Goal: Information Seeking & Learning: Compare options

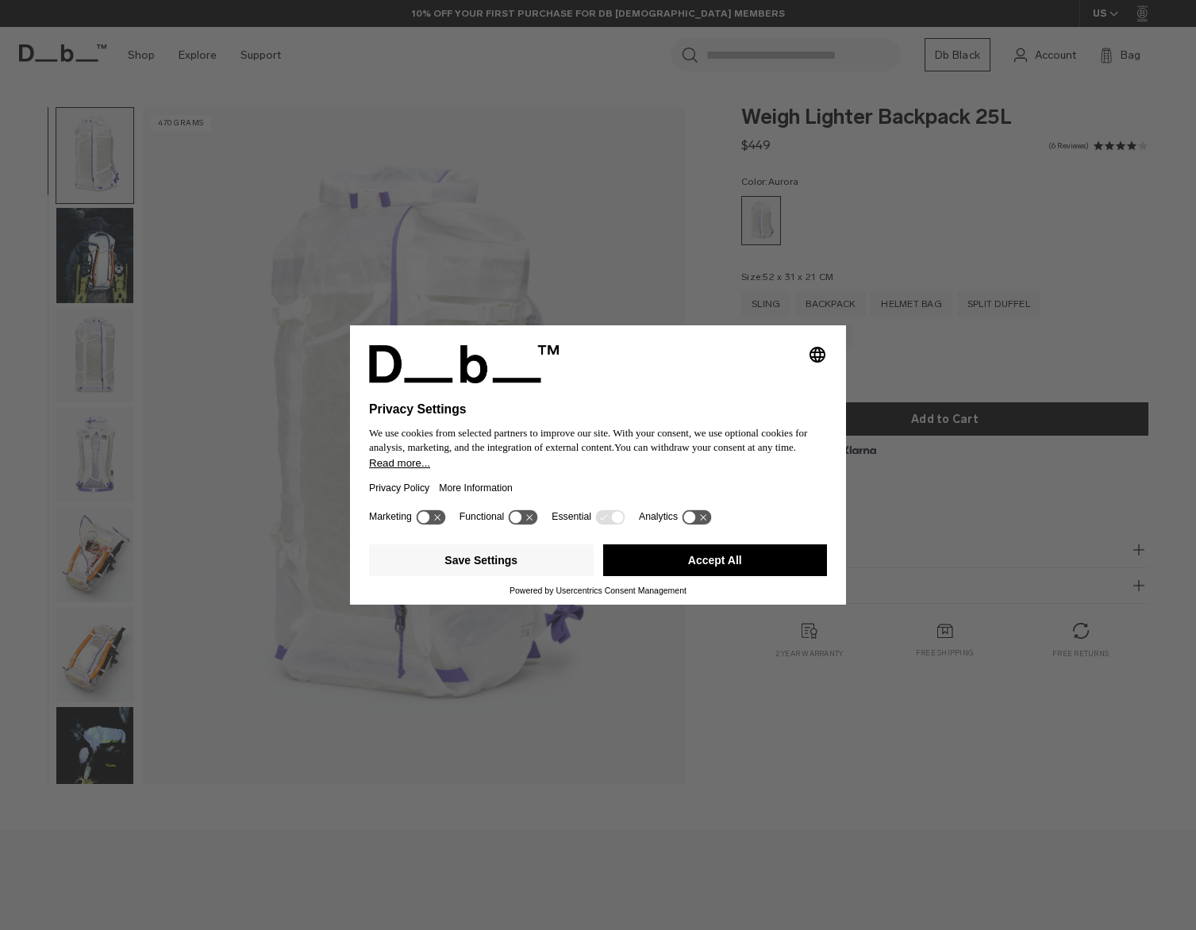
click at [656, 241] on div "Selecting an option will immediately change the language Privacy Settings We us…" at bounding box center [598, 465] width 1196 height 930
click at [485, 567] on button "Save Settings" at bounding box center [481, 561] width 225 height 32
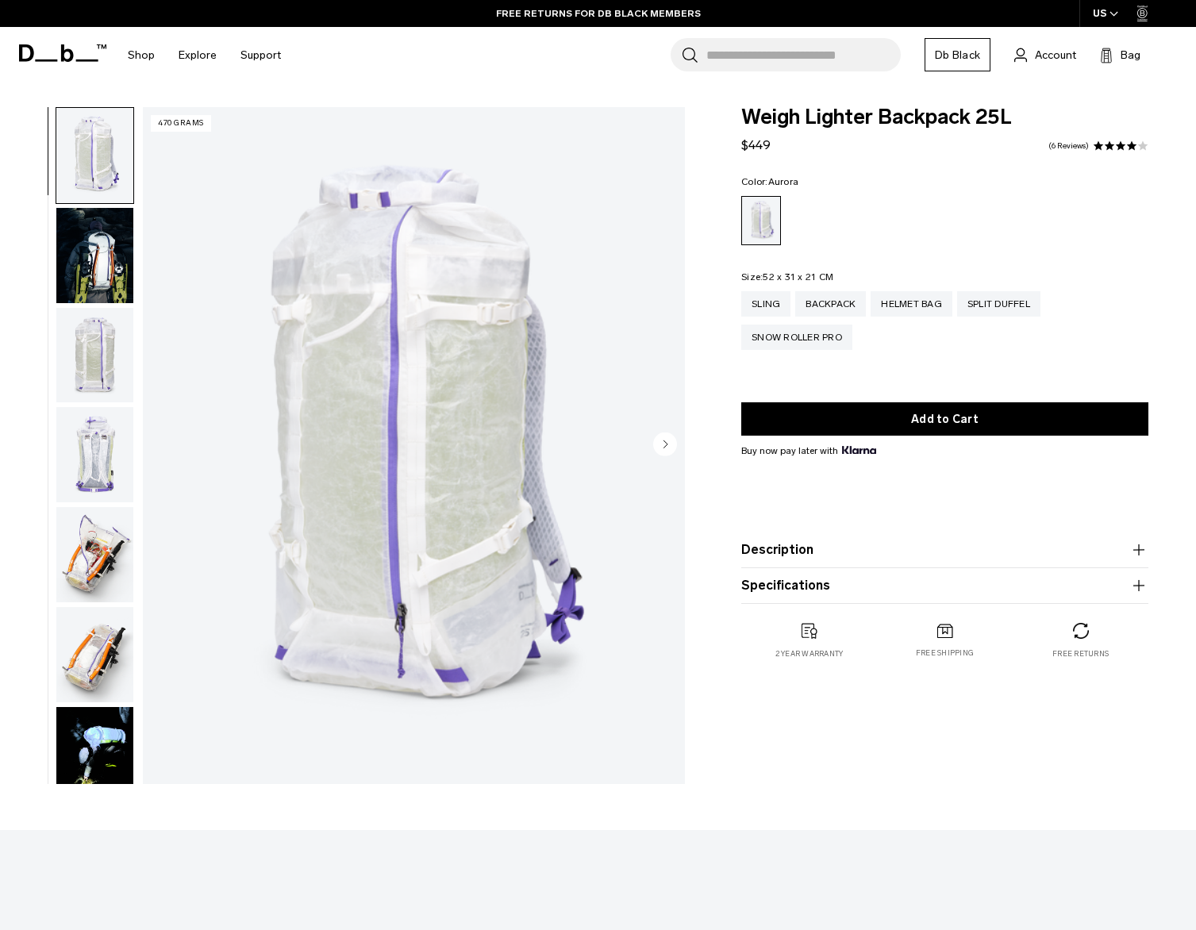
click at [90, 267] on img "button" at bounding box center [94, 255] width 77 height 95
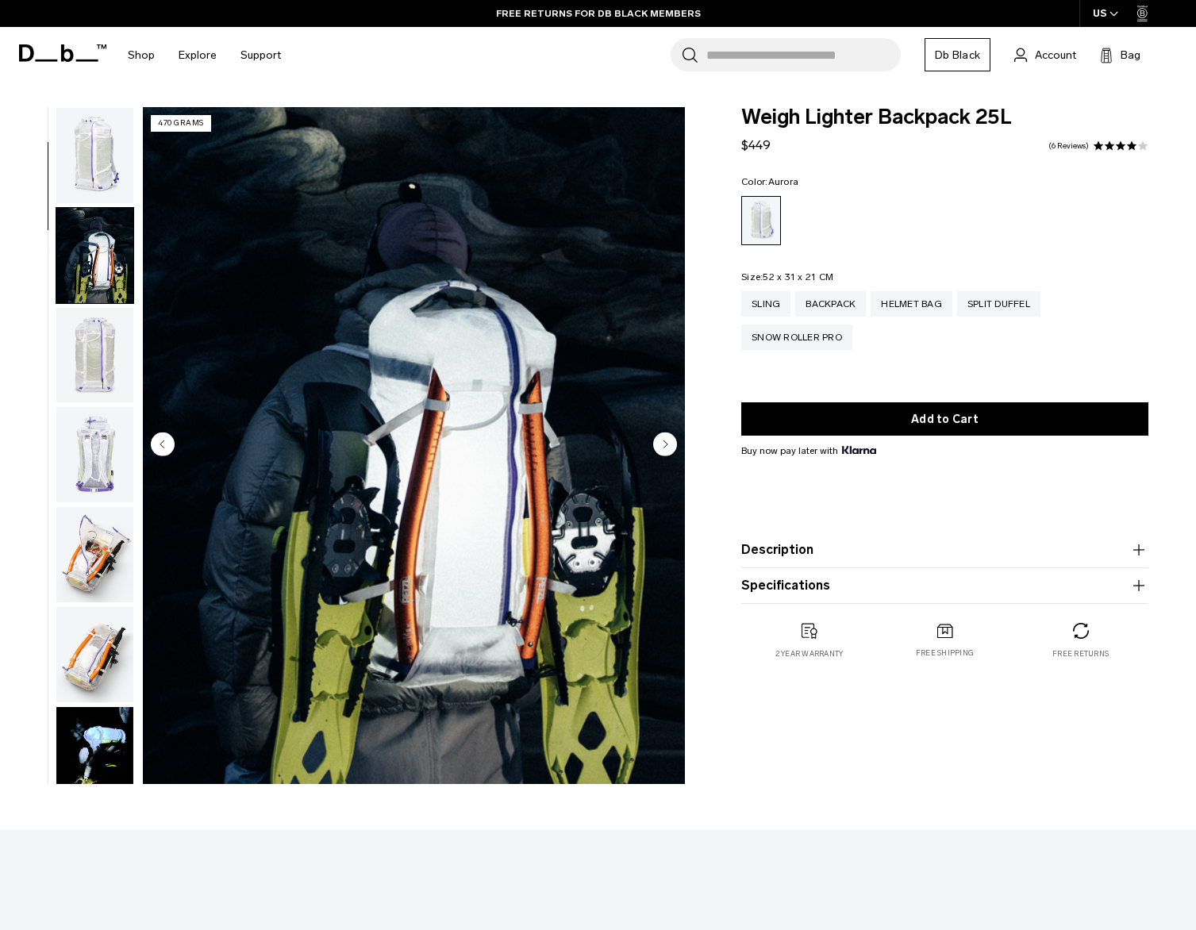
scroll to position [100, 0]
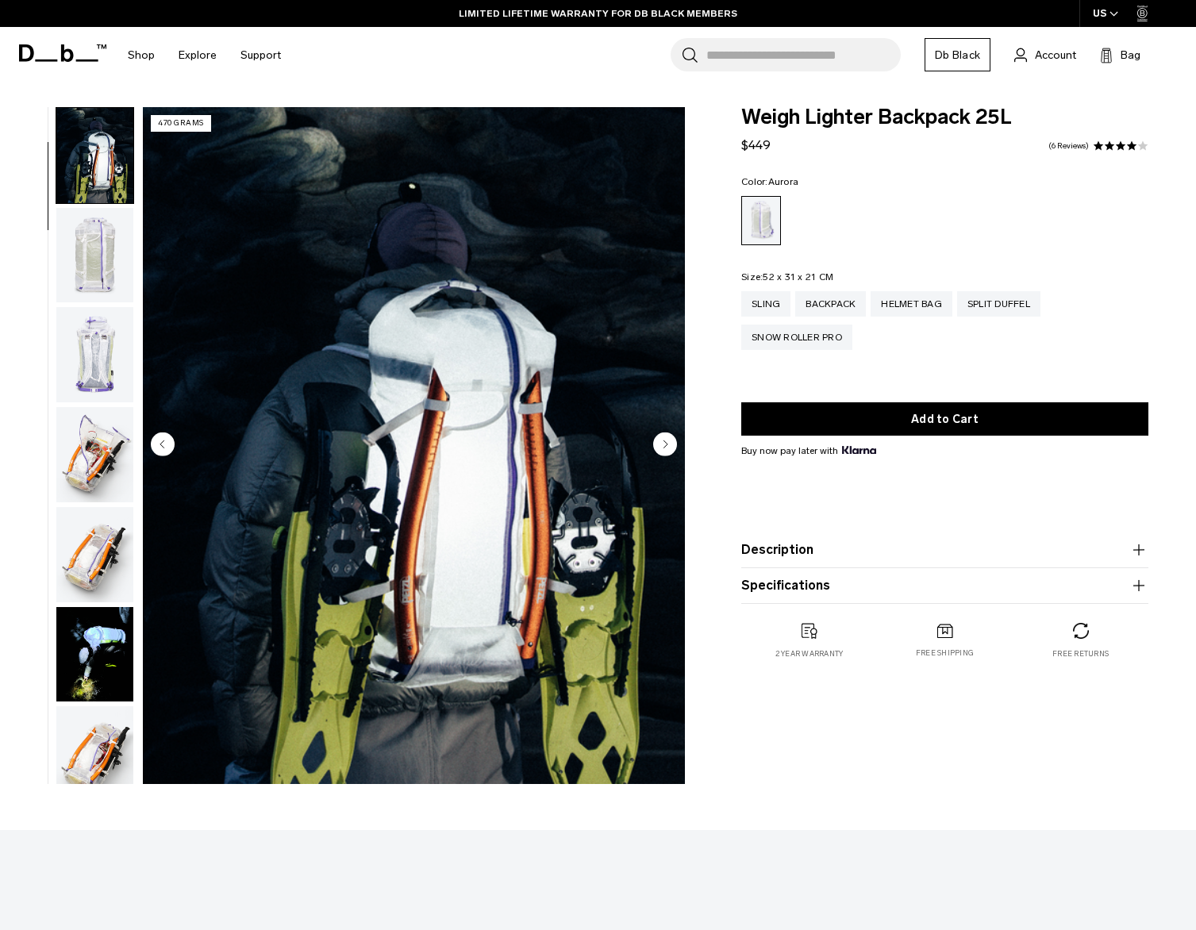
click at [96, 350] on img "button" at bounding box center [94, 354] width 77 height 95
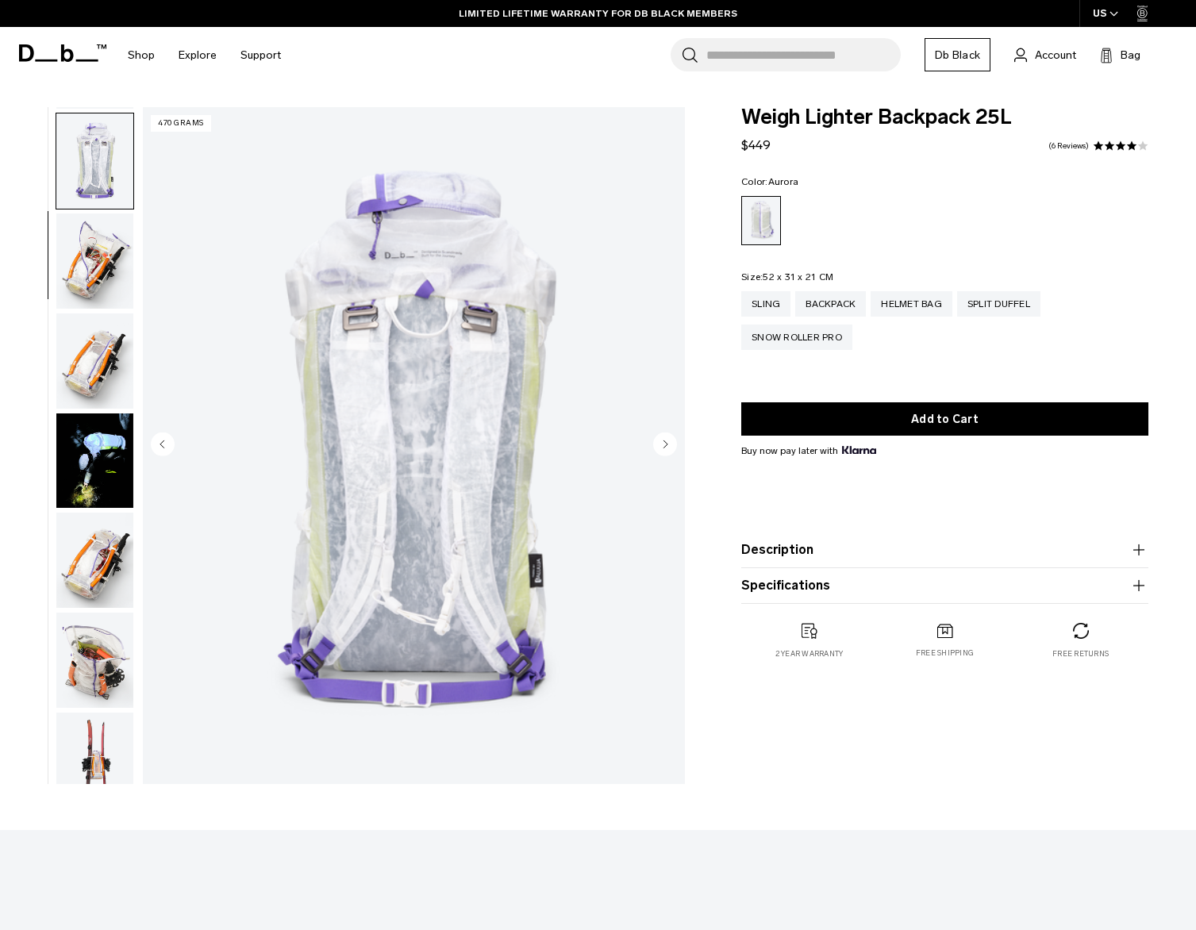
scroll to position [299, 0]
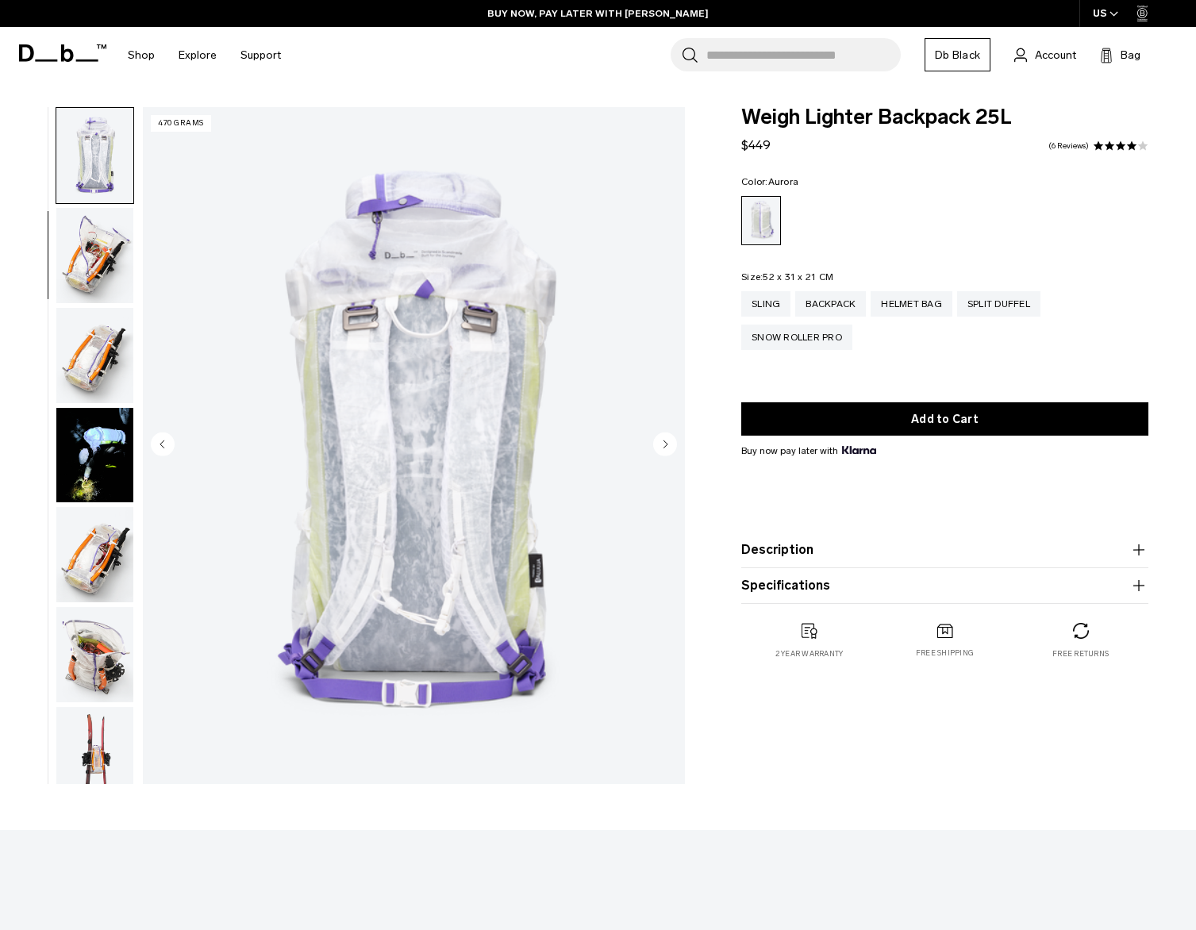
click at [97, 359] on img "button" at bounding box center [94, 355] width 77 height 95
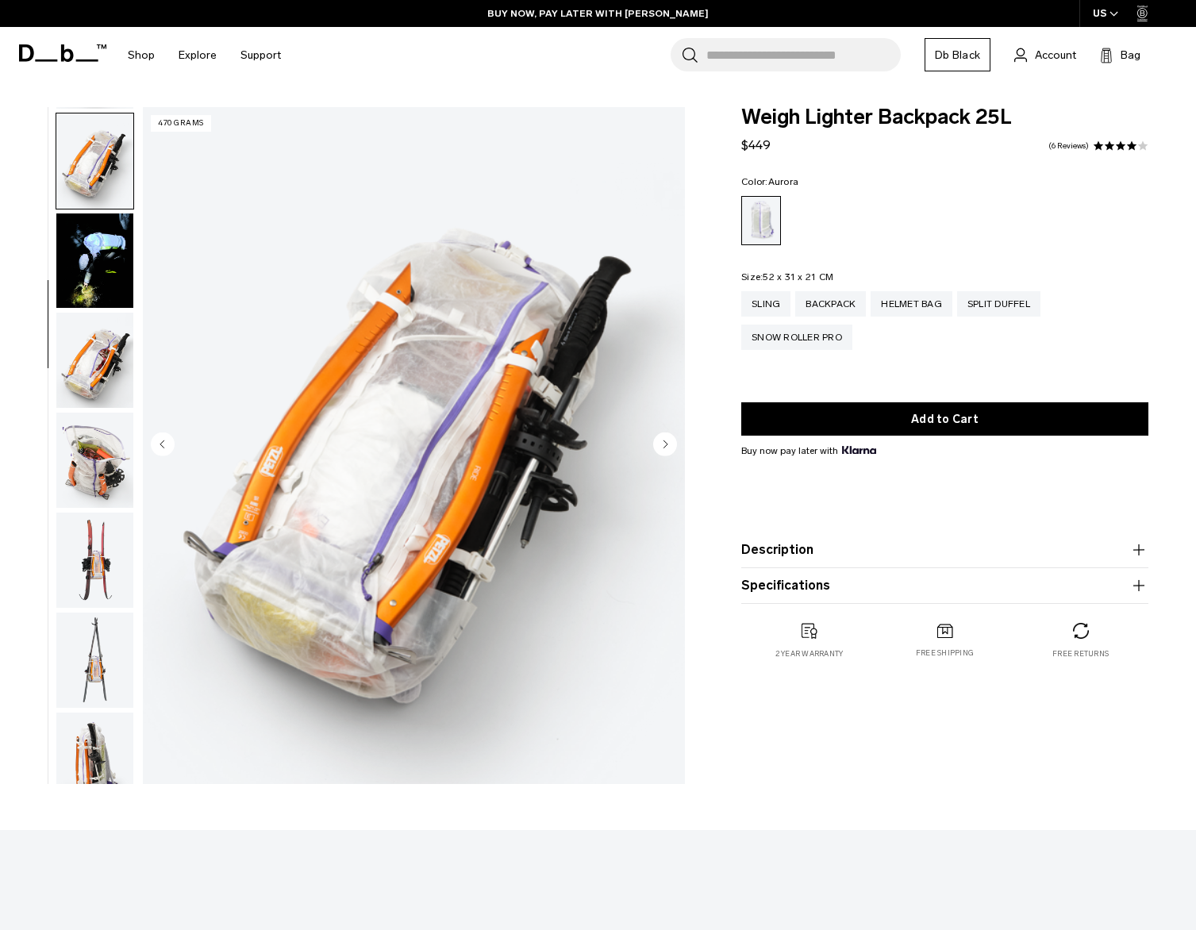
scroll to position [499, 0]
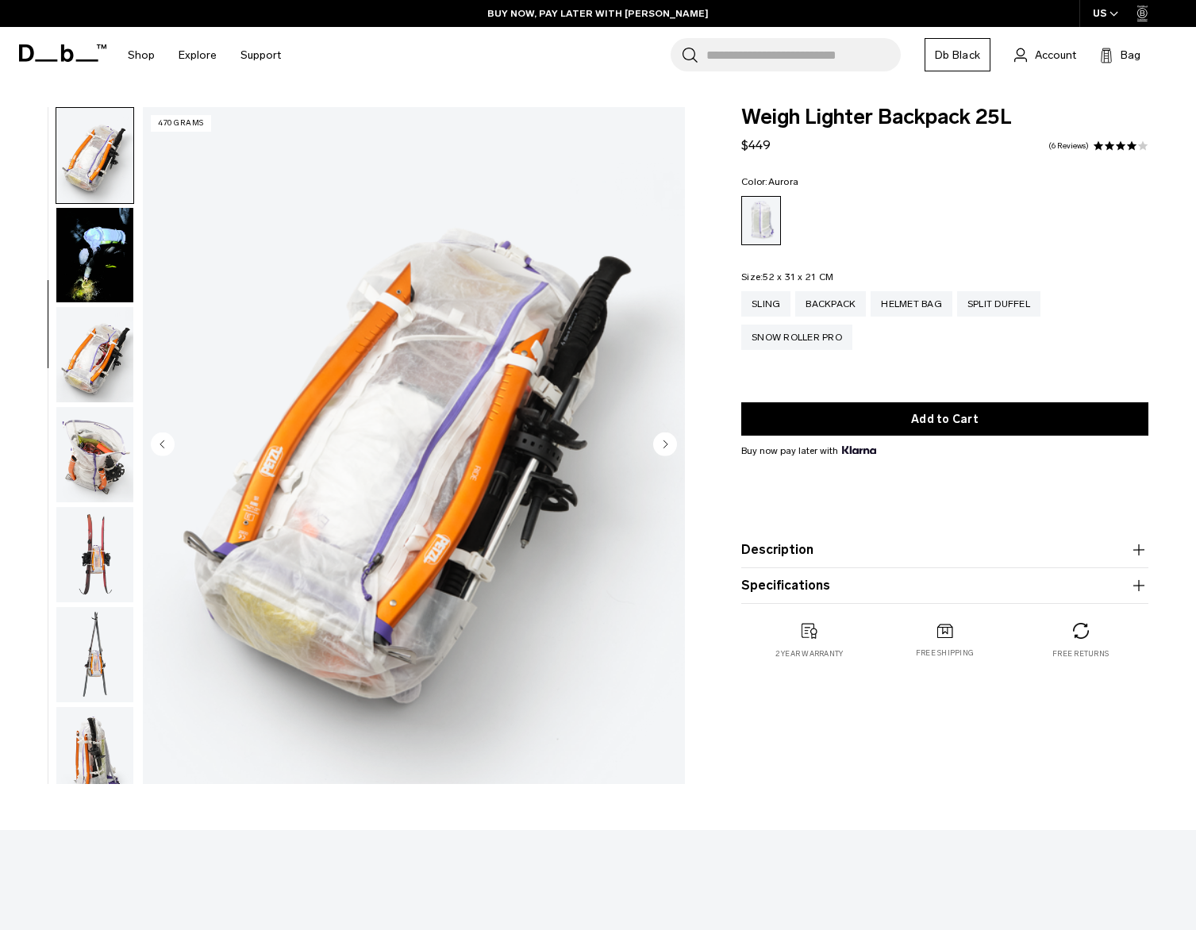
click at [84, 252] on img "button" at bounding box center [94, 255] width 77 height 95
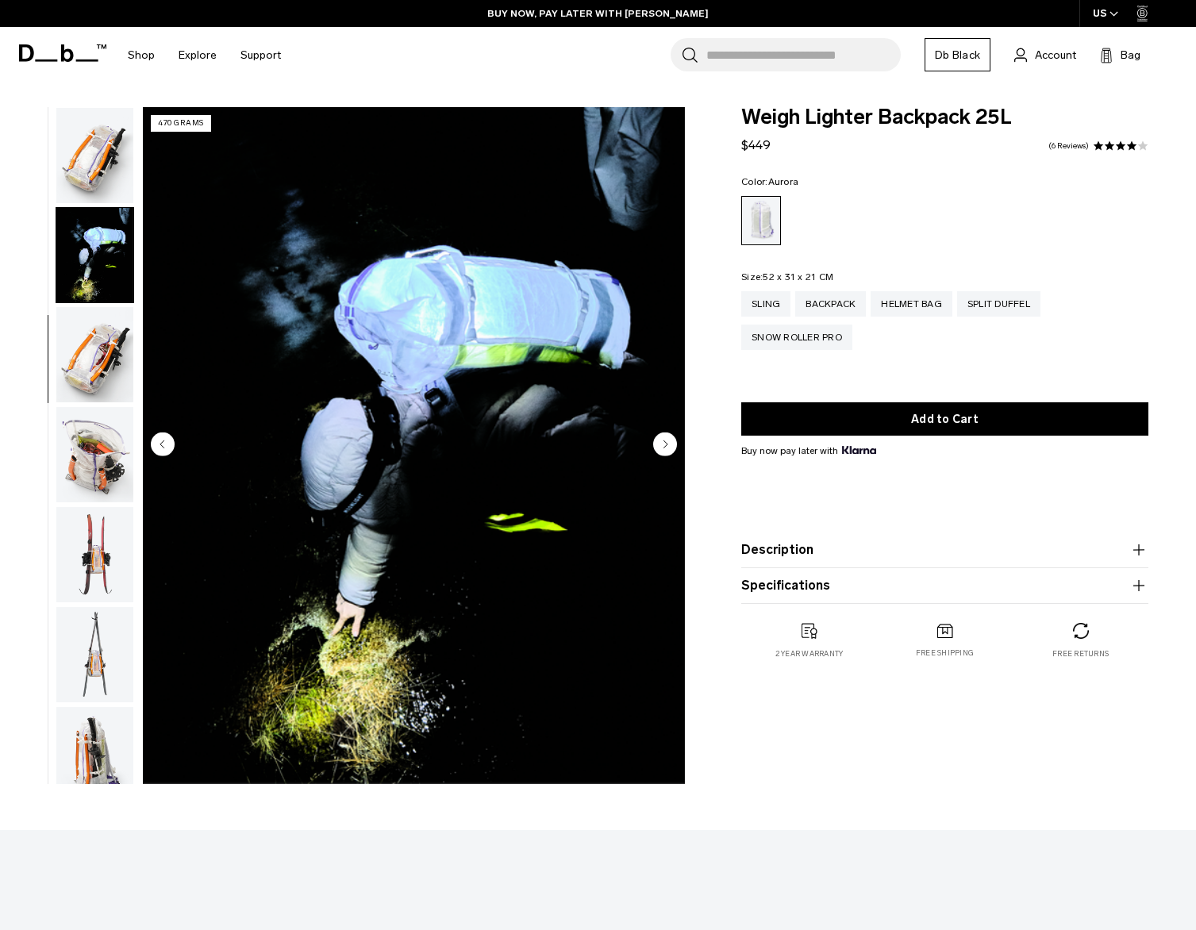
scroll to position [599, 0]
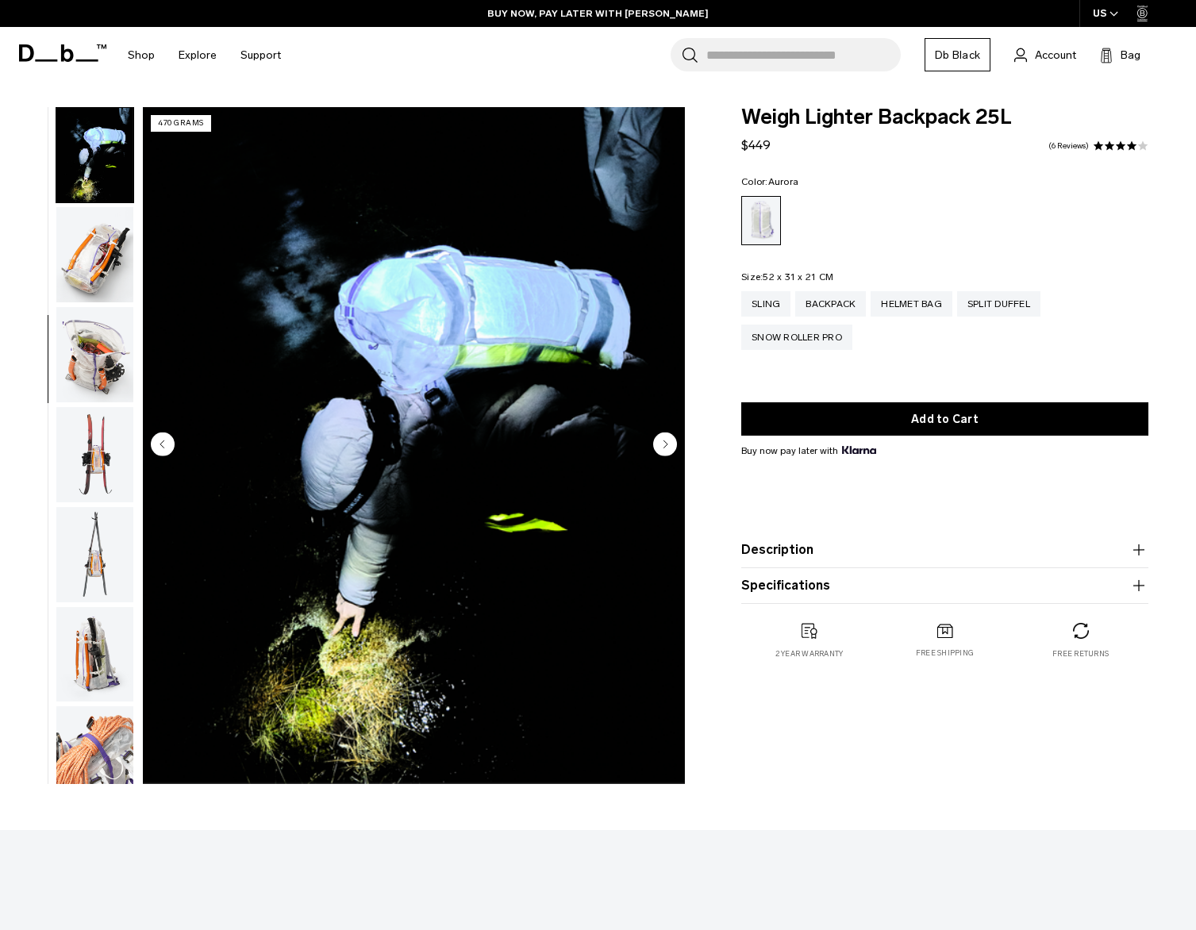
click at [87, 260] on img "button" at bounding box center [94, 254] width 77 height 95
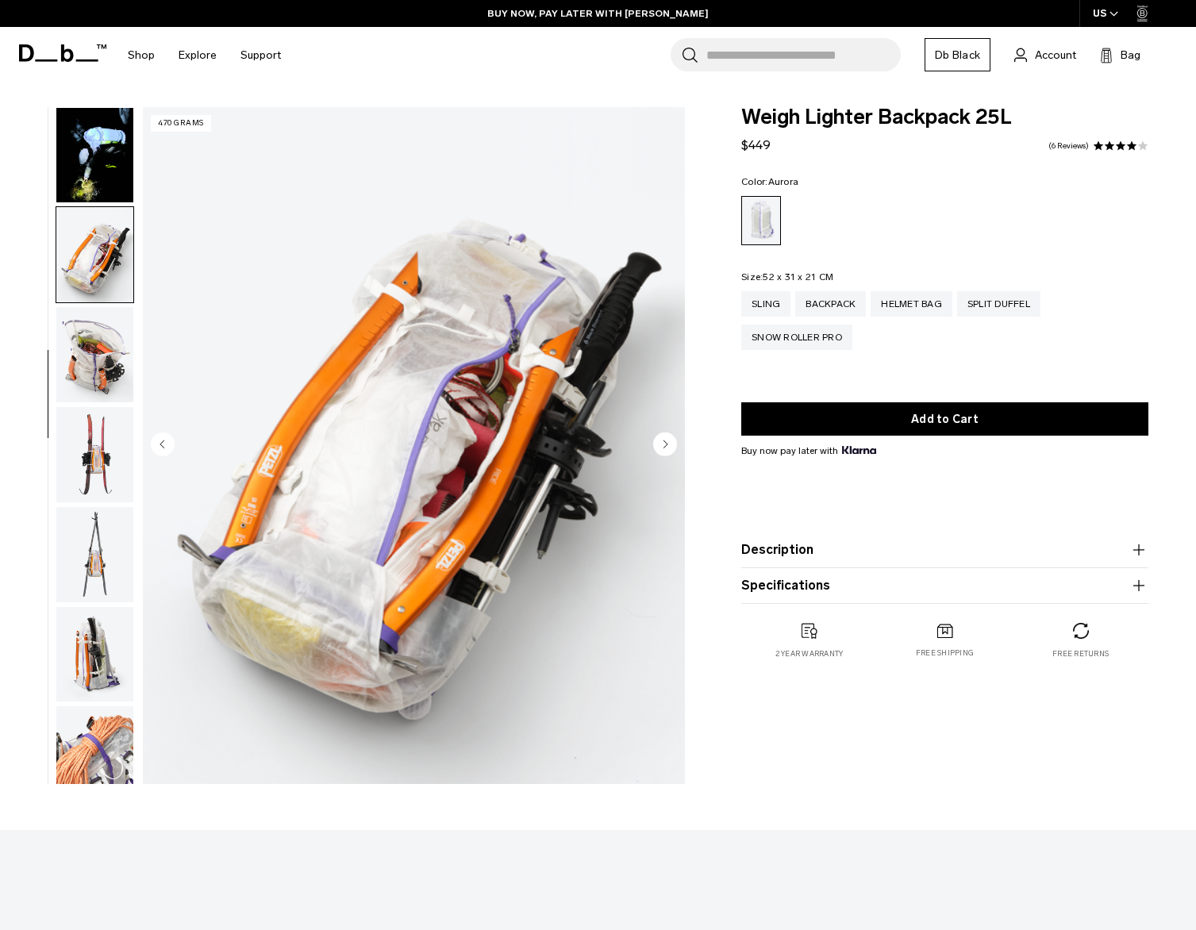
scroll to position [699, 0]
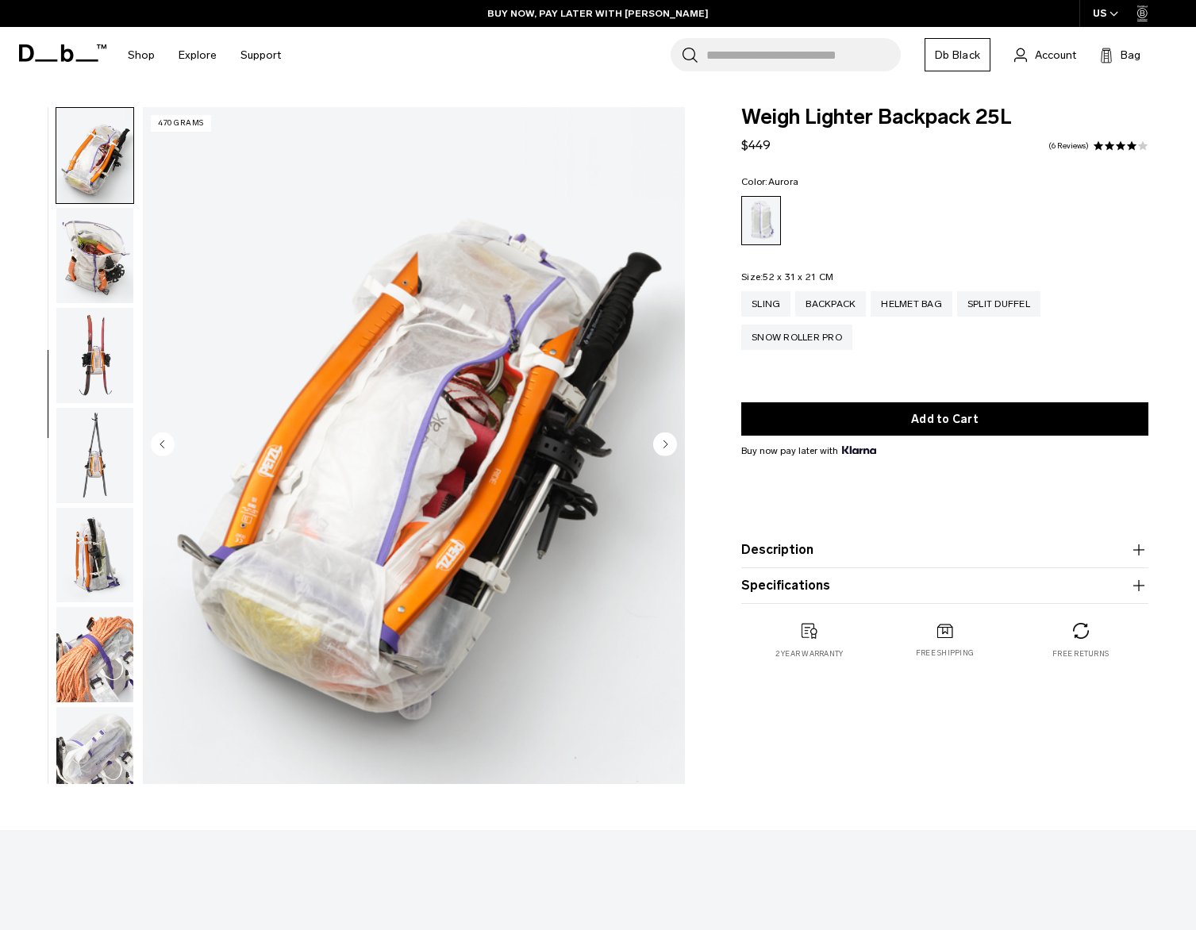
click at [91, 264] on img "button" at bounding box center [94, 255] width 77 height 95
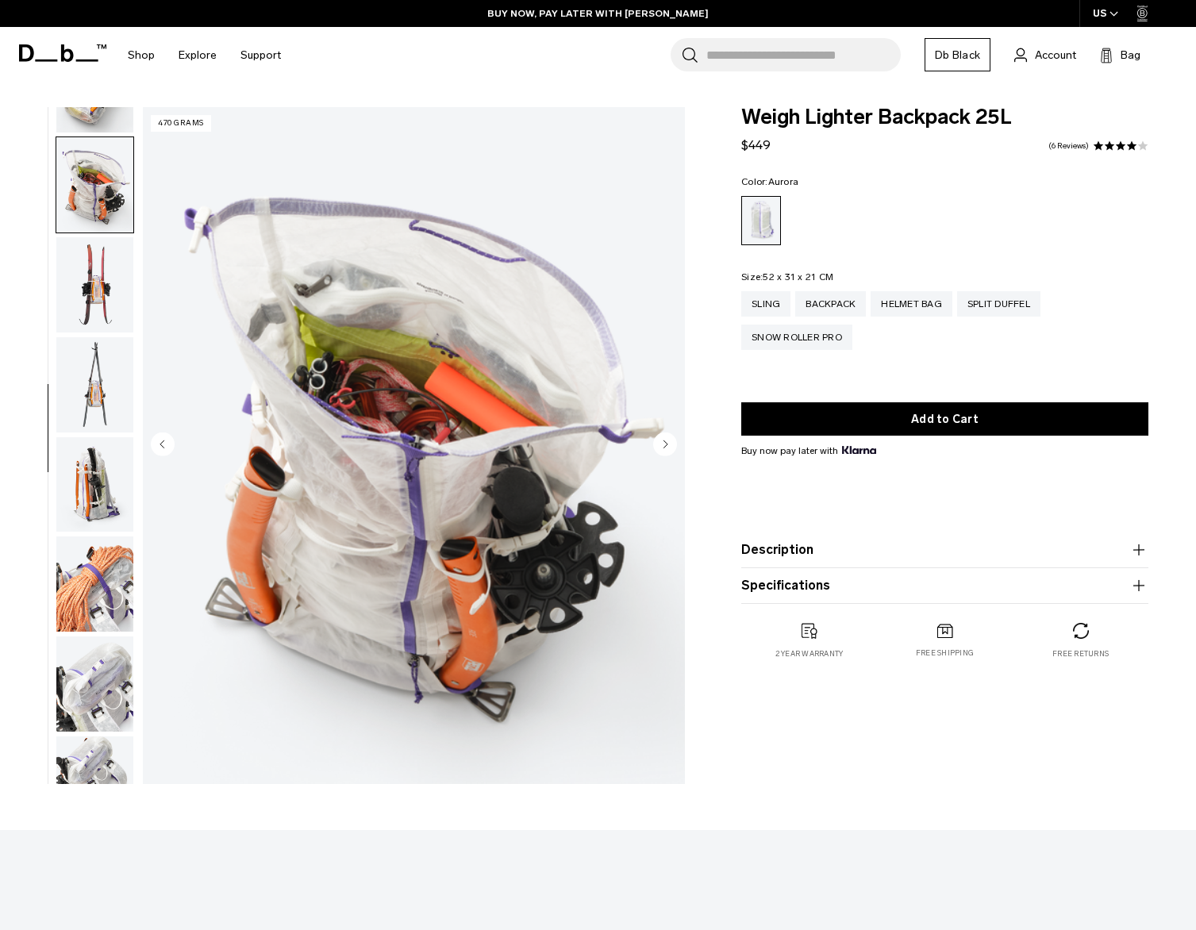
scroll to position [799, 0]
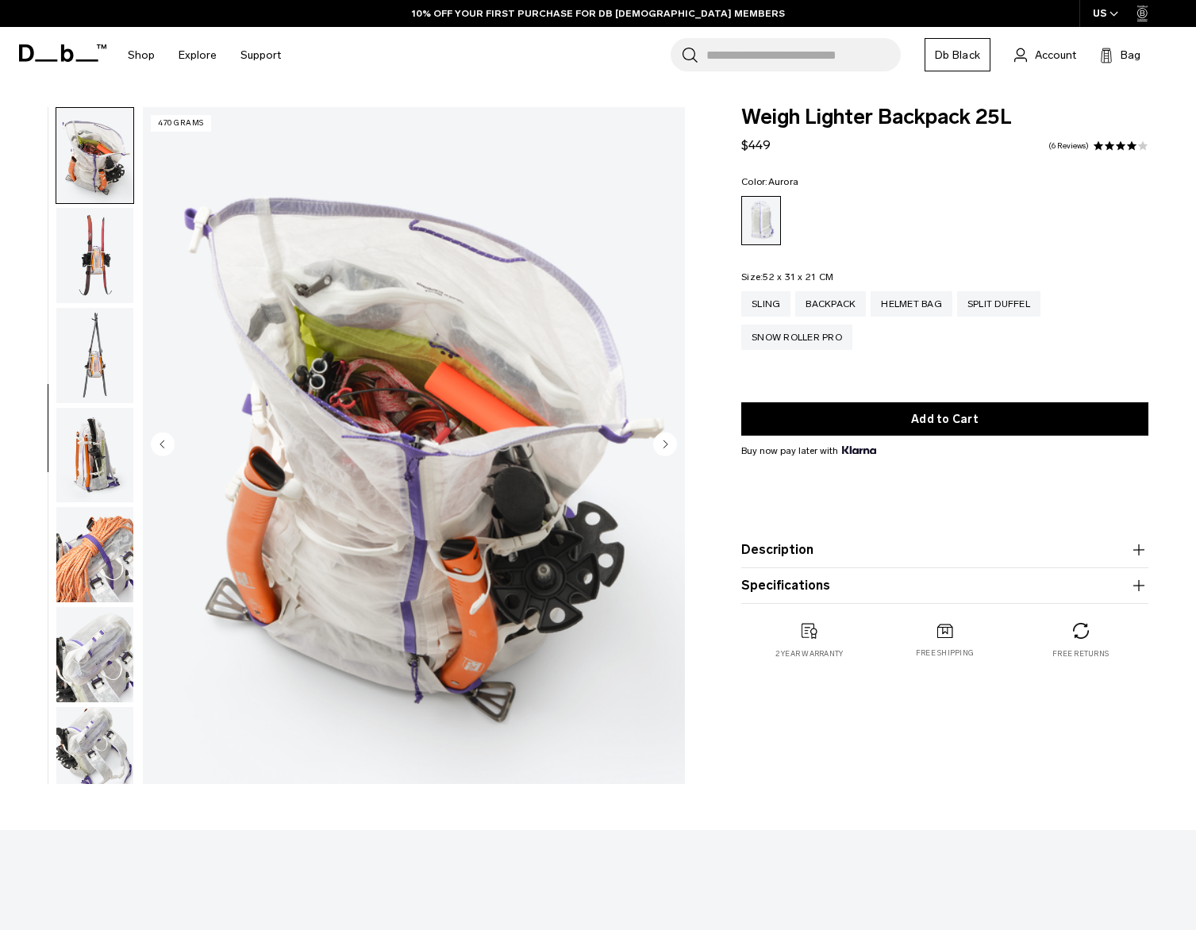
click at [92, 270] on img "button" at bounding box center [94, 255] width 77 height 95
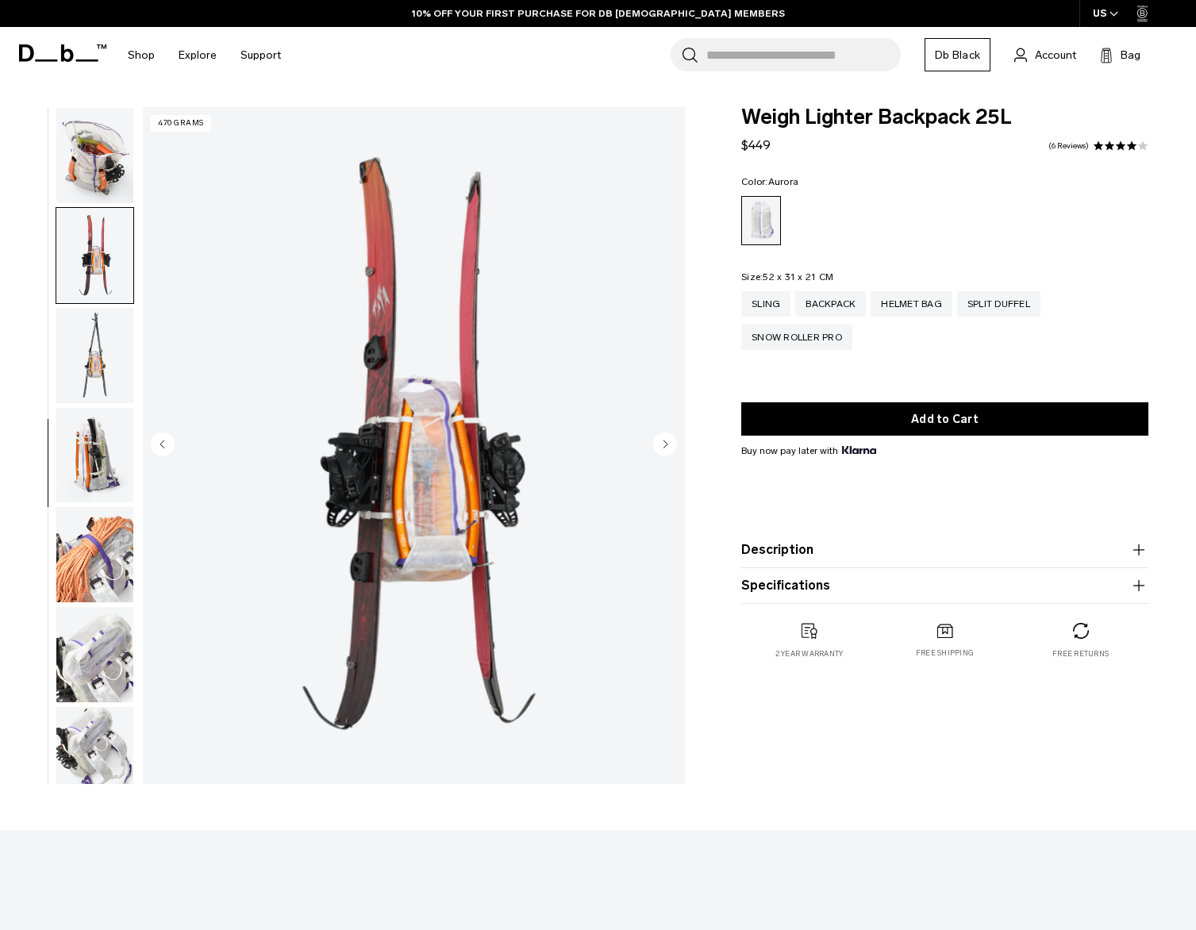
scroll to position [899, 0]
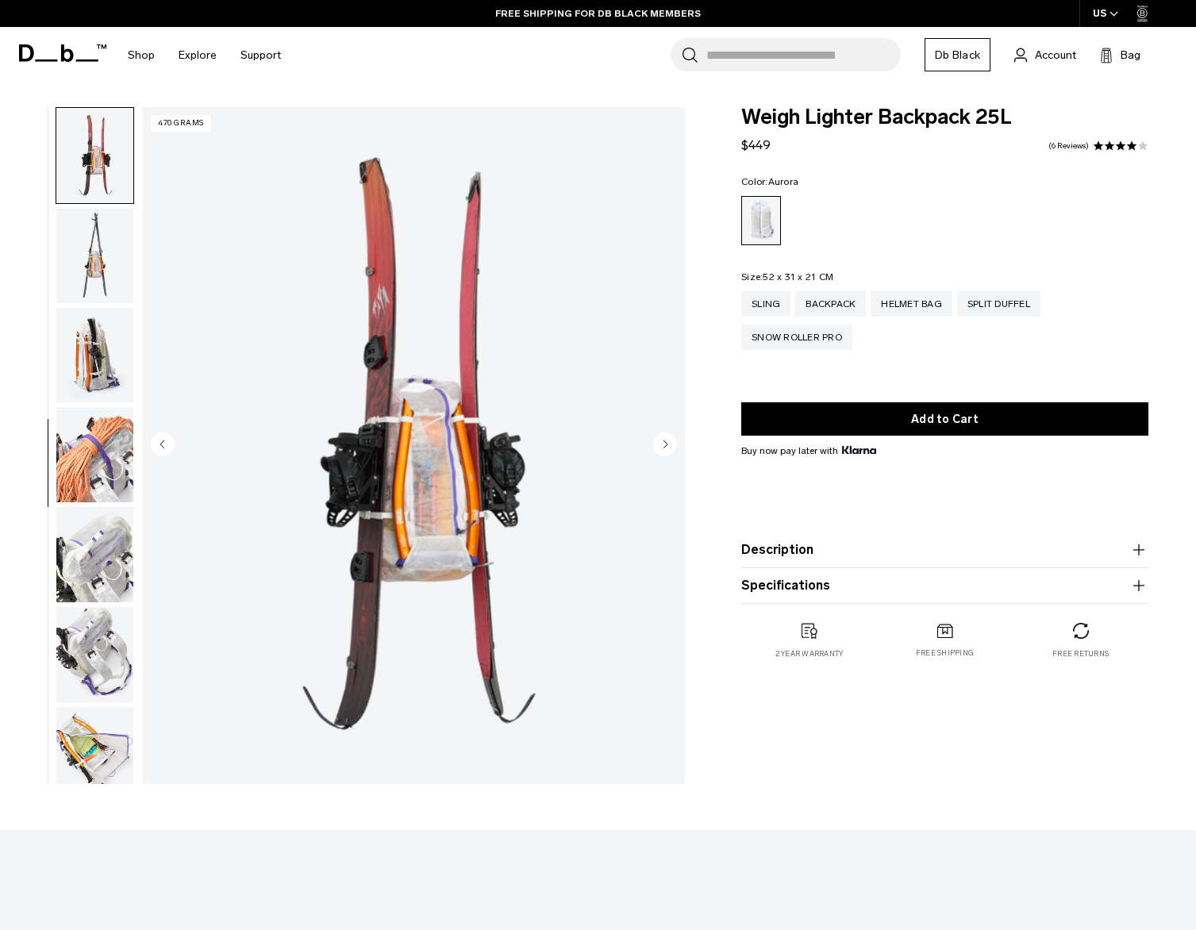
click at [94, 306] on ul at bounding box center [95, 445] width 79 height 677
click at [98, 333] on img "button" at bounding box center [94, 355] width 77 height 95
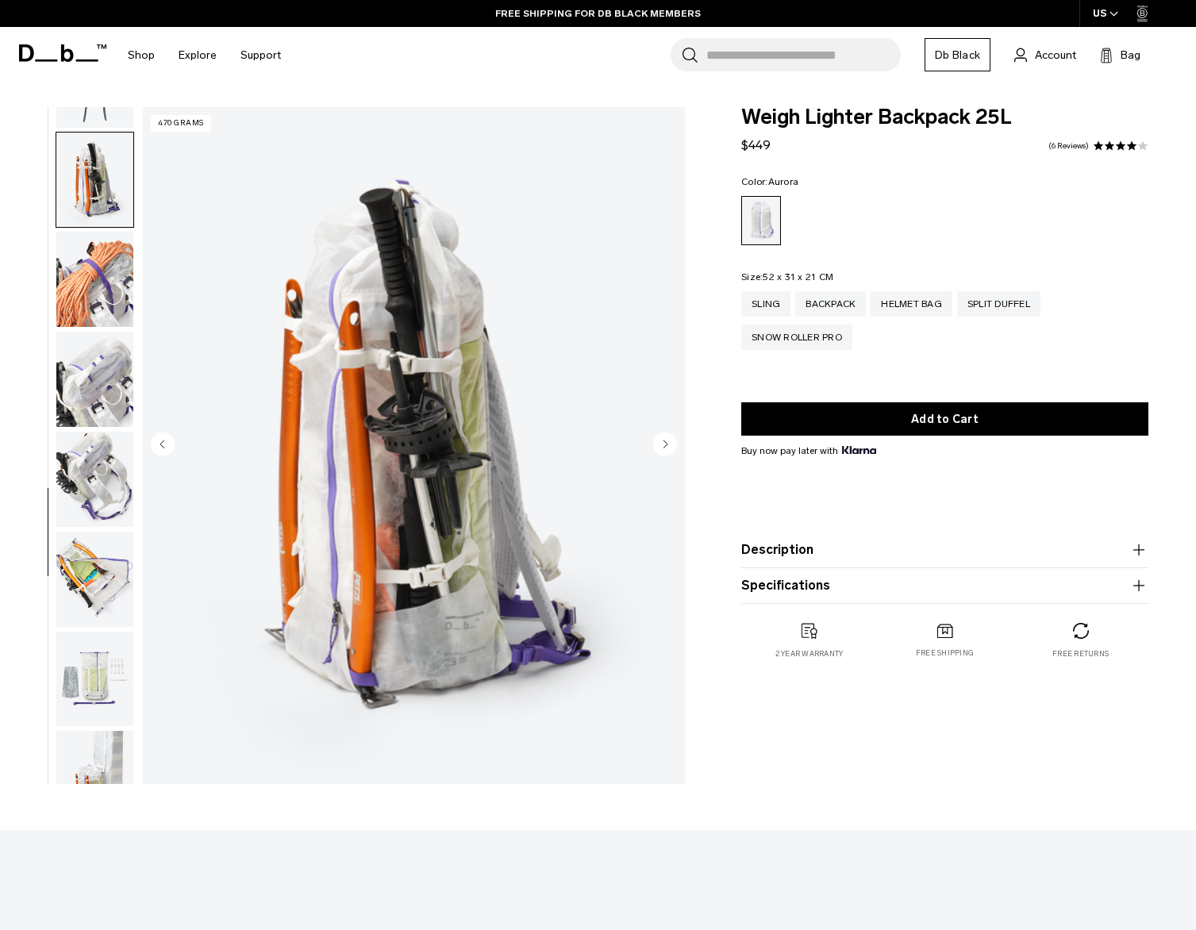
scroll to position [1099, 0]
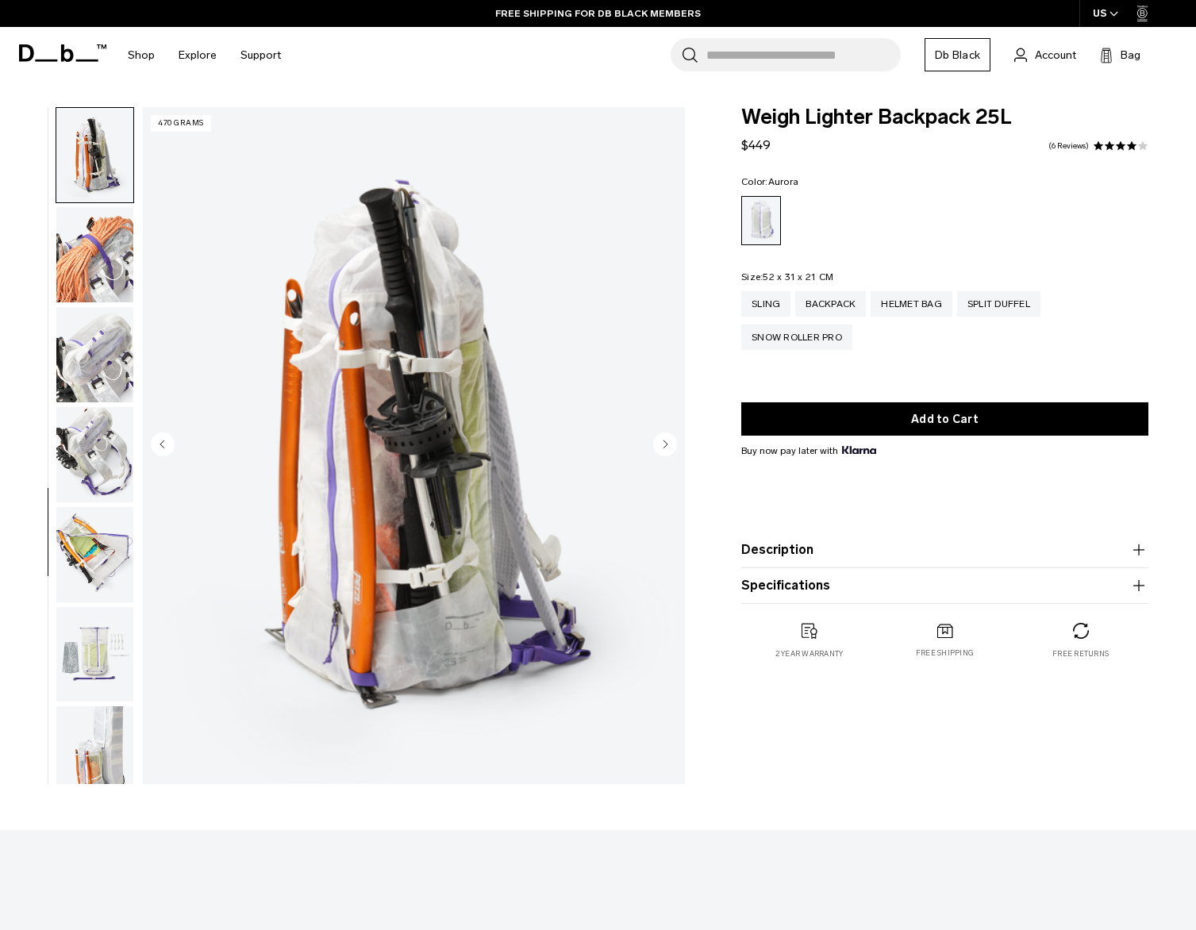
click at [100, 260] on img "button" at bounding box center [94, 254] width 77 height 95
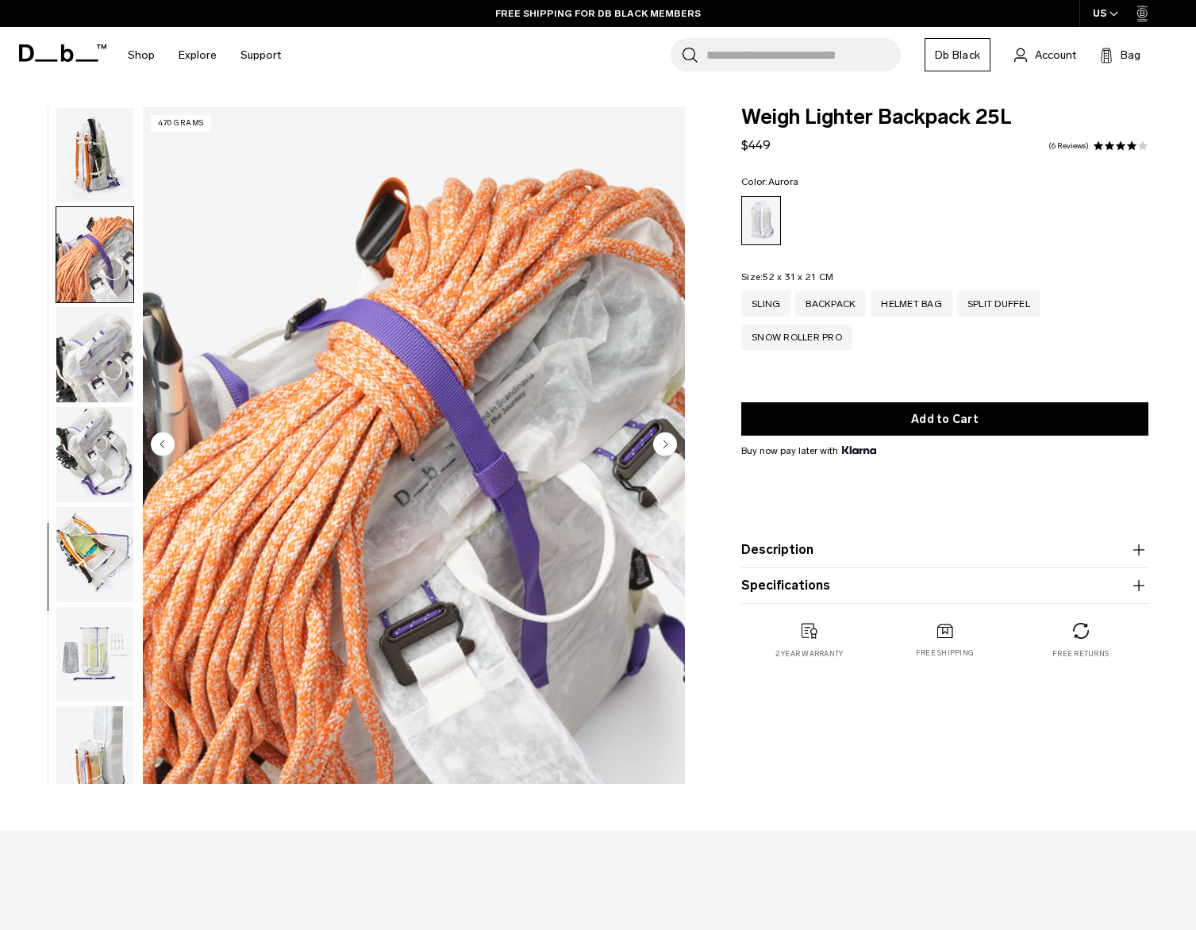
scroll to position [1117, 0]
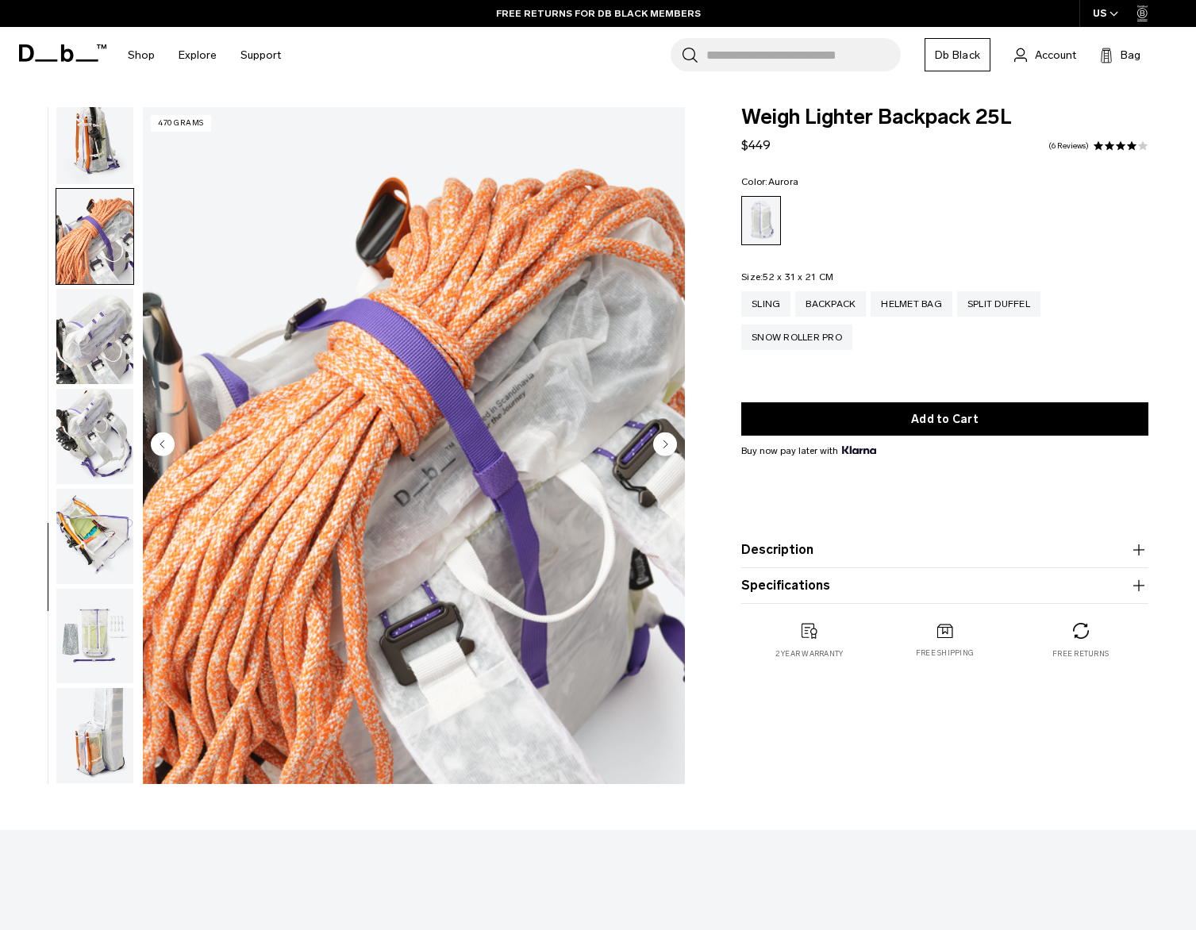
click at [102, 321] on img "button" at bounding box center [94, 336] width 77 height 95
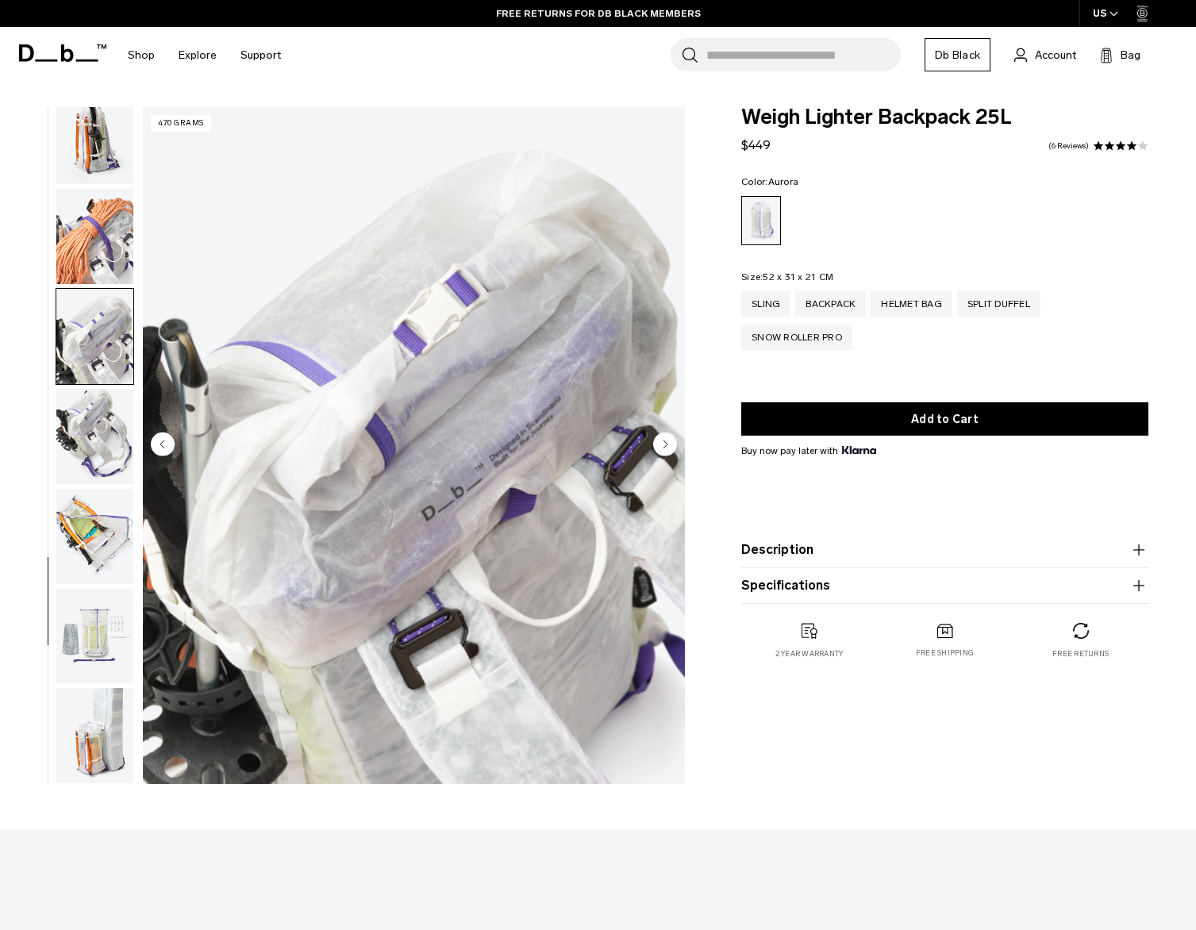
click at [104, 252] on img "button" at bounding box center [94, 236] width 77 height 95
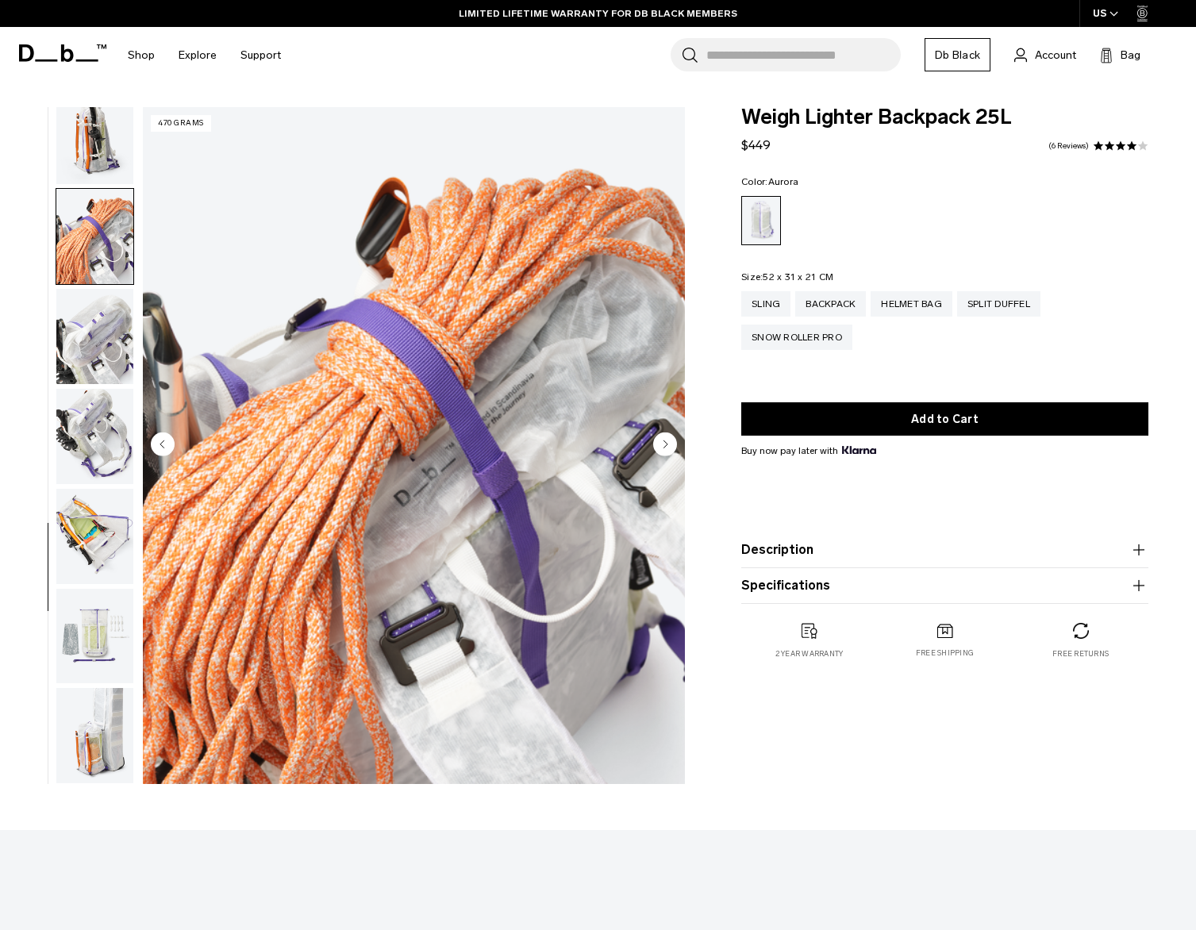
click at [96, 325] on img "button" at bounding box center [94, 336] width 77 height 95
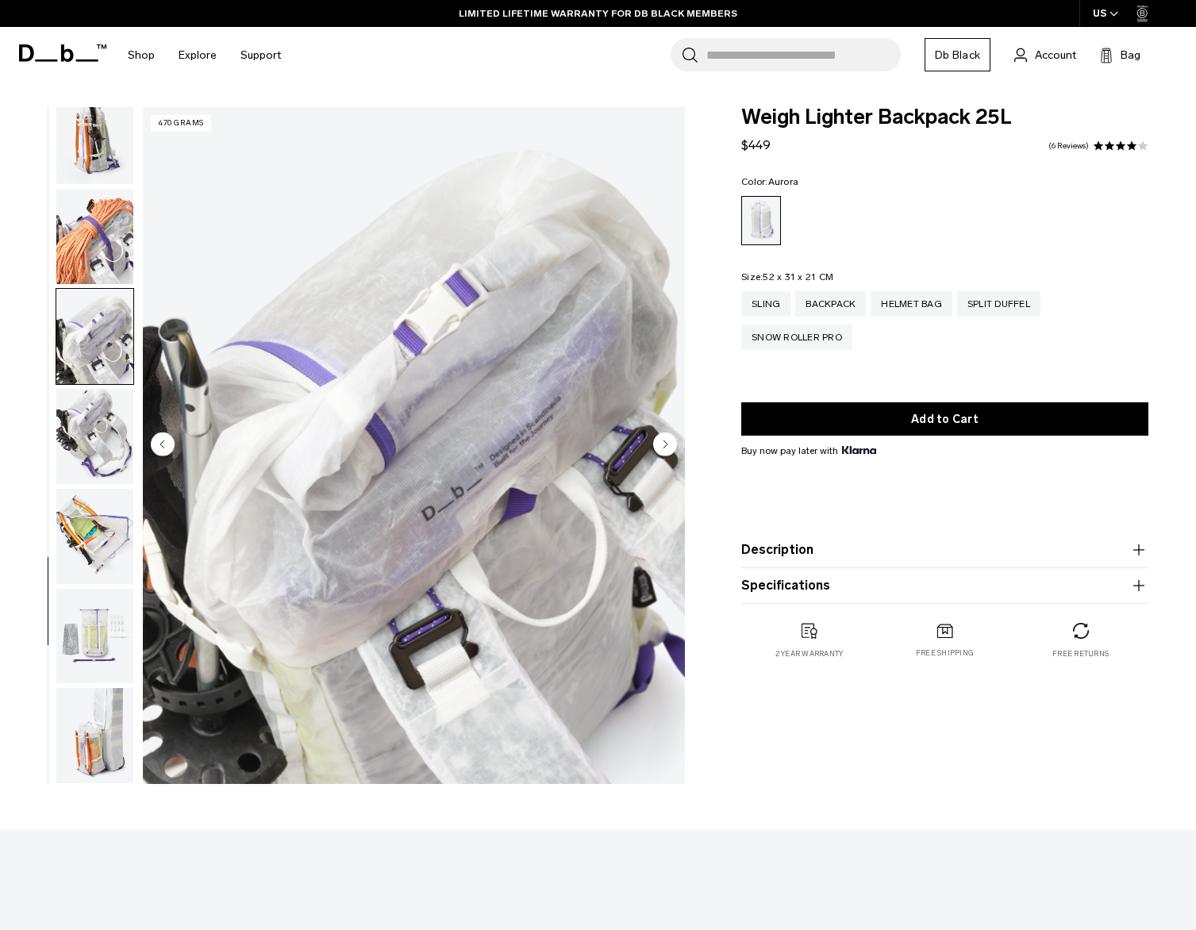
click at [95, 419] on img "button" at bounding box center [94, 436] width 77 height 95
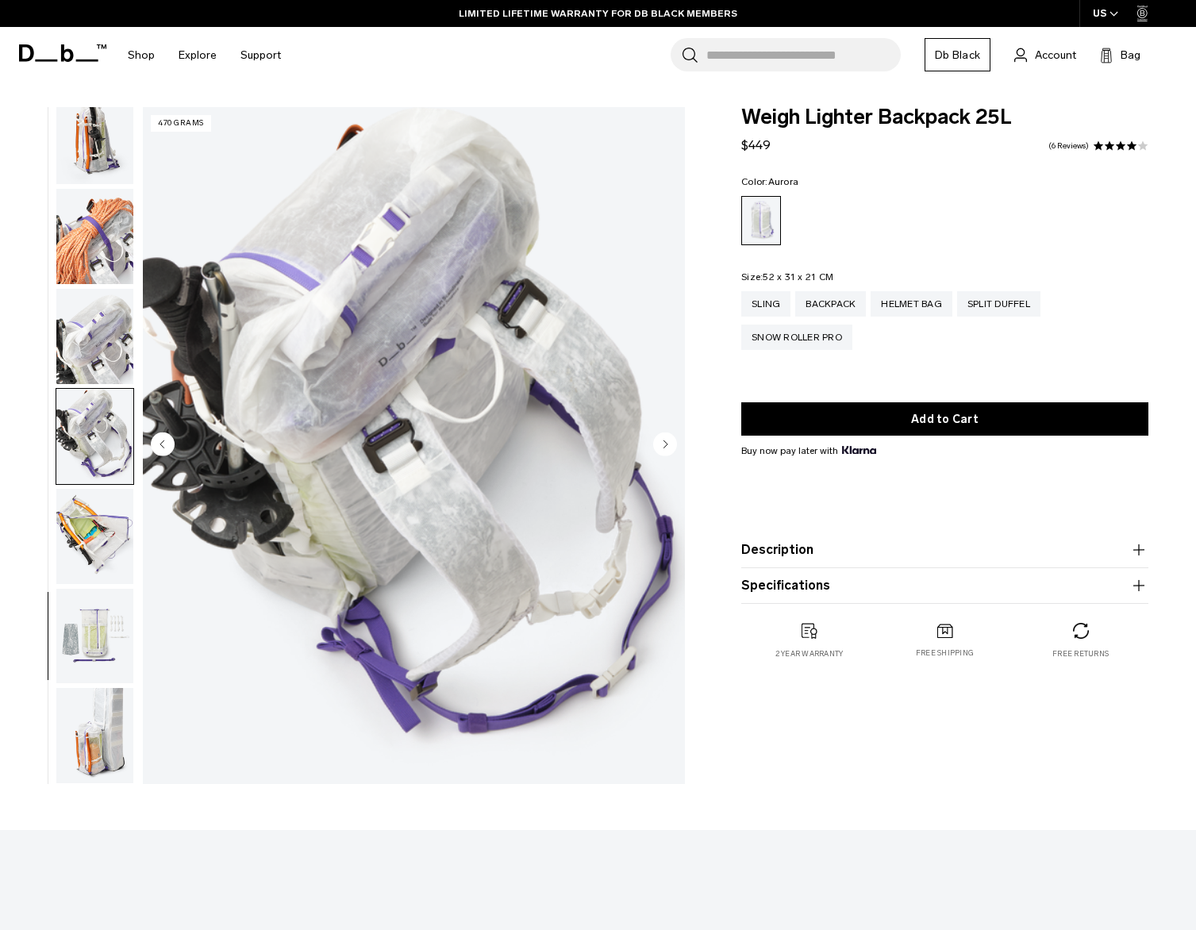
click at [89, 513] on img "button" at bounding box center [94, 536] width 77 height 95
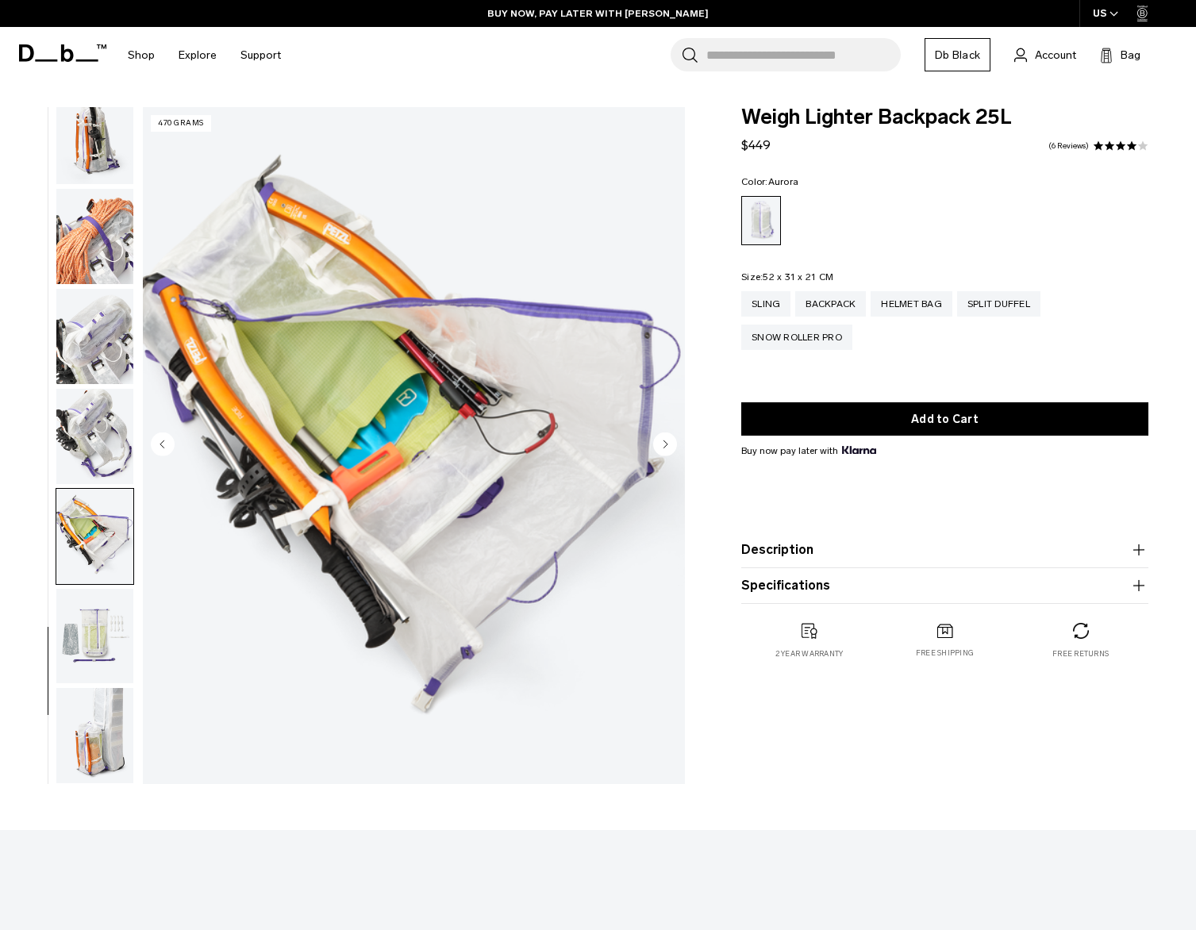
click at [89, 619] on img "button" at bounding box center [94, 636] width 77 height 95
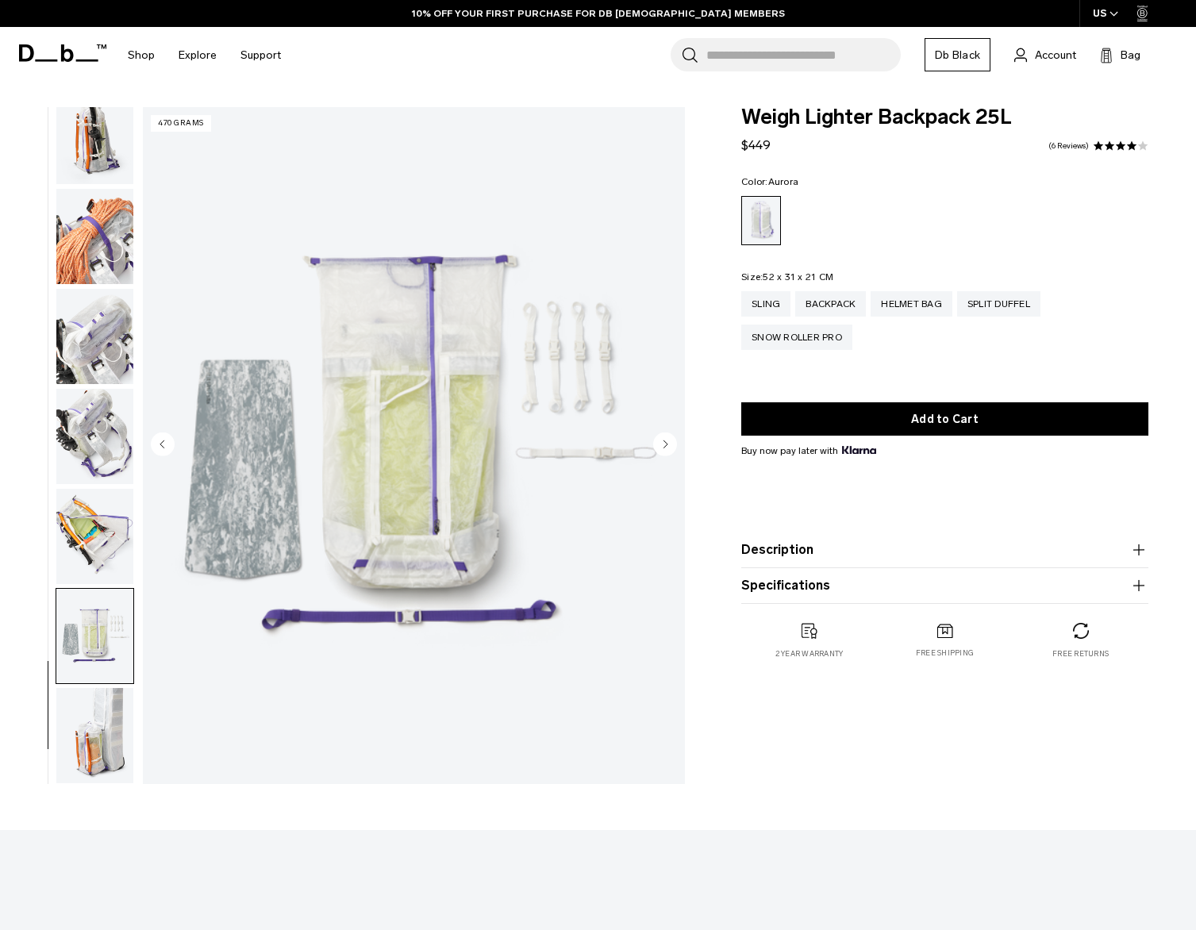
click at [87, 725] on img "button" at bounding box center [94, 735] width 77 height 95
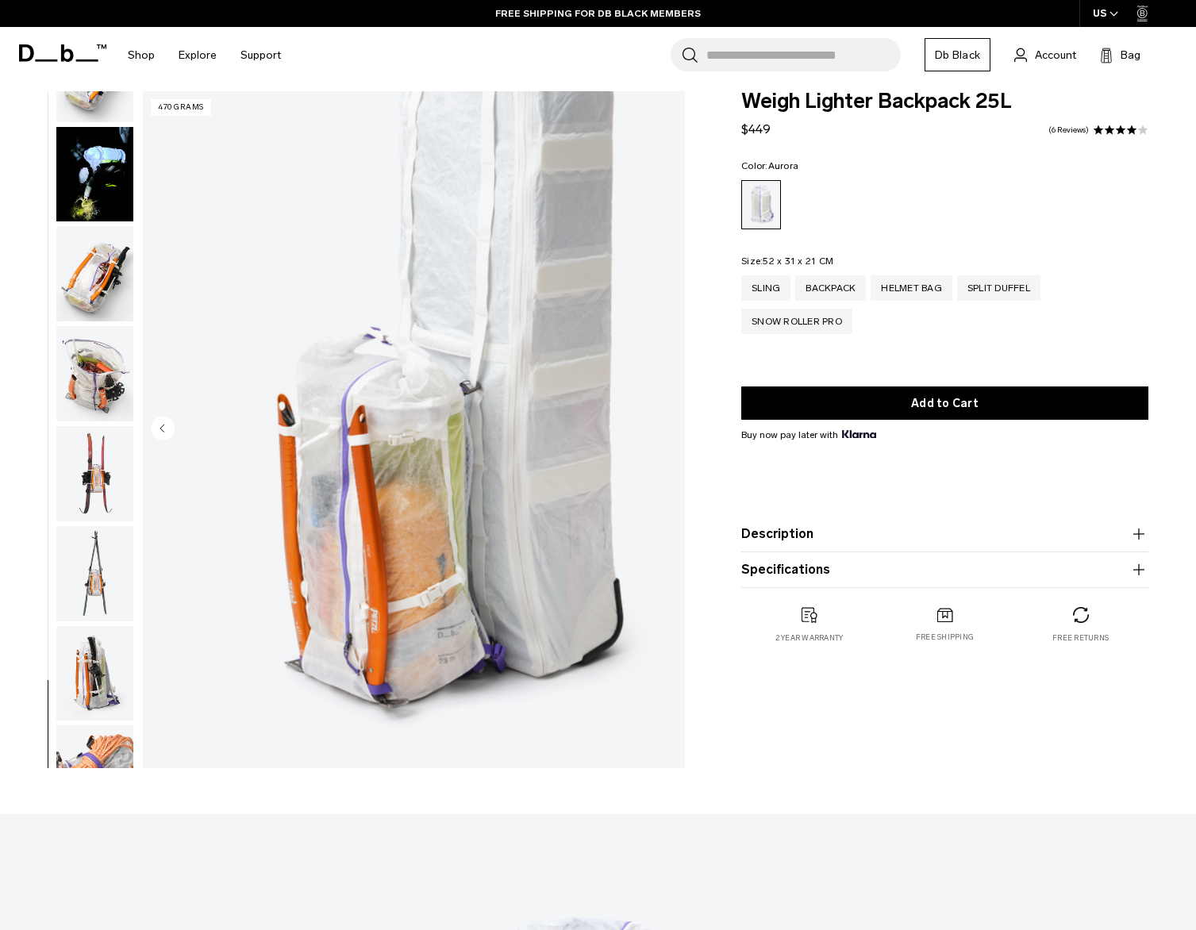
scroll to position [0, 0]
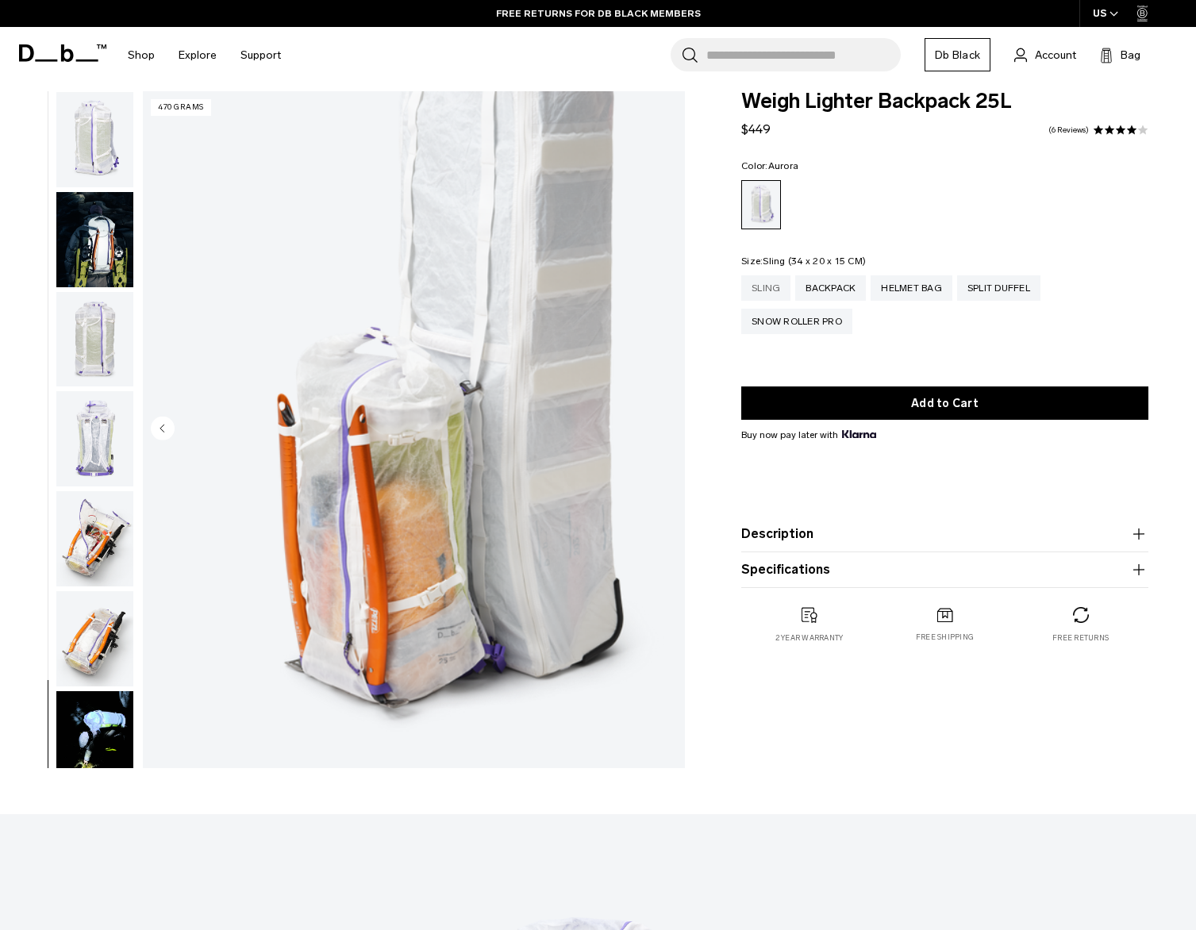
click at [765, 282] on div "Sling" at bounding box center [765, 287] width 49 height 25
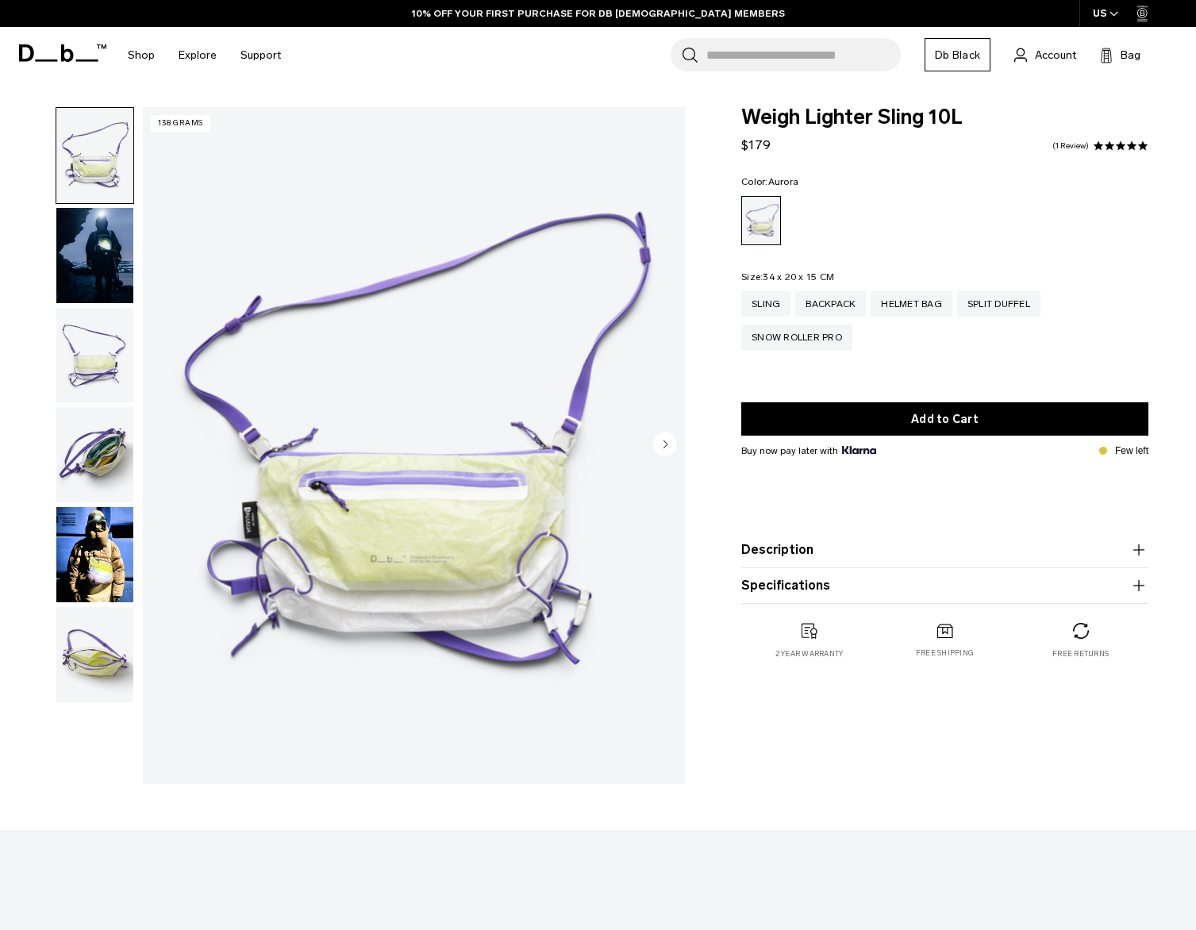
click at [71, 219] on img "button" at bounding box center [94, 255] width 77 height 95
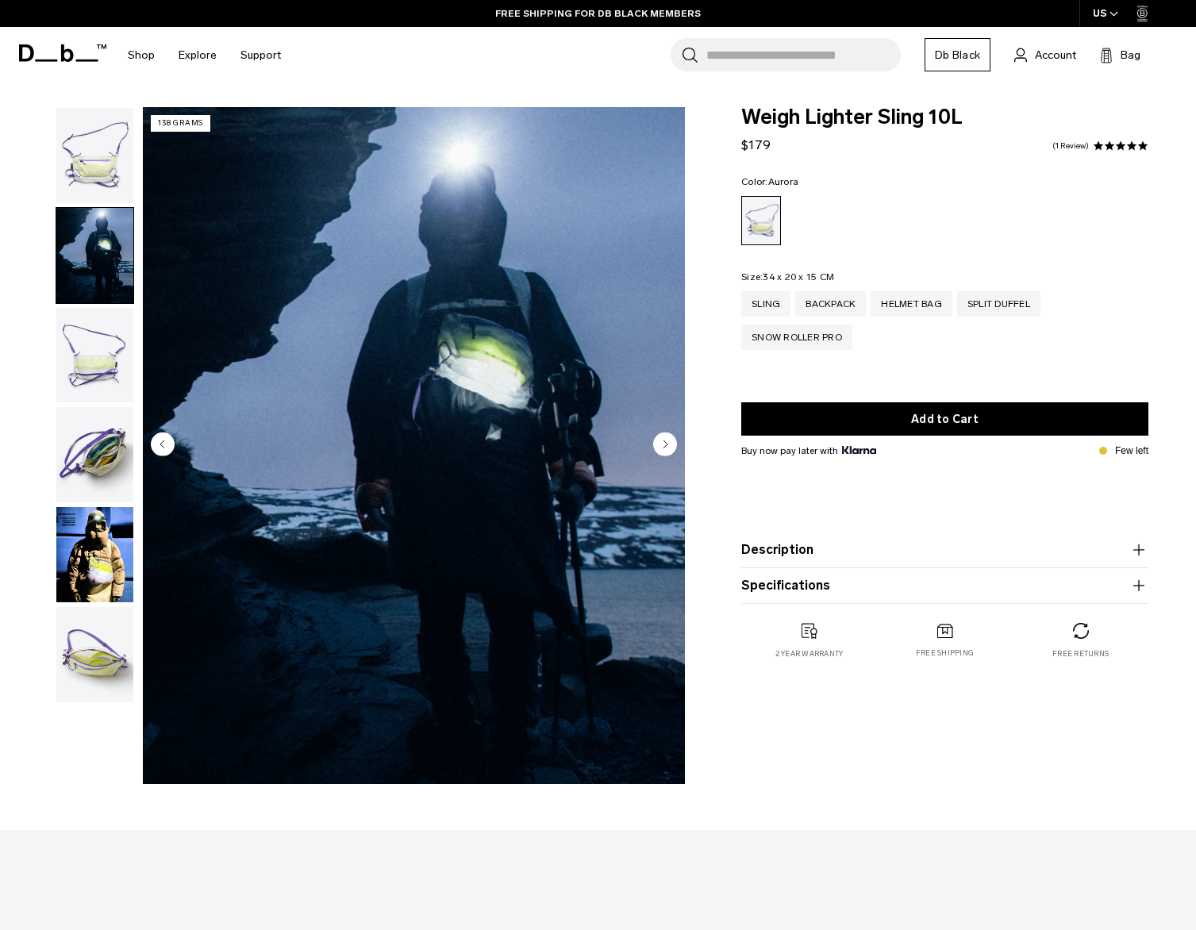
click at [94, 366] on img "button" at bounding box center [94, 355] width 77 height 95
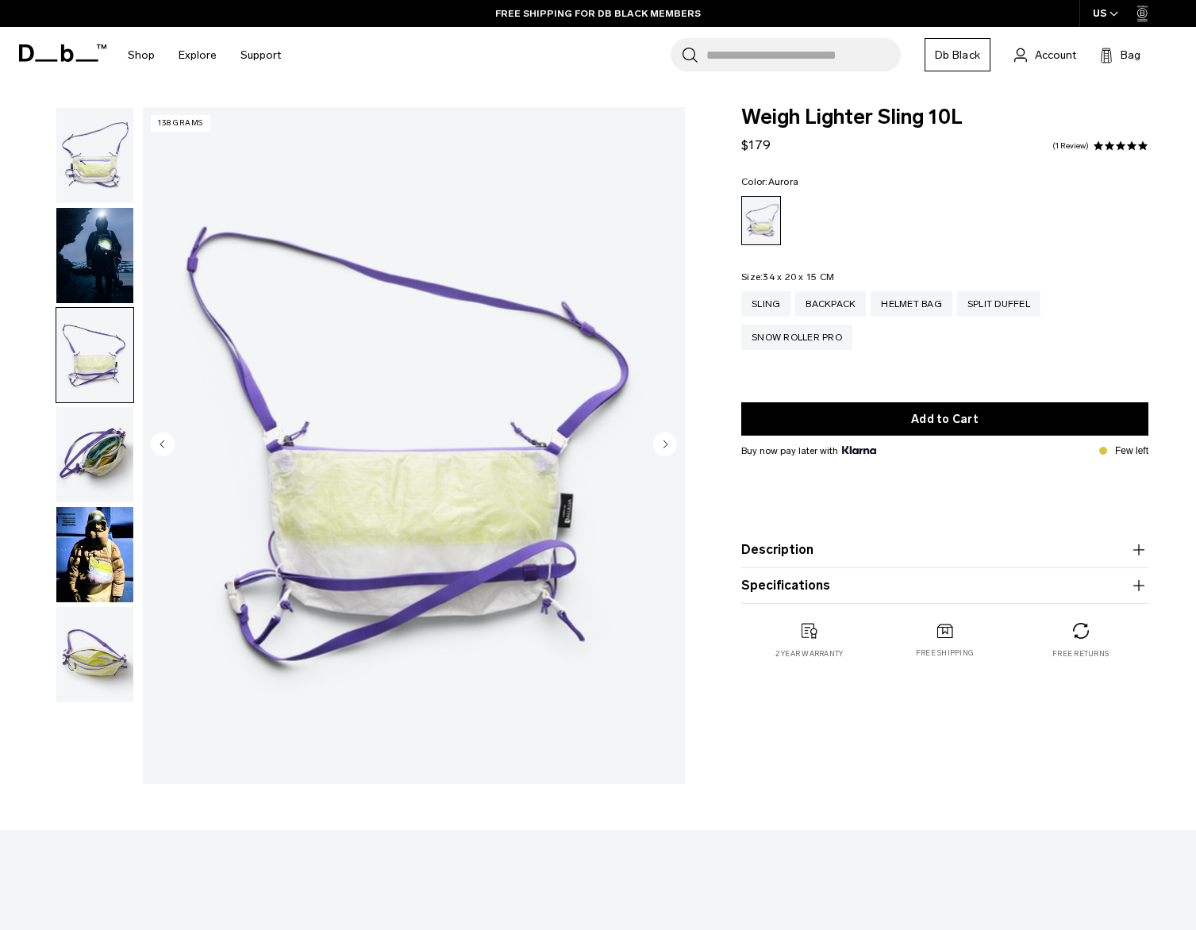
click at [95, 436] on img "button" at bounding box center [94, 454] width 77 height 95
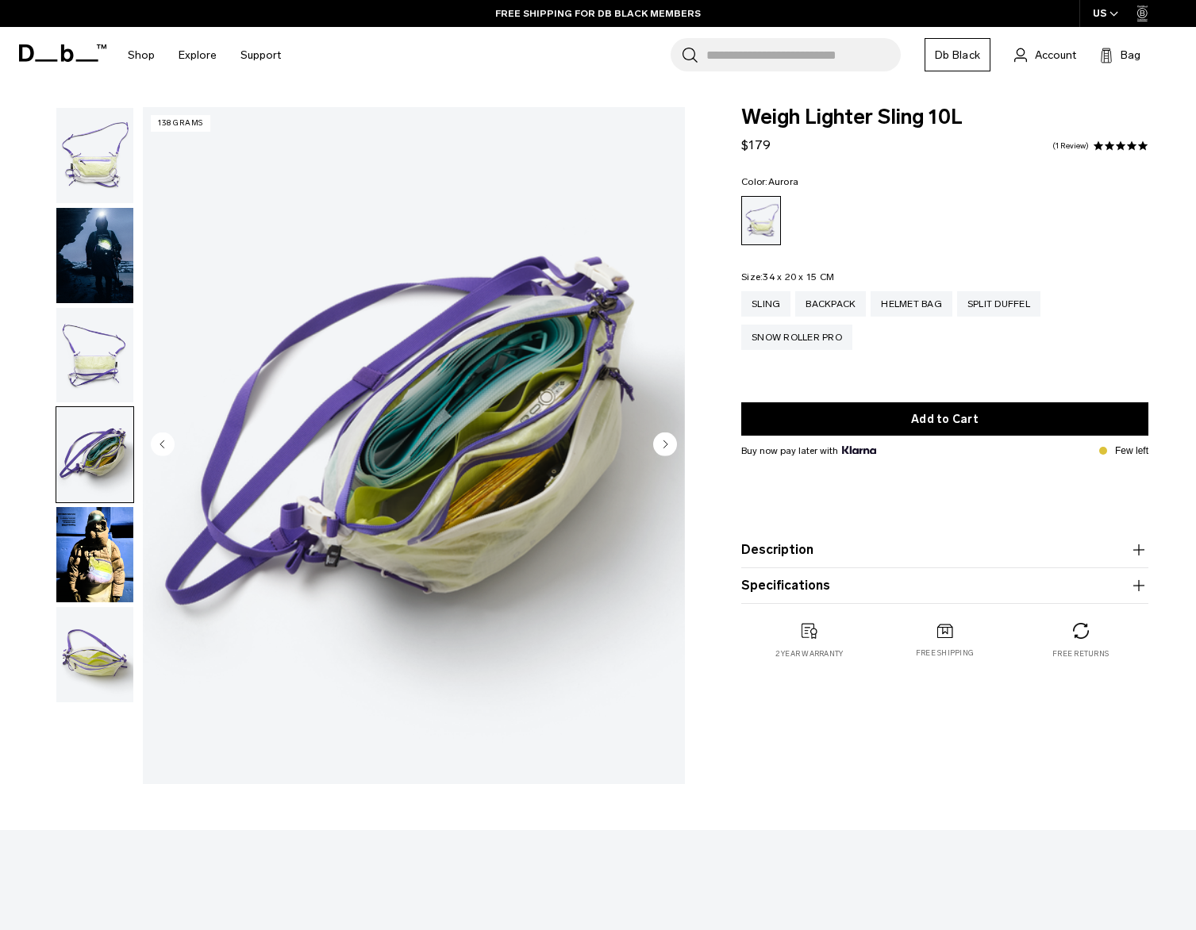
click at [92, 561] on img "button" at bounding box center [94, 554] width 77 height 95
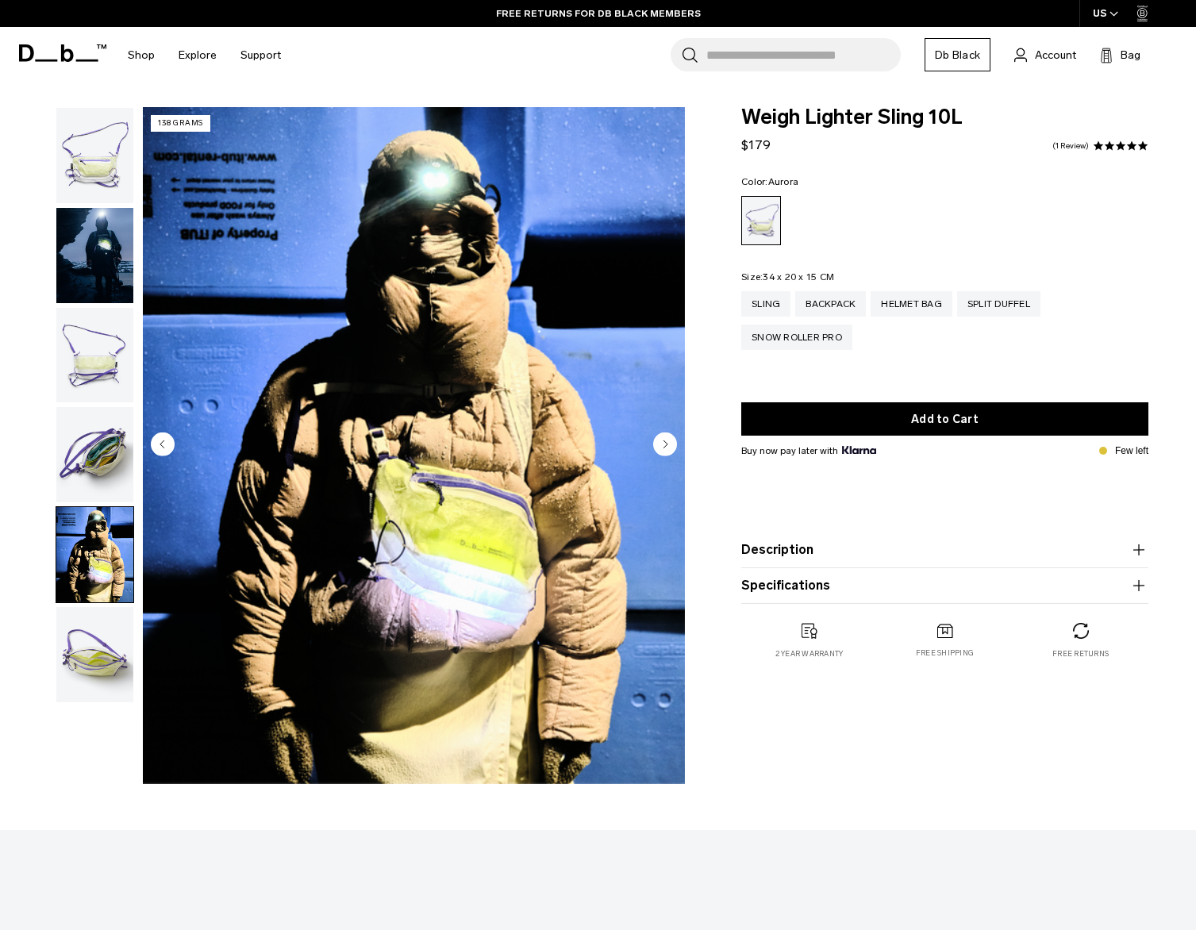
click at [93, 662] on img "button" at bounding box center [94, 654] width 77 height 95
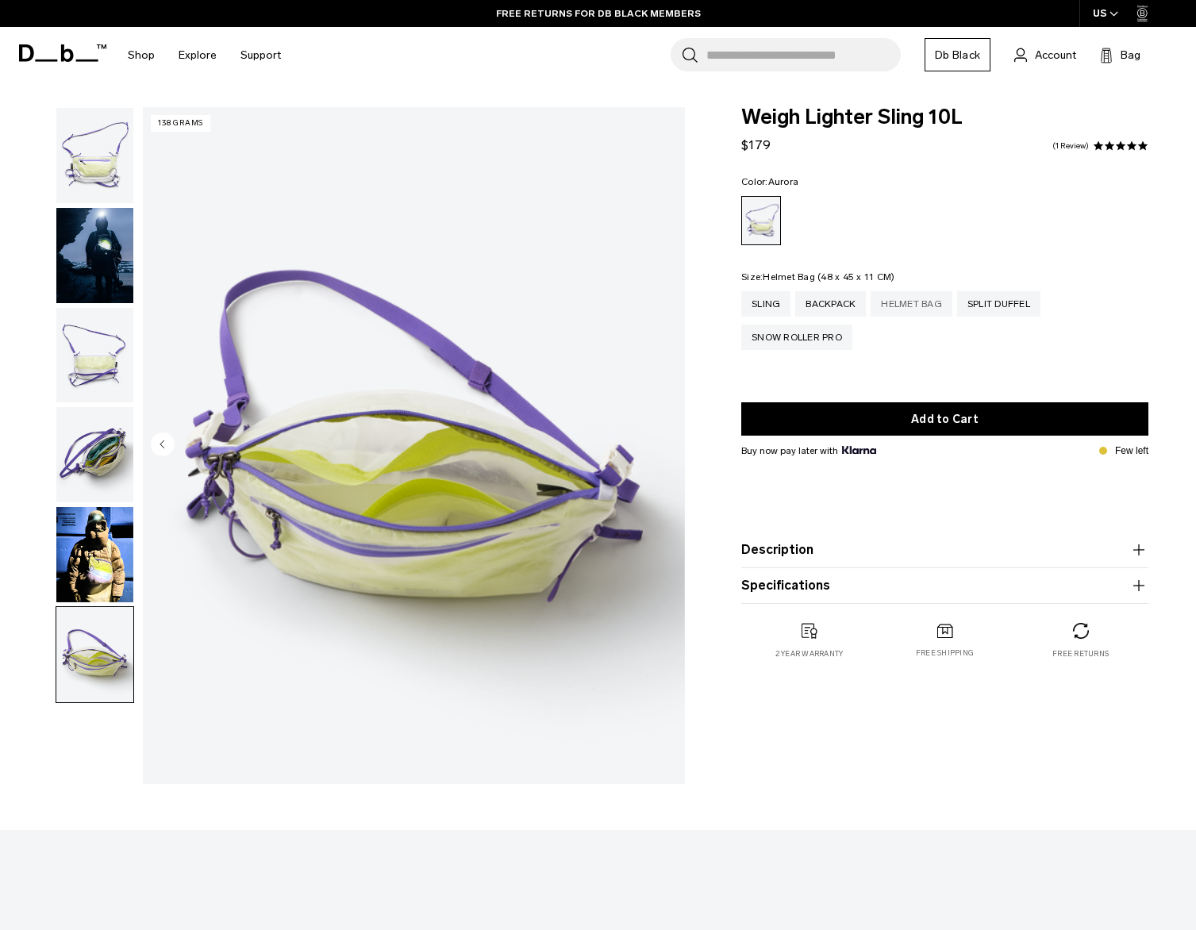
click at [903, 305] on div "Helmet Bag" at bounding box center [912, 303] width 82 height 25
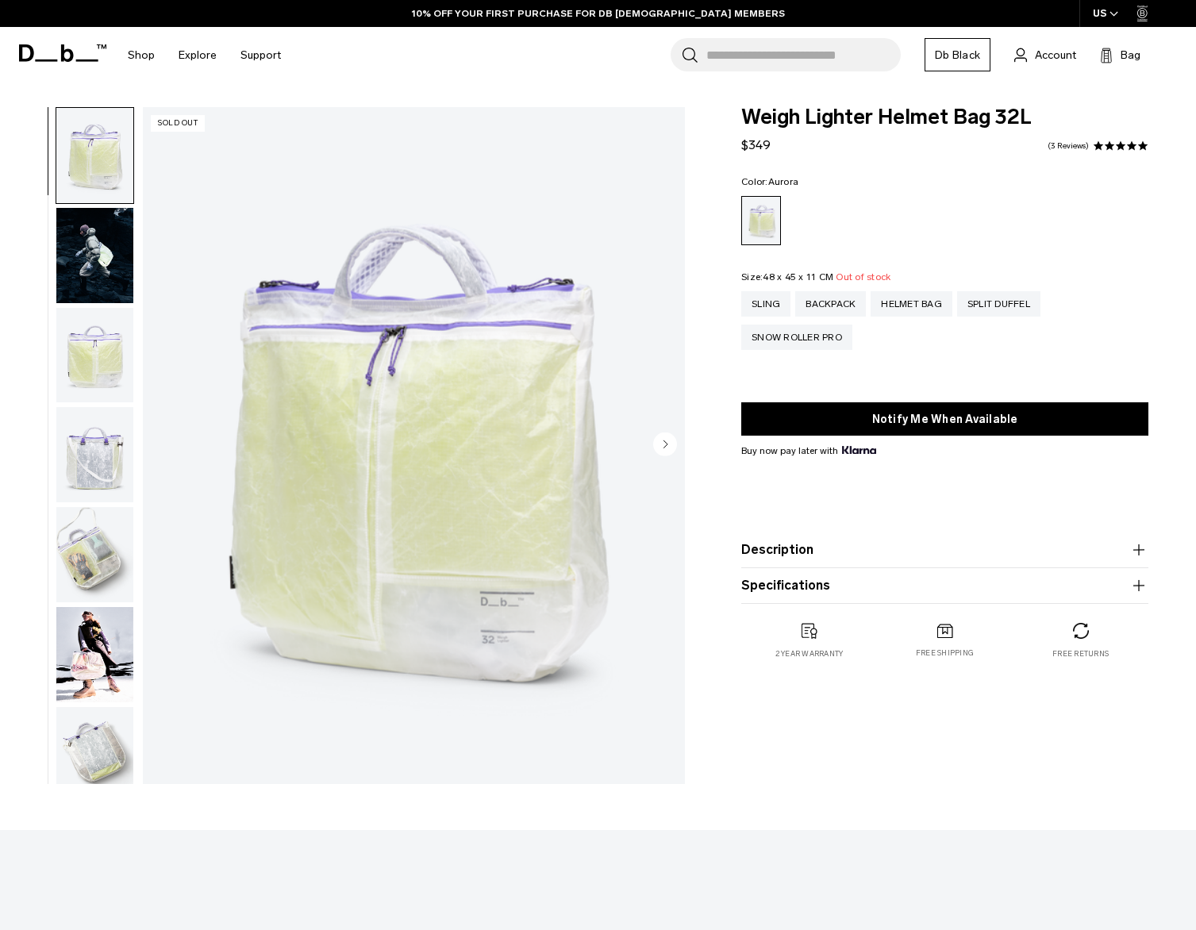
click at [84, 241] on img "button" at bounding box center [94, 255] width 77 height 95
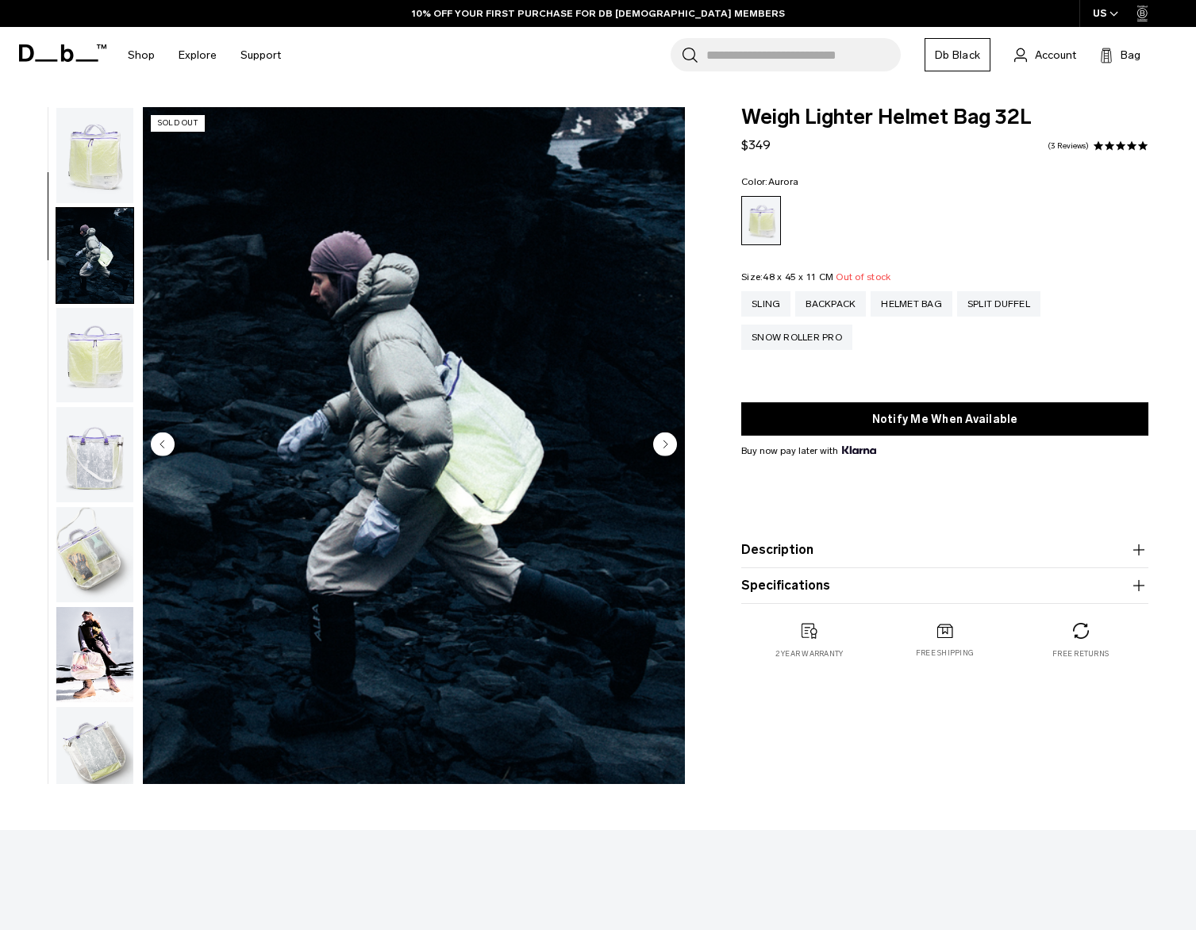
scroll to position [100, 0]
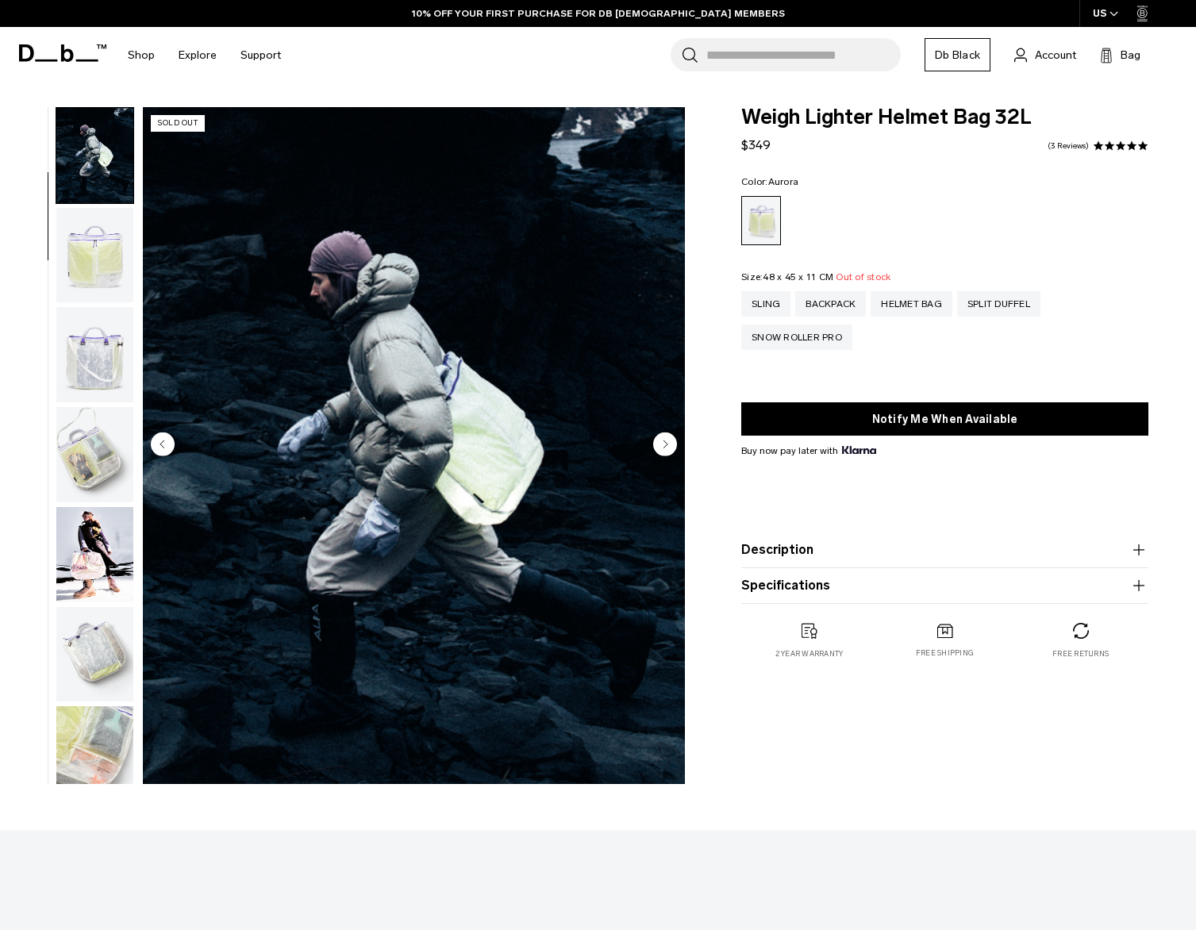
click at [93, 261] on img "button" at bounding box center [94, 255] width 77 height 95
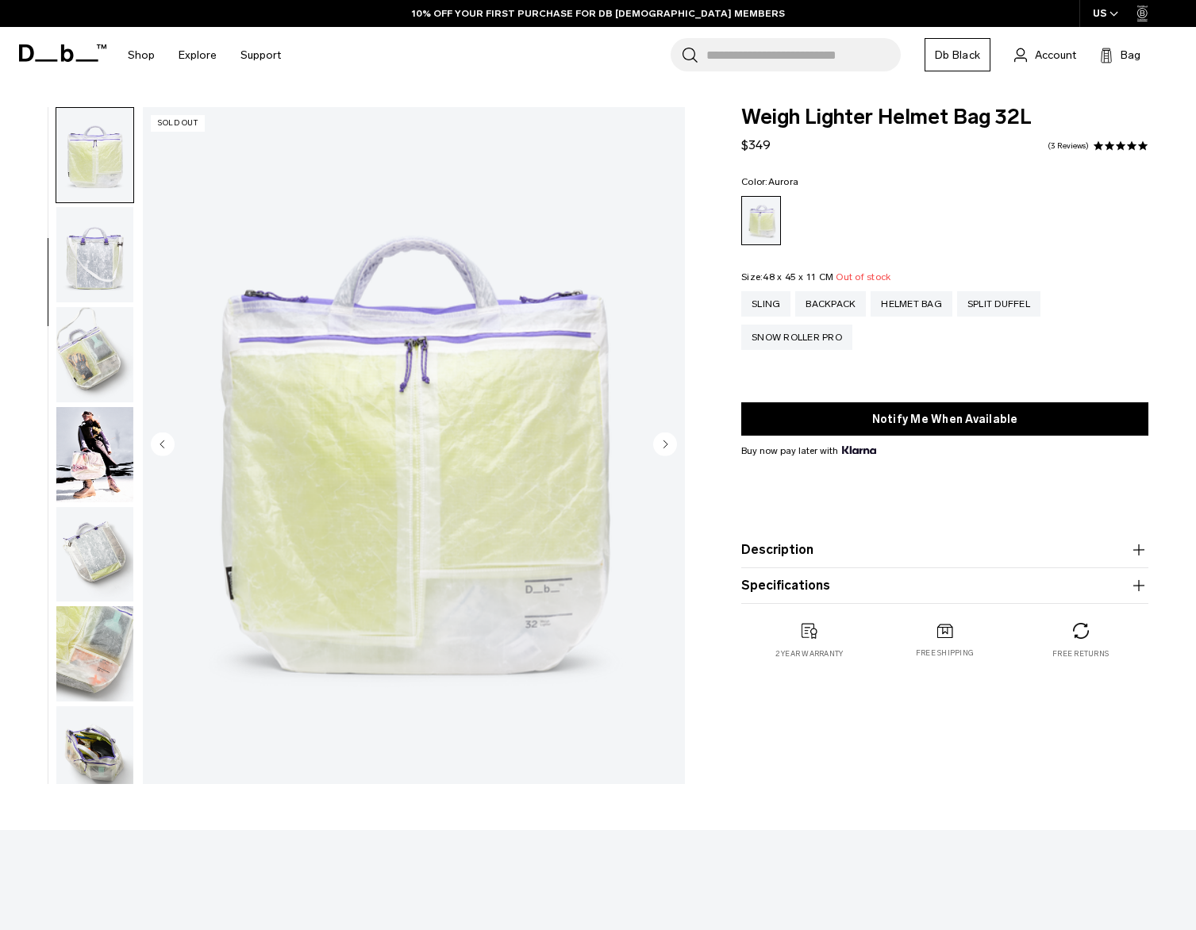
click at [92, 267] on img "button" at bounding box center [94, 254] width 77 height 95
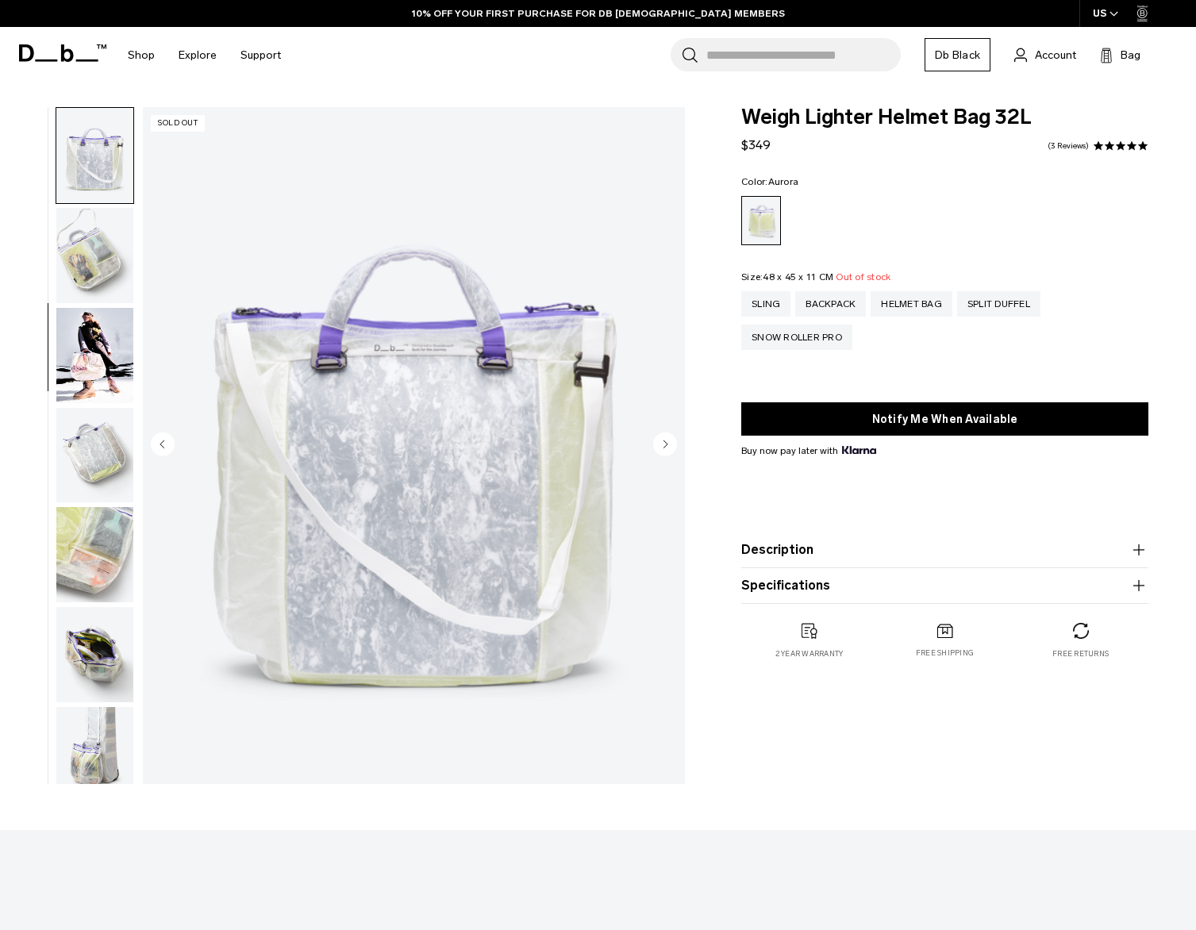
click at [92, 267] on img "button" at bounding box center [94, 255] width 77 height 95
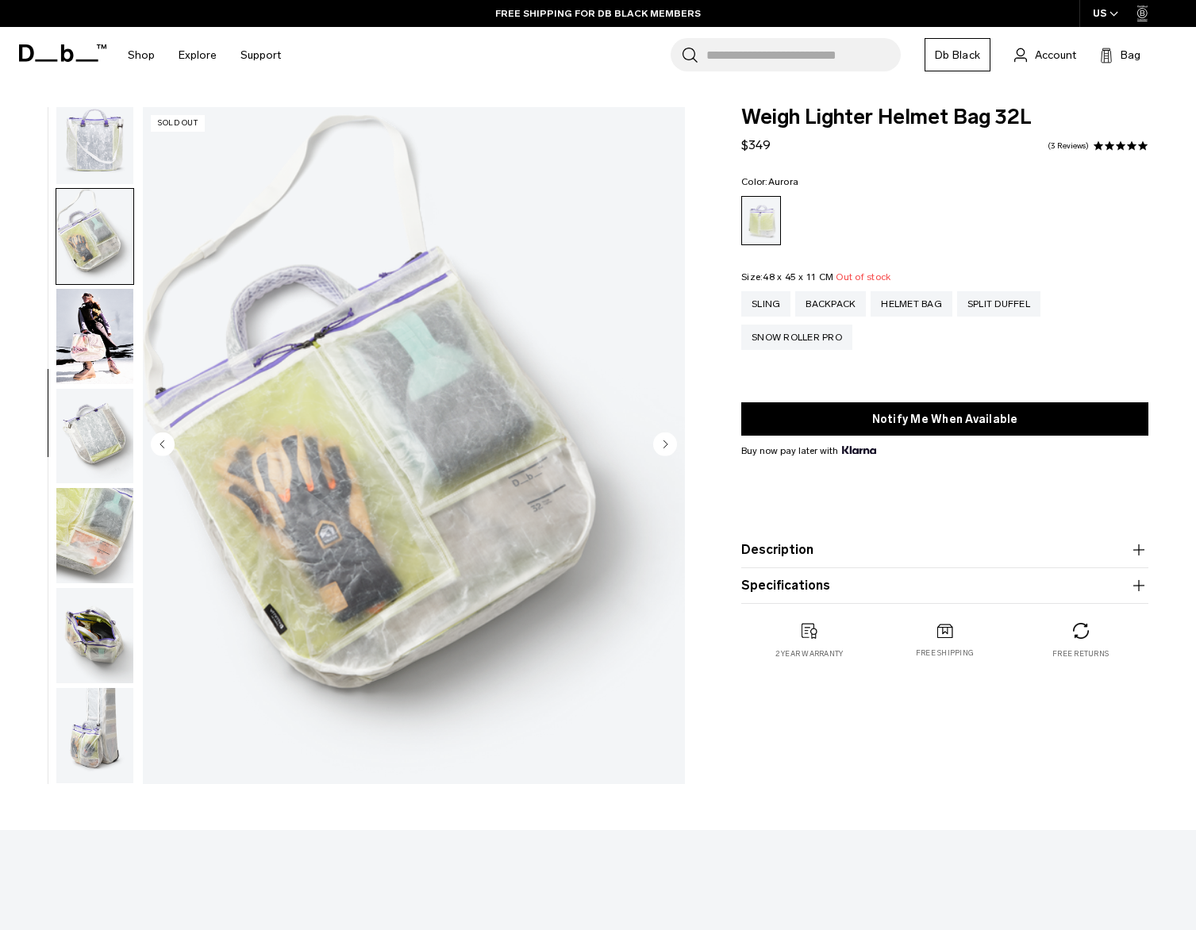
click at [90, 320] on img "button" at bounding box center [94, 336] width 77 height 95
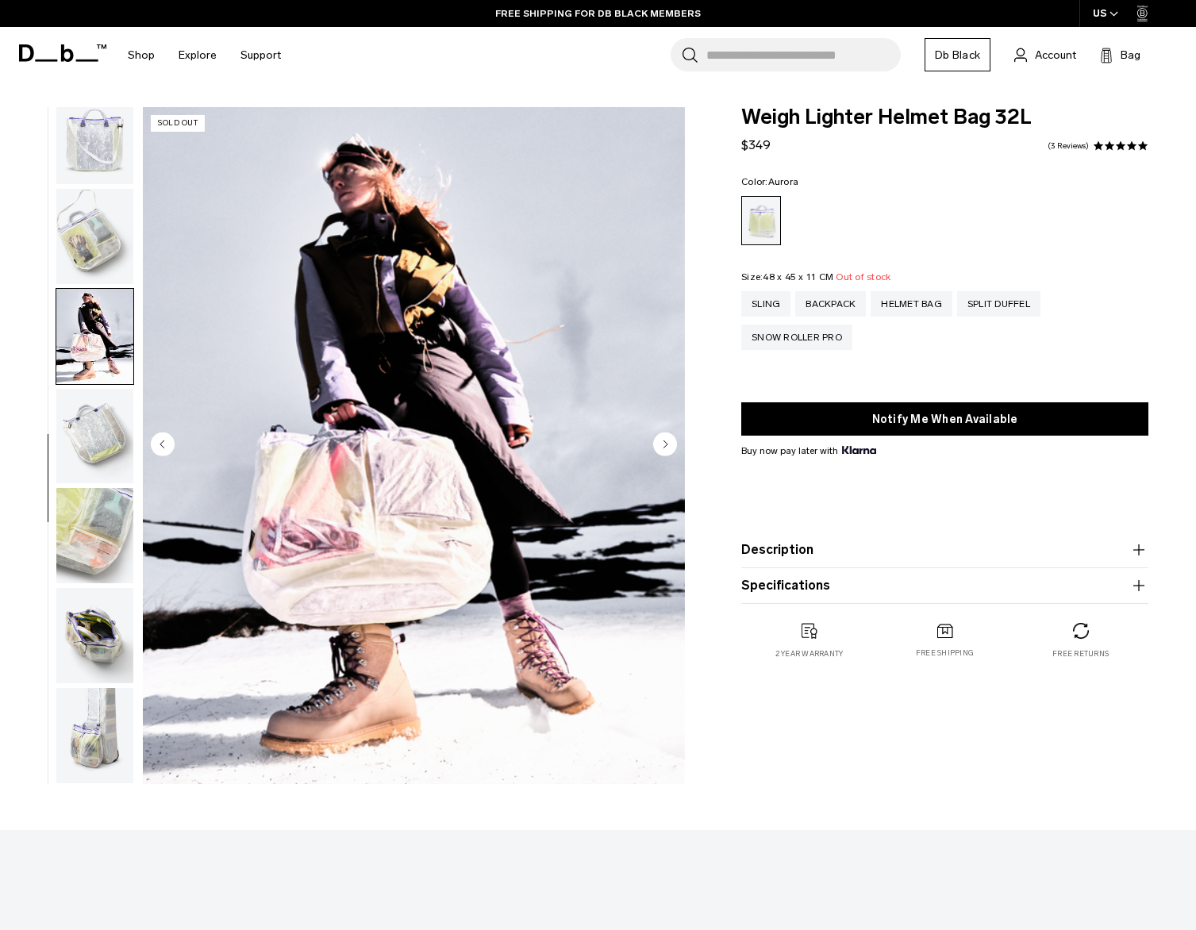
click at [80, 414] on img "button" at bounding box center [94, 436] width 77 height 95
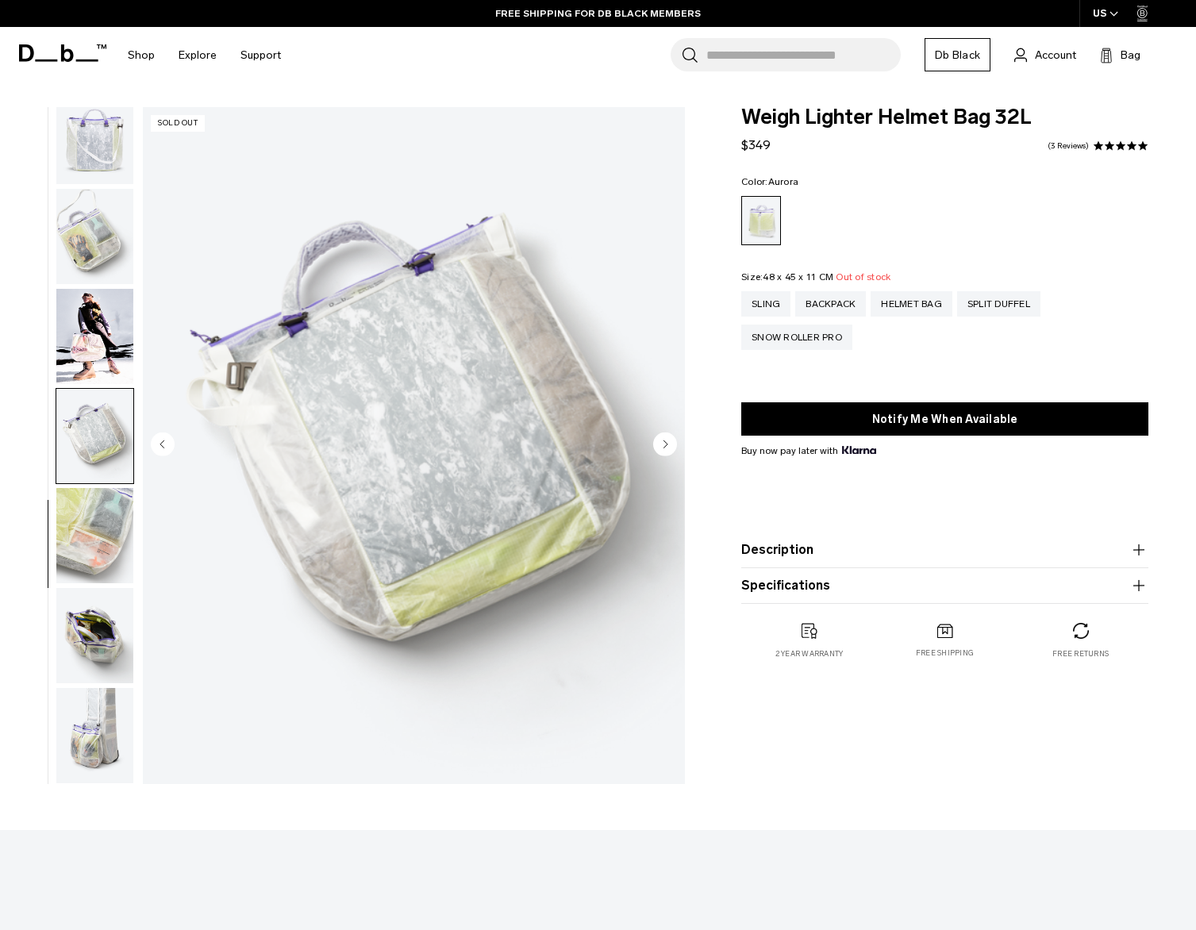
click at [75, 506] on img "button" at bounding box center [94, 535] width 77 height 95
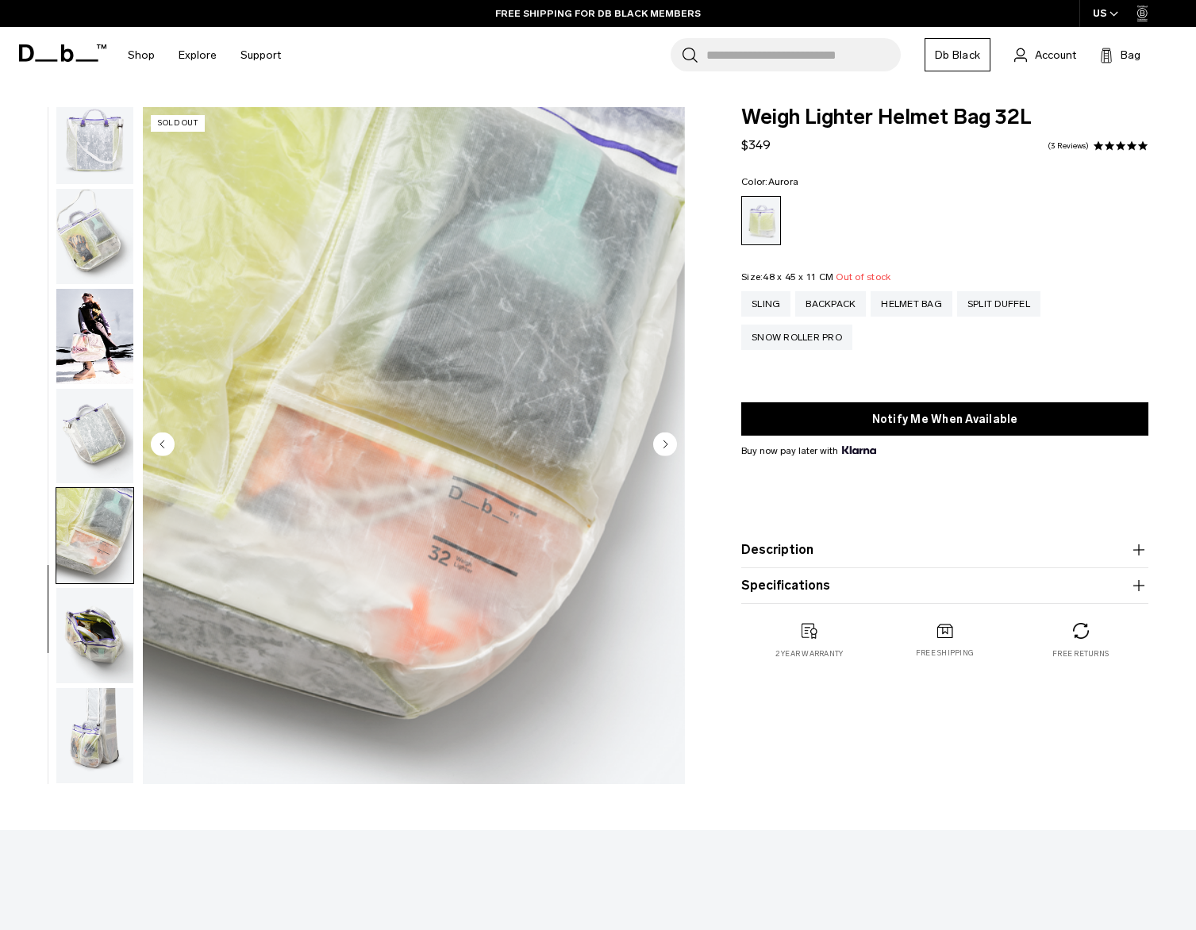
click at [95, 656] on img "button" at bounding box center [94, 635] width 77 height 95
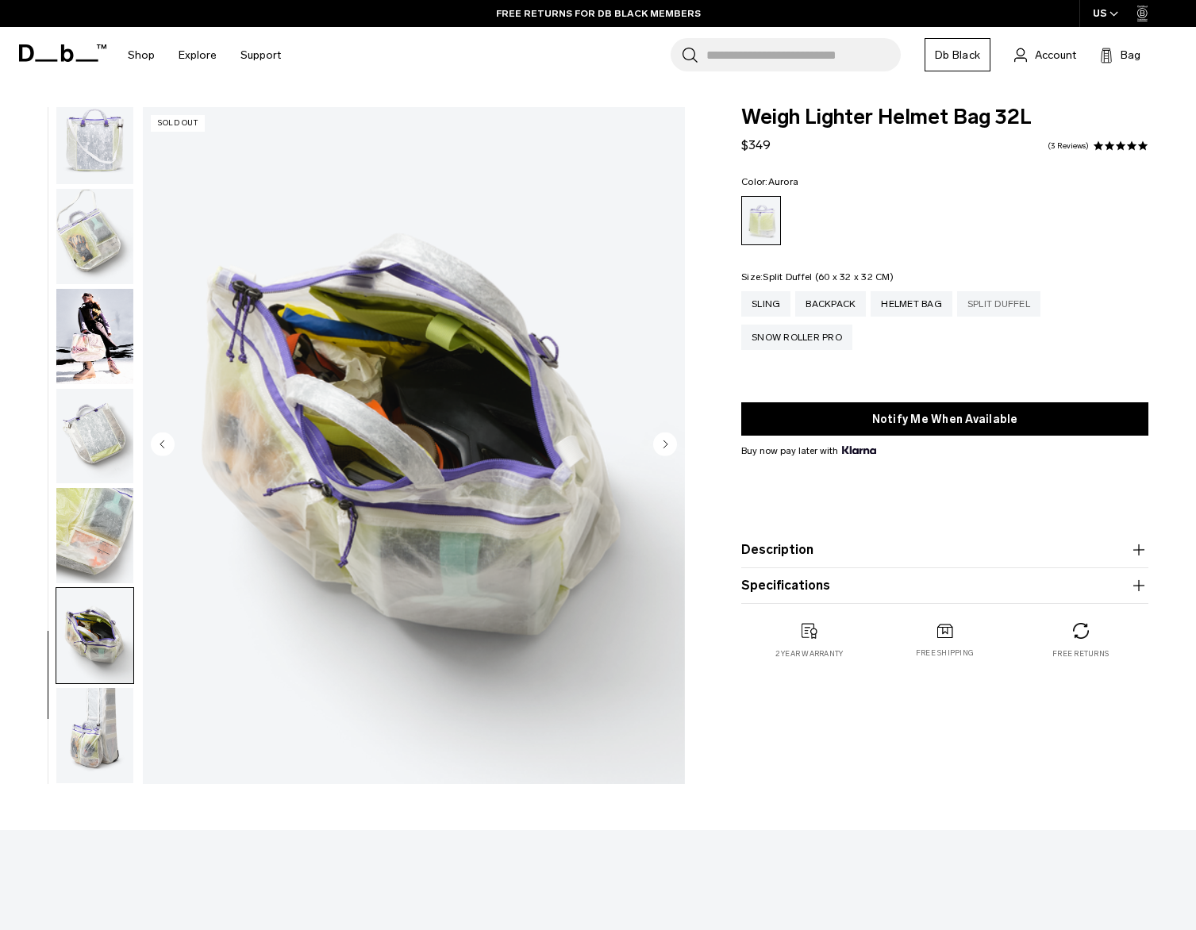
click at [979, 305] on div "Split Duffel" at bounding box center [998, 303] width 83 height 25
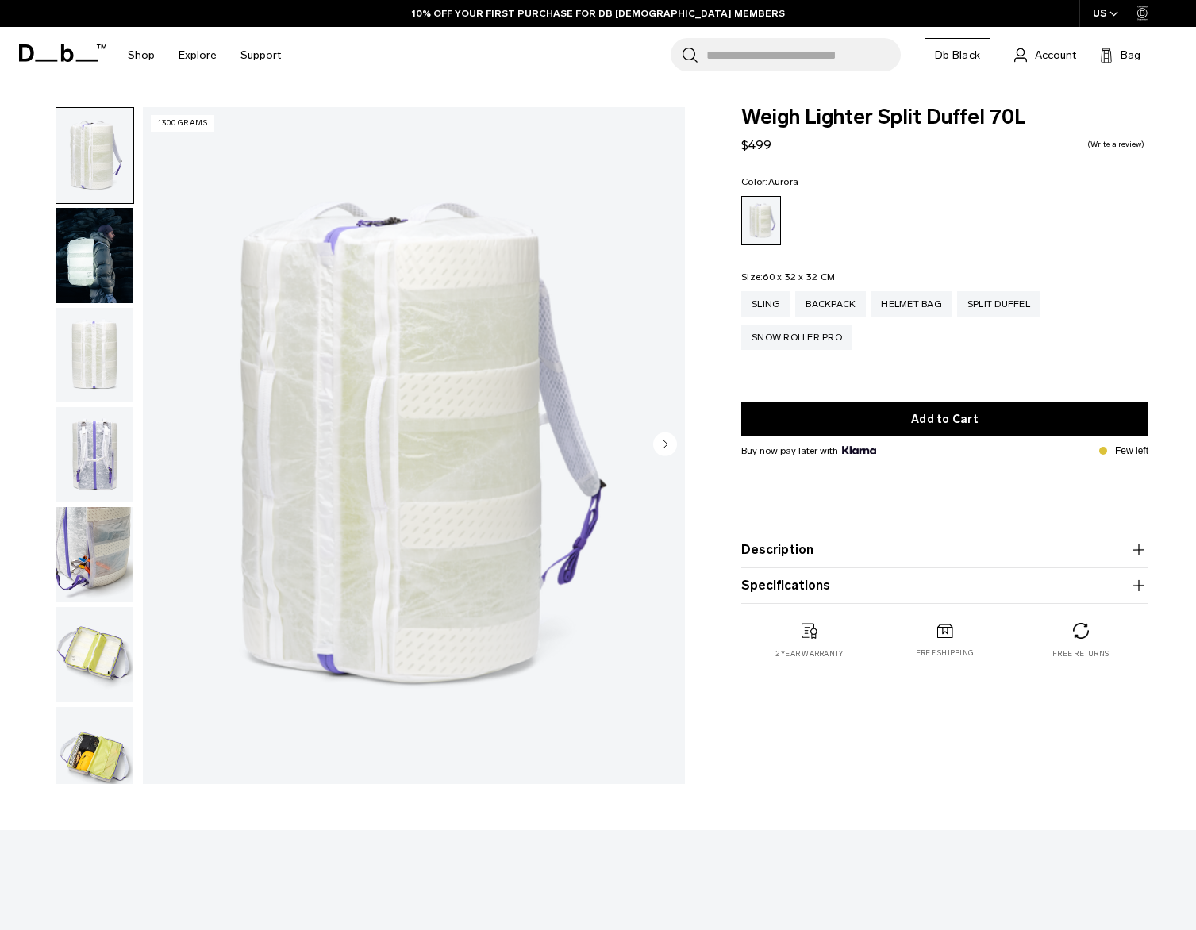
click at [94, 260] on img "button" at bounding box center [94, 255] width 77 height 95
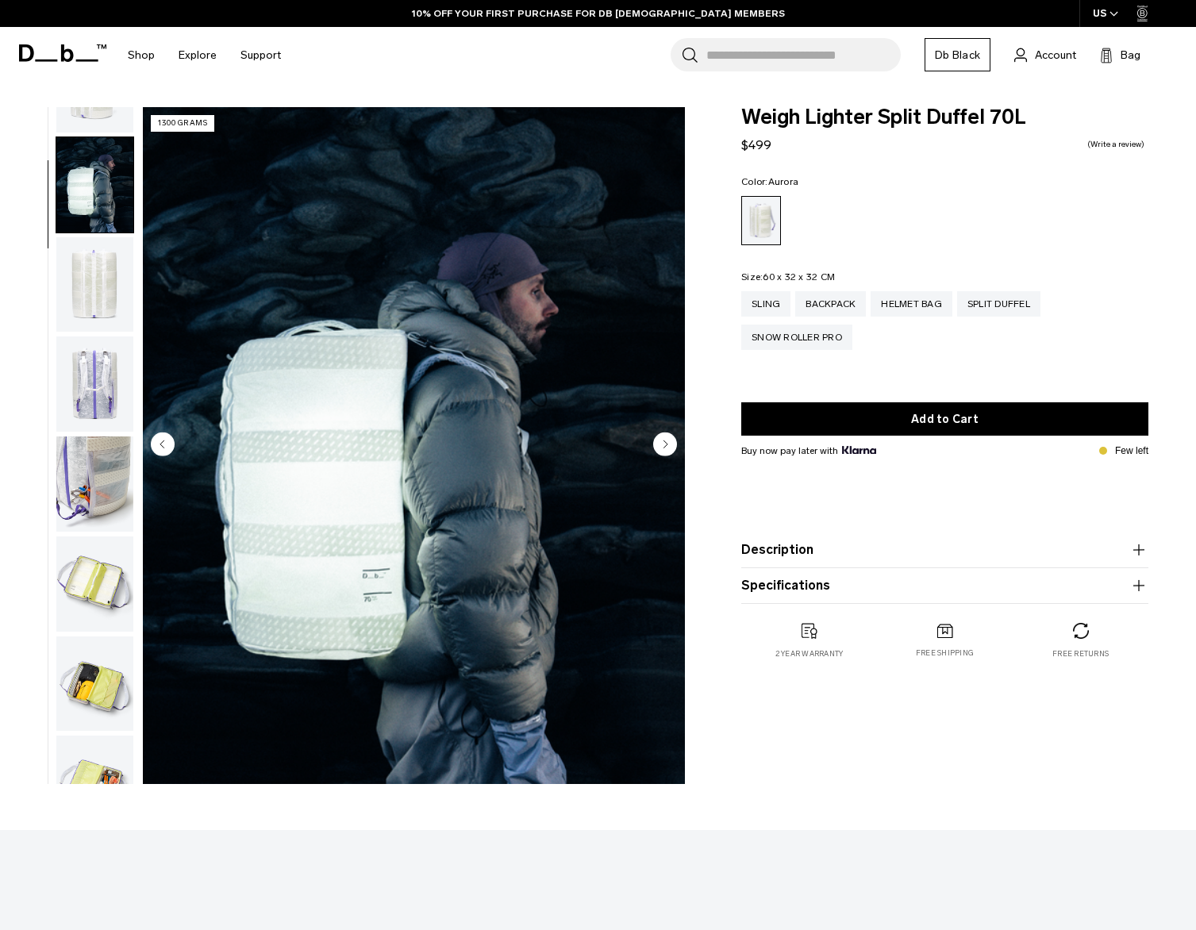
scroll to position [100, 0]
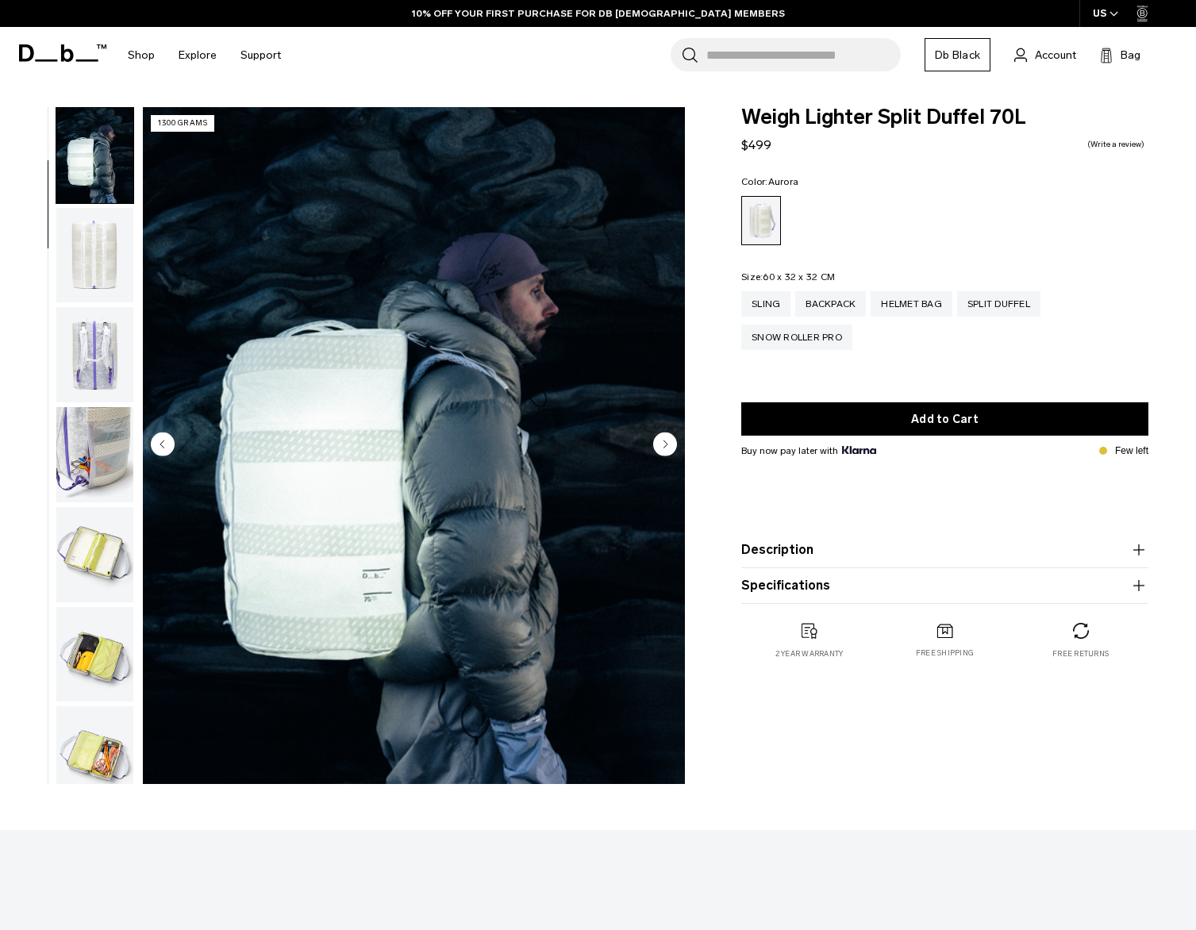
click at [92, 235] on img "button" at bounding box center [94, 255] width 77 height 95
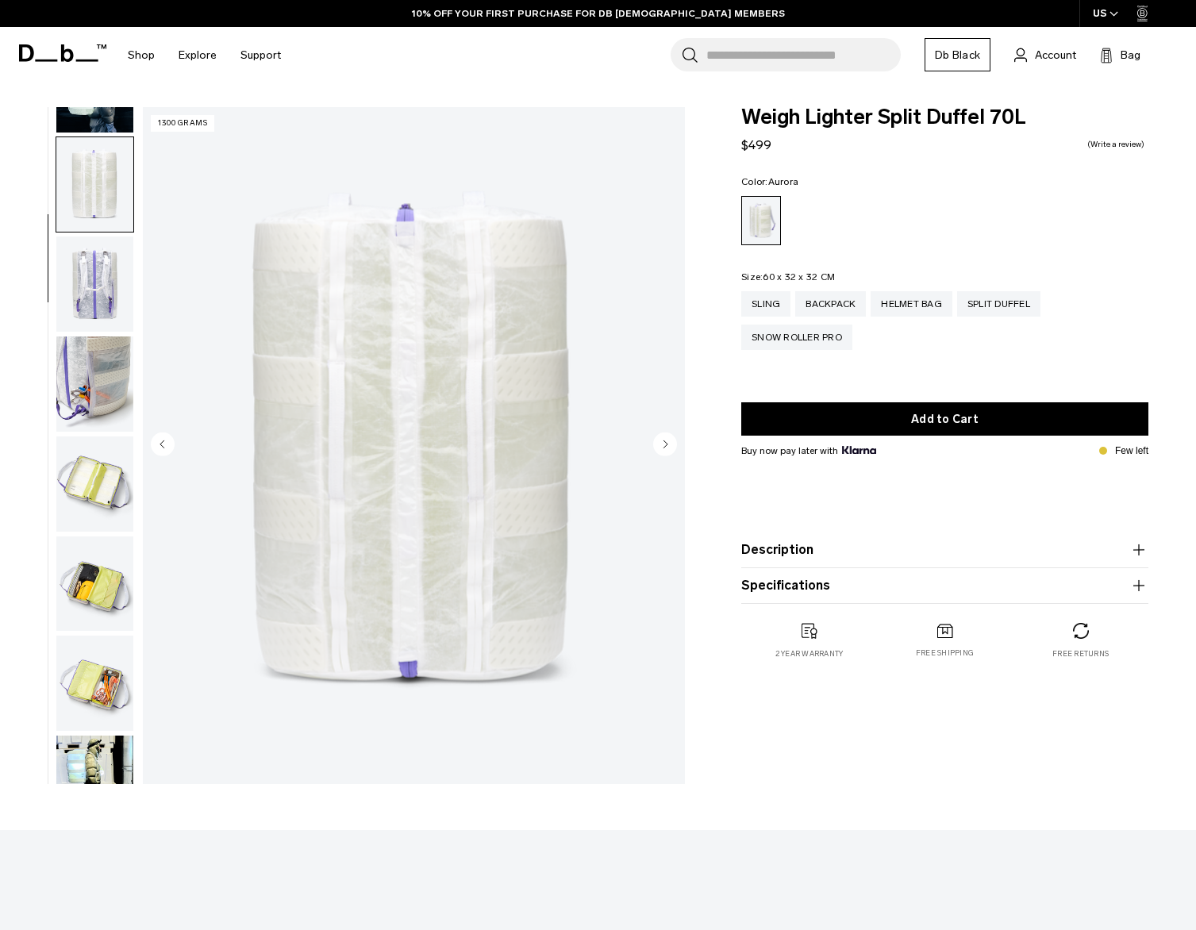
scroll to position [200, 0]
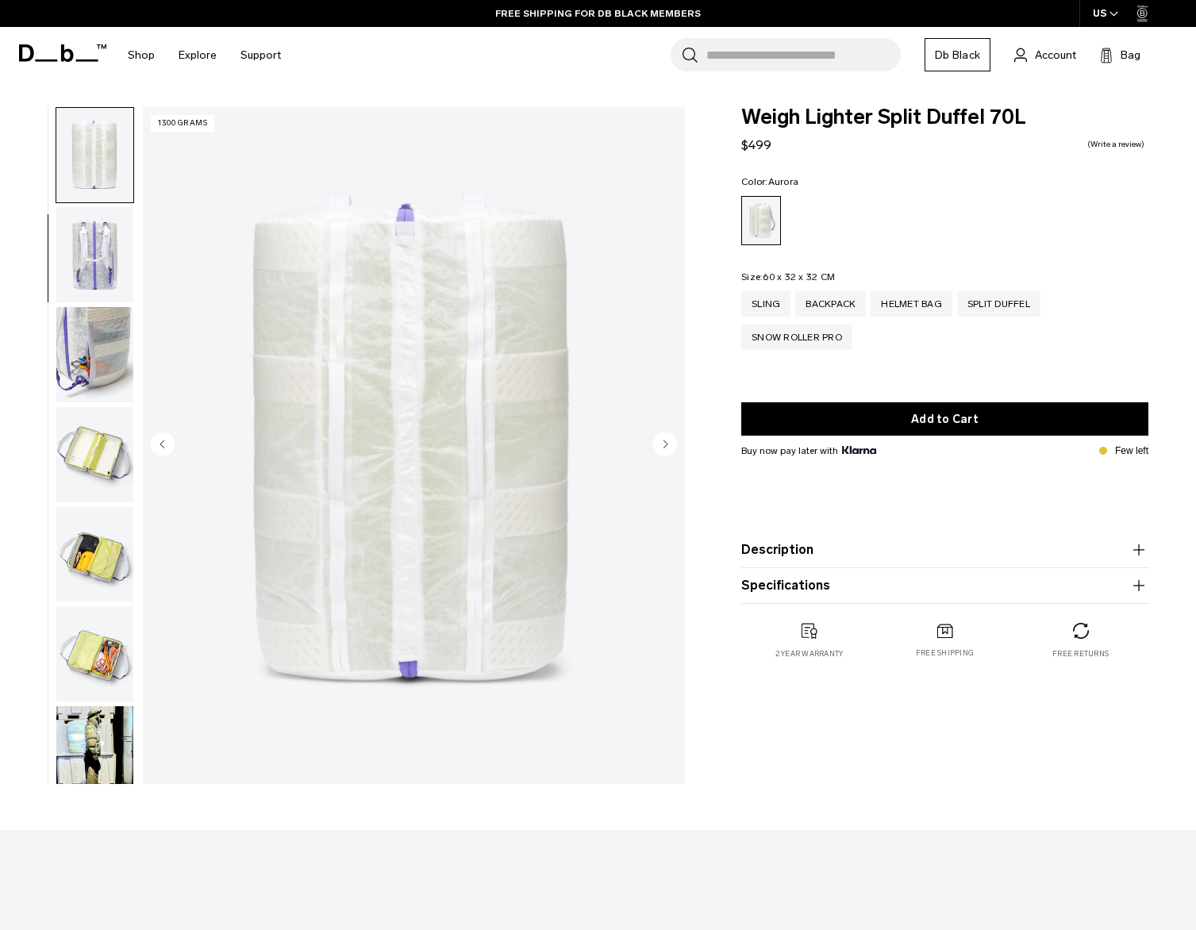
click at [92, 235] on img "button" at bounding box center [94, 254] width 77 height 95
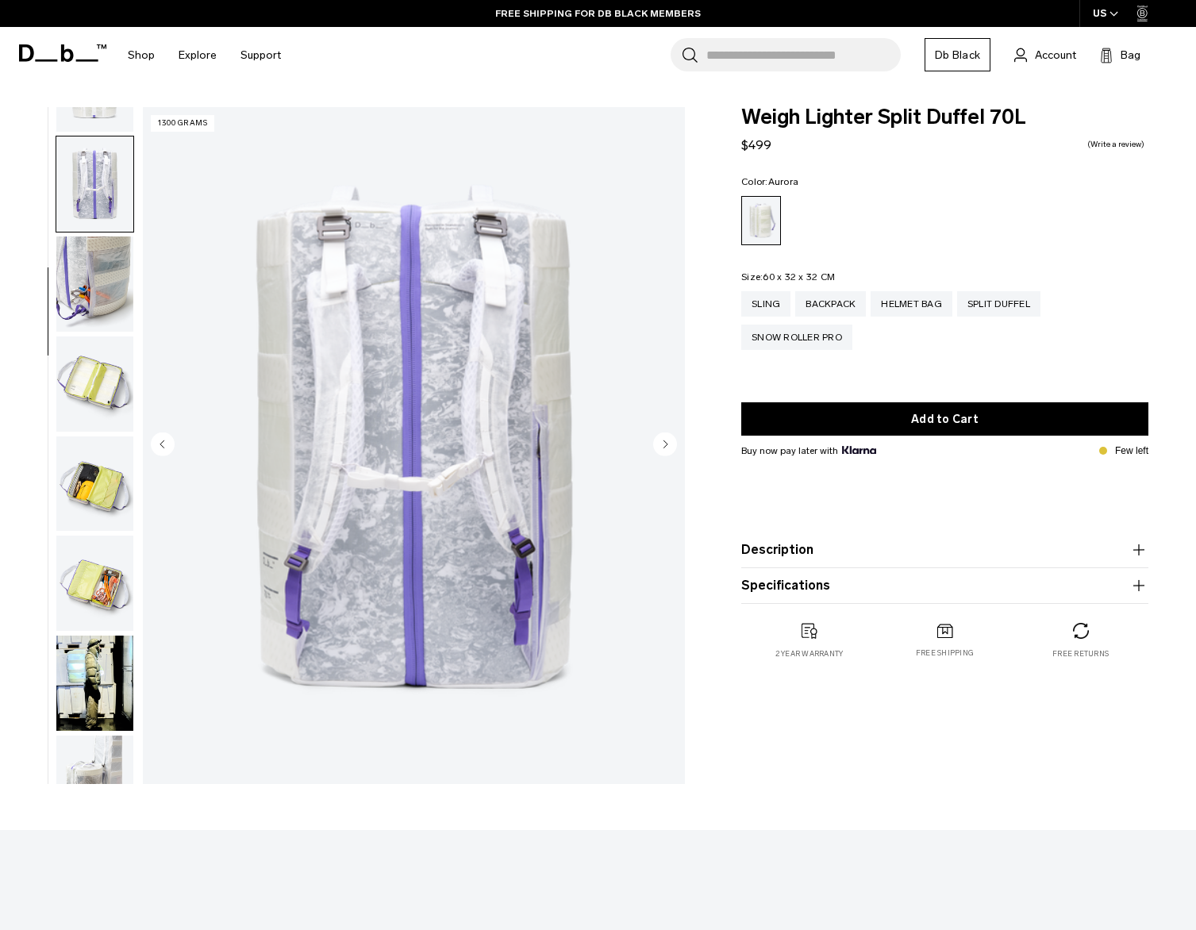
scroll to position [299, 0]
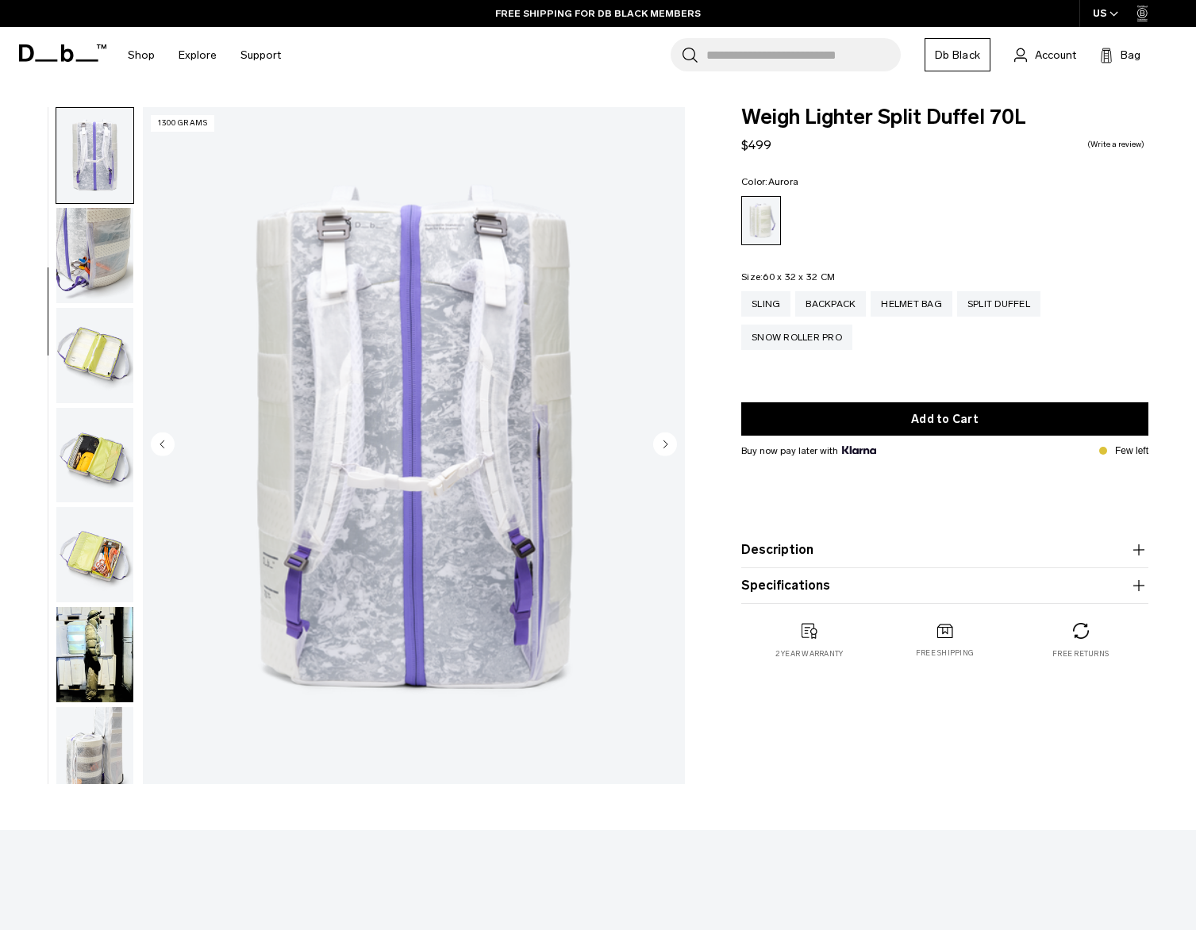
click at [76, 367] on img "button" at bounding box center [94, 355] width 77 height 95
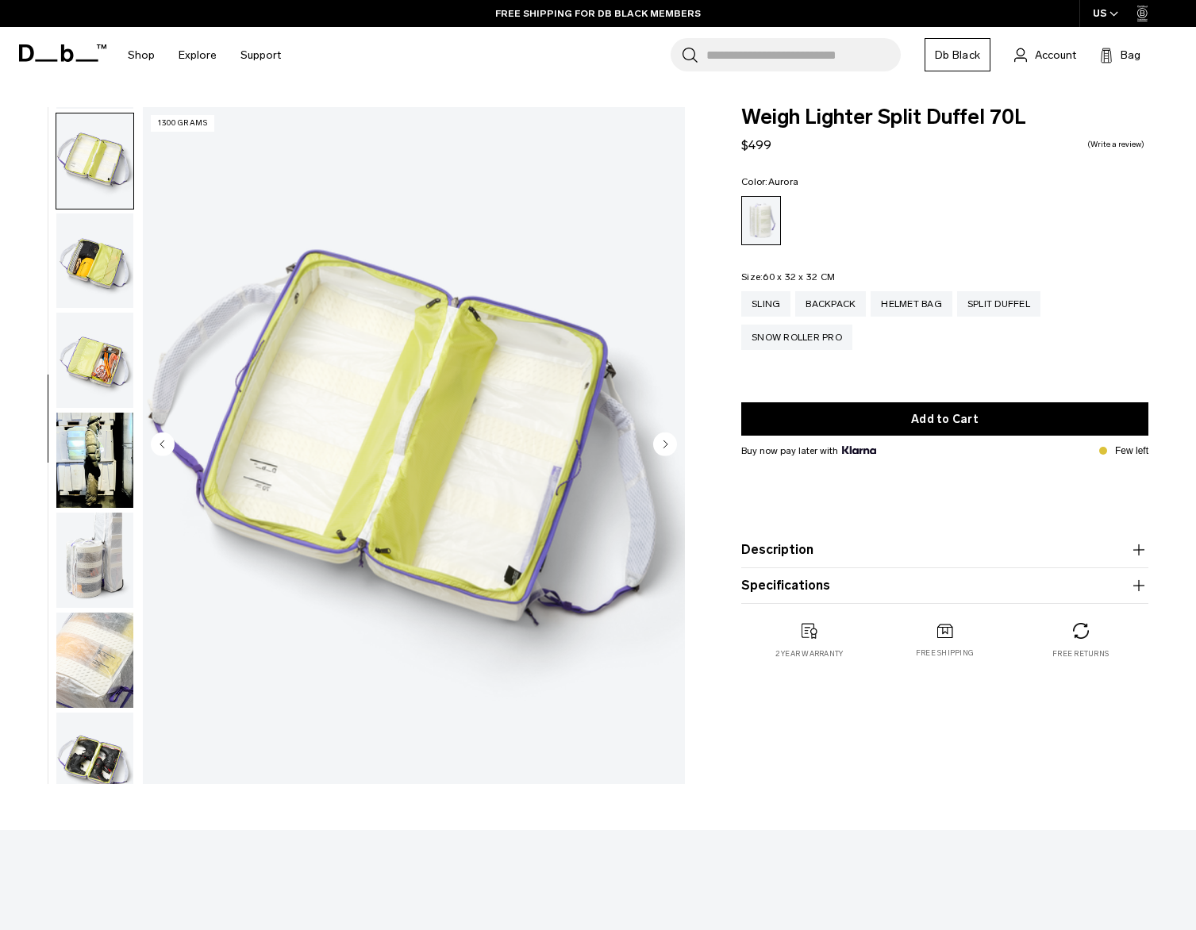
scroll to position [499, 0]
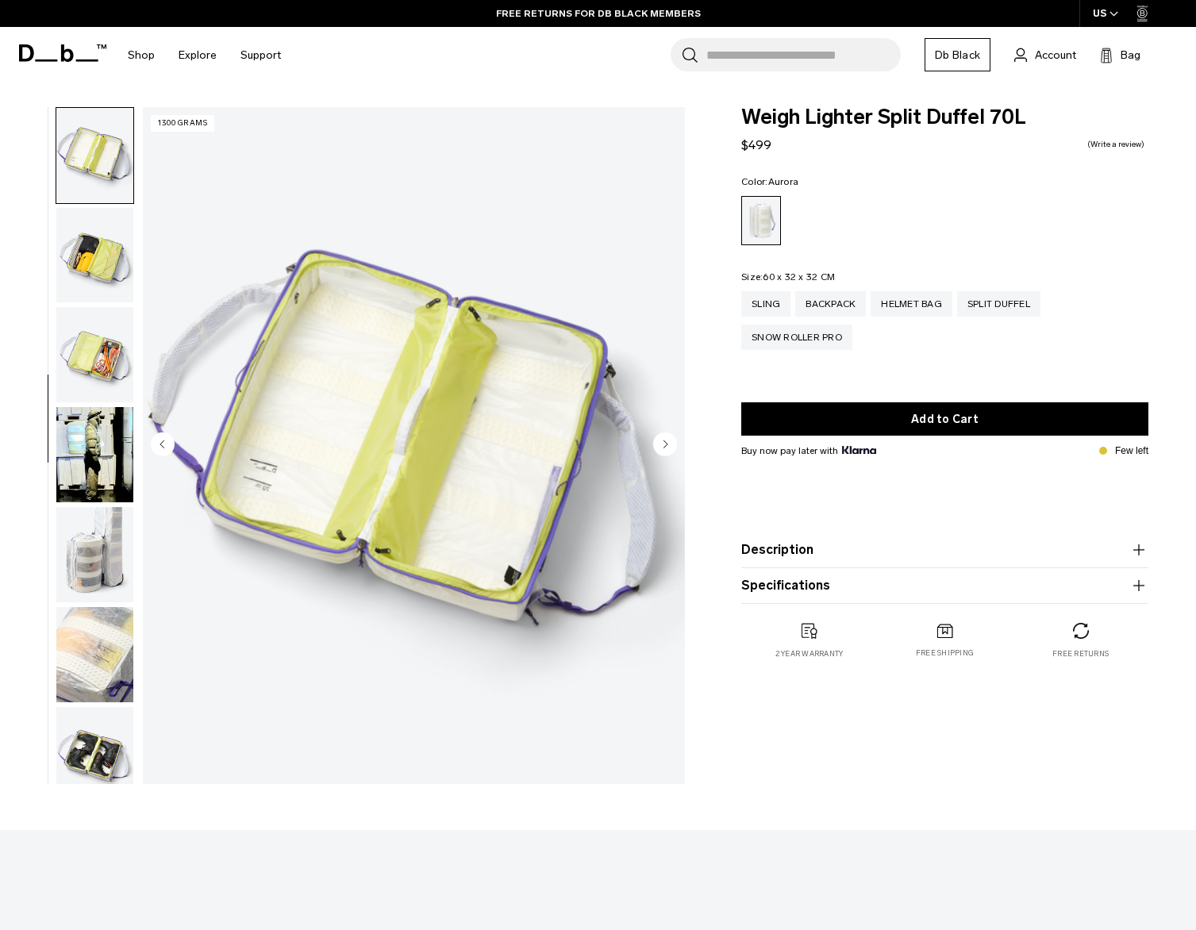
click at [79, 447] on img "button" at bounding box center [94, 454] width 77 height 95
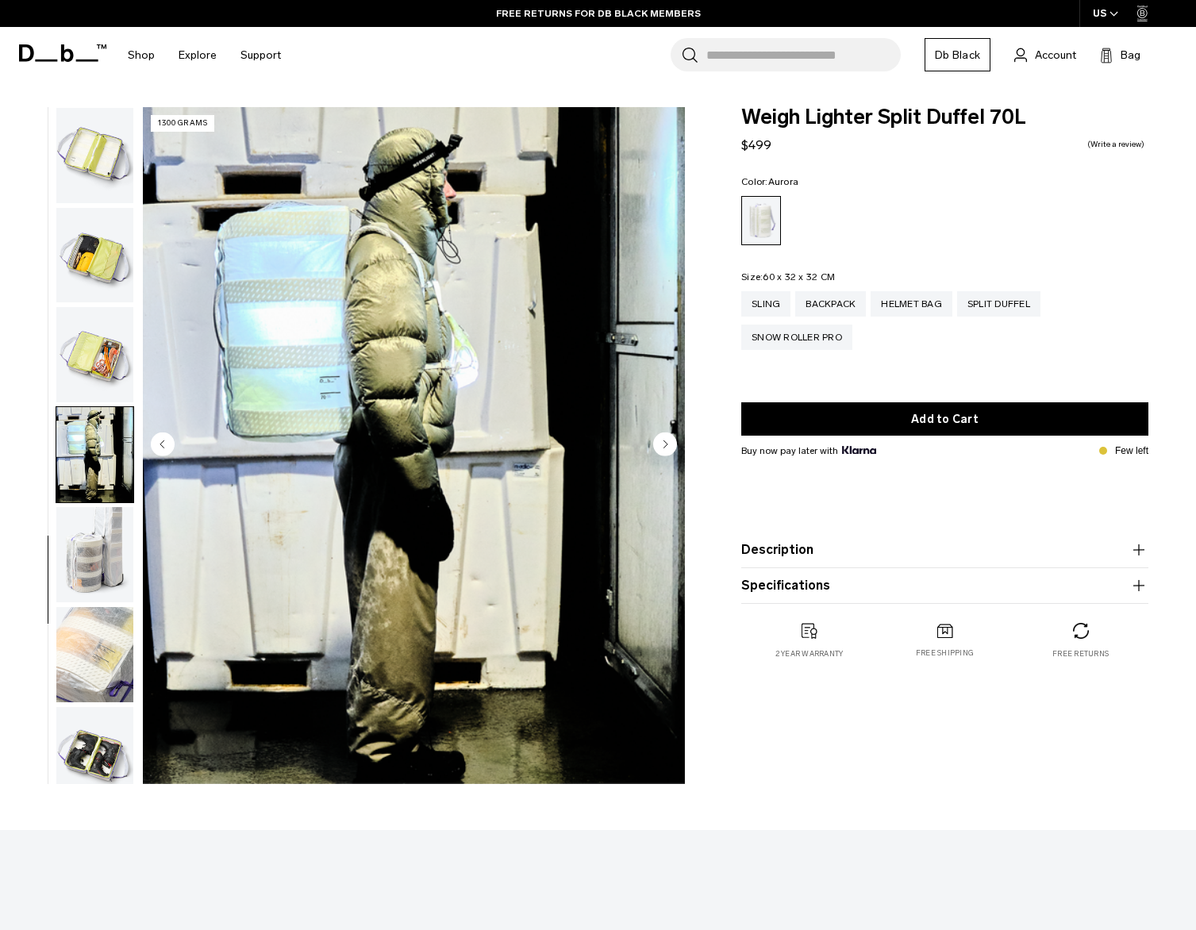
scroll to position [518, 0]
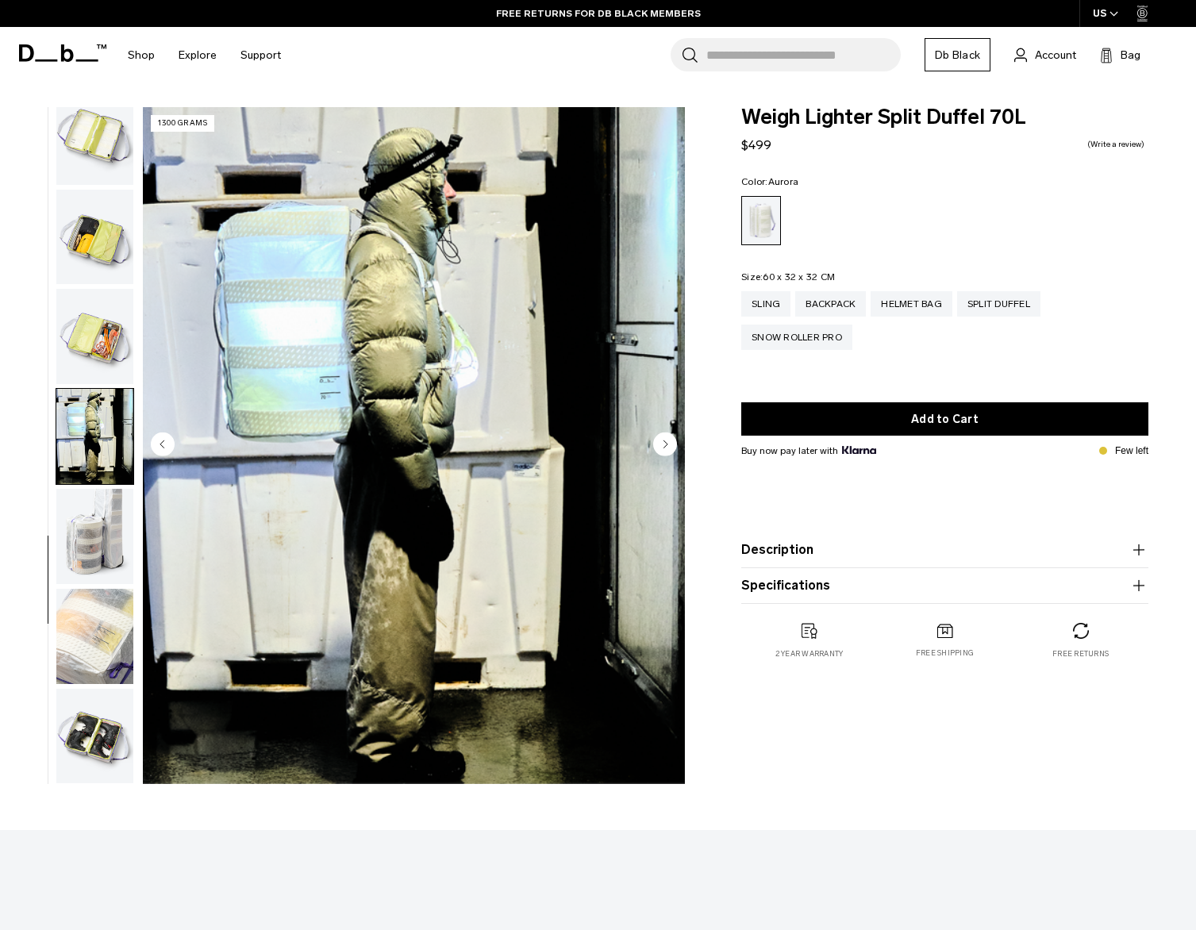
click at [81, 498] on img "button" at bounding box center [94, 536] width 77 height 95
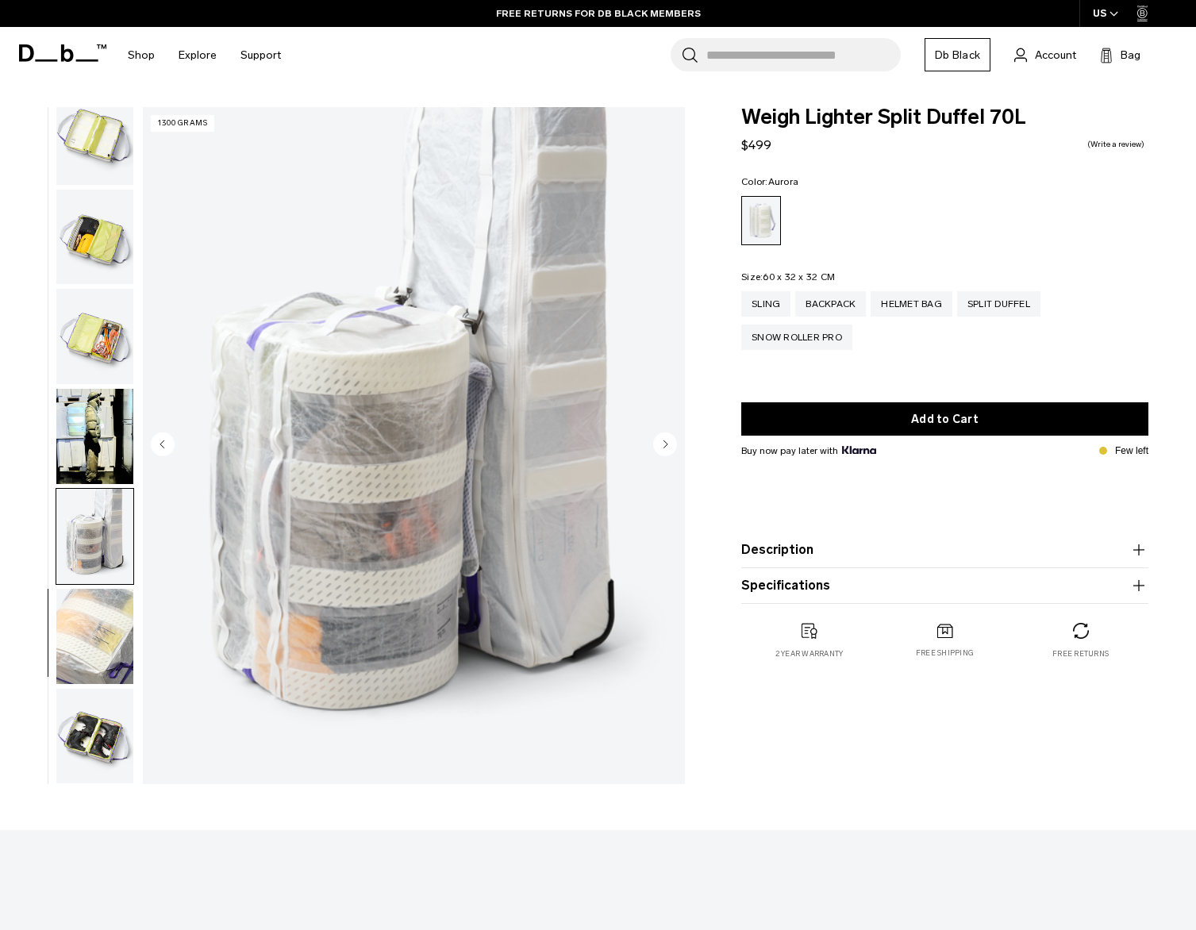
click at [56, 629] on img "button" at bounding box center [94, 636] width 77 height 95
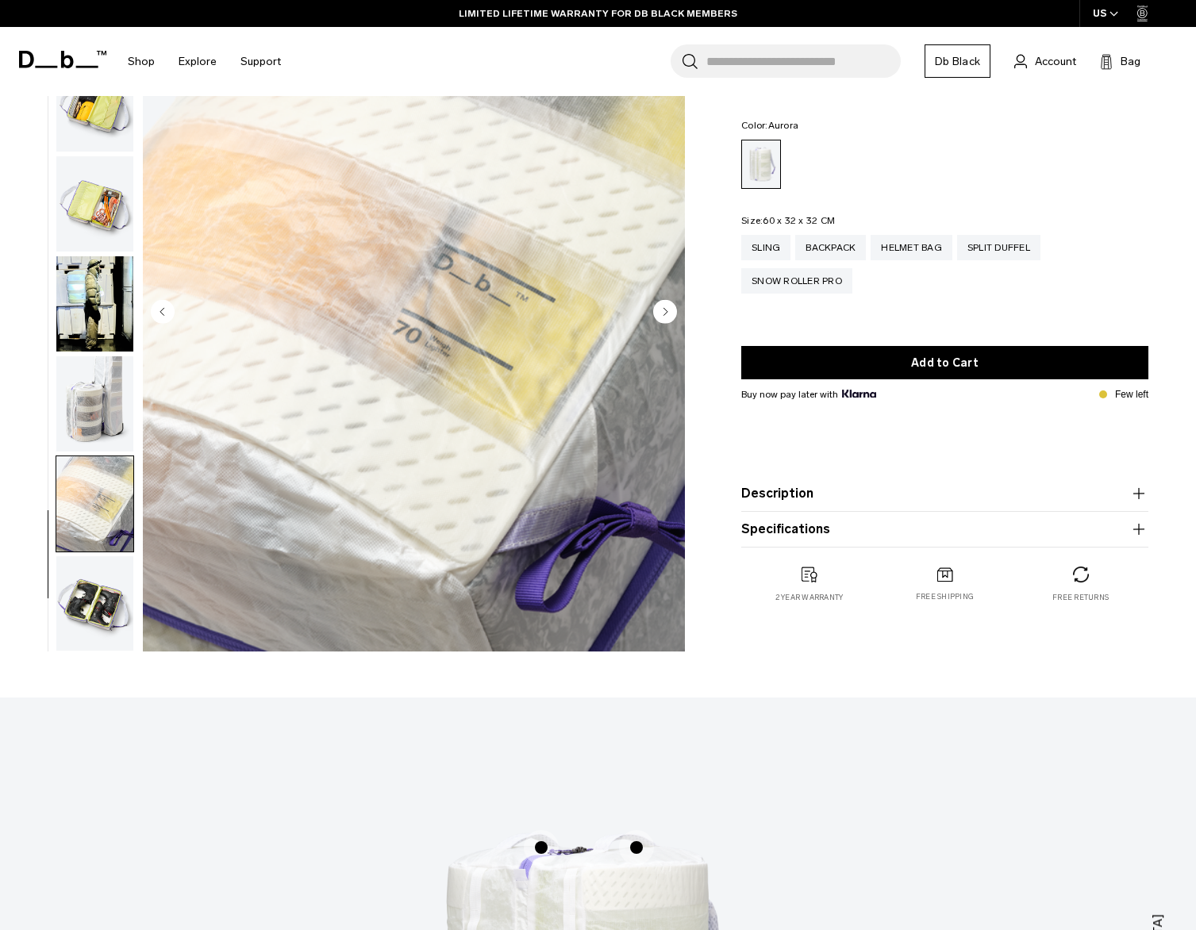
scroll to position [140, 0]
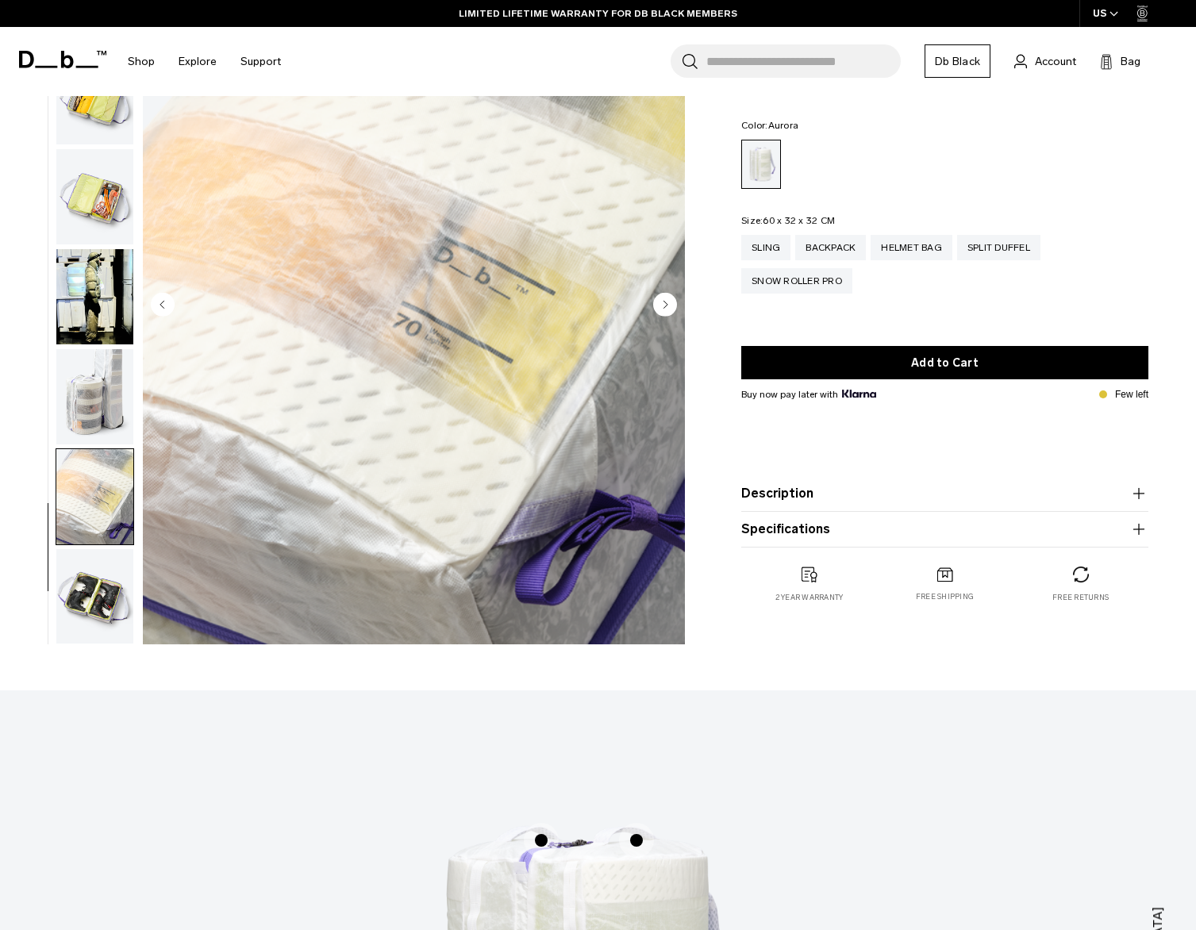
click at [100, 590] on img "button" at bounding box center [94, 596] width 77 height 95
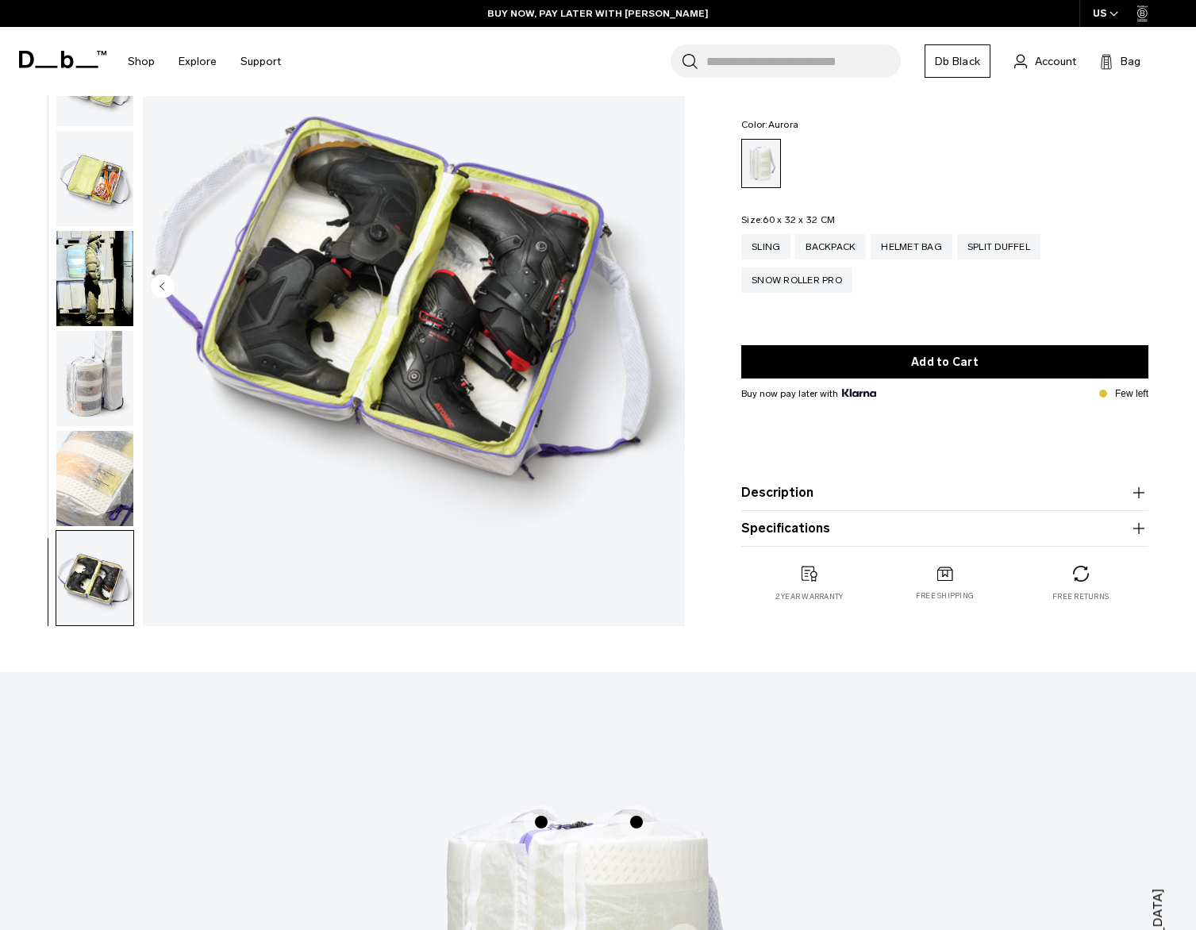
scroll to position [0, 0]
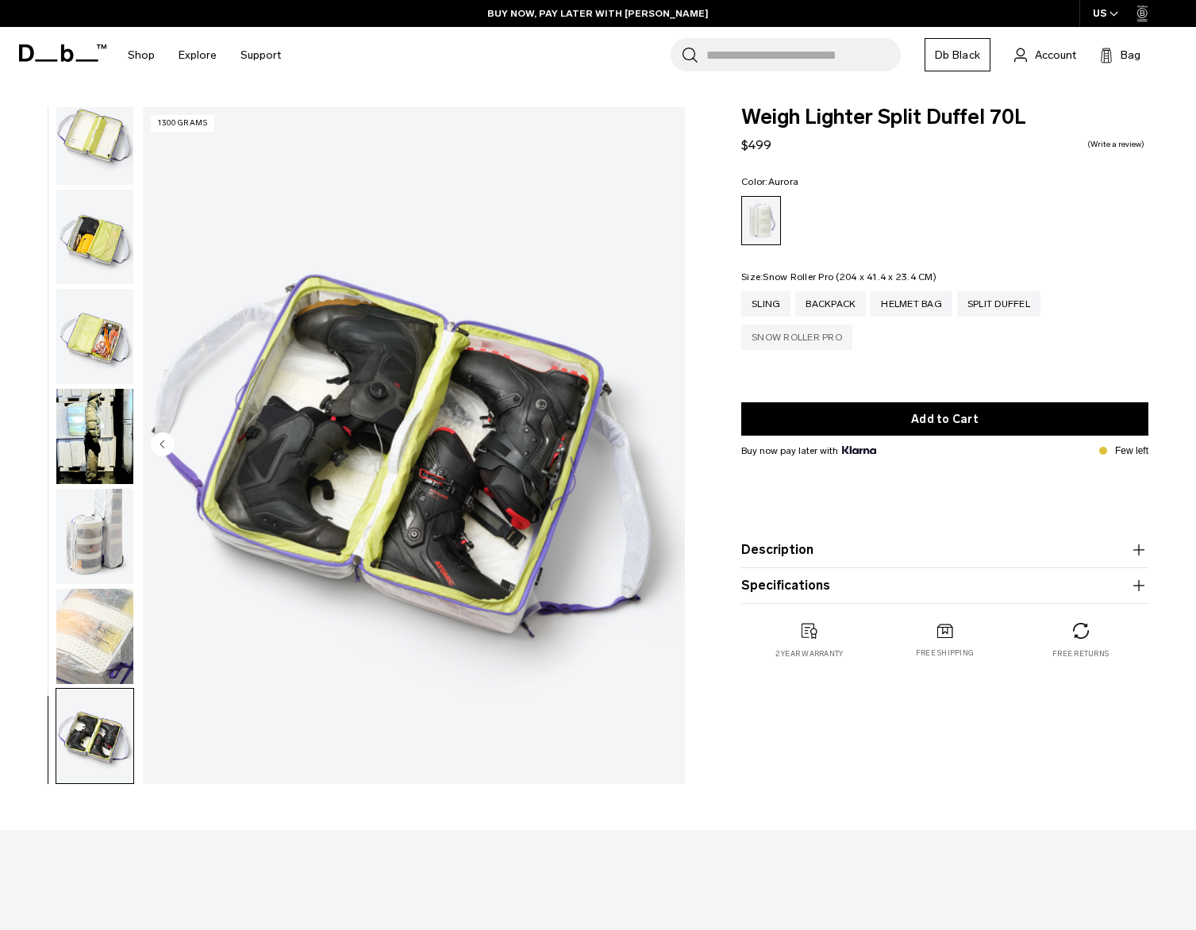
click at [807, 341] on div "Snow Roller Pro" at bounding box center [796, 337] width 111 height 25
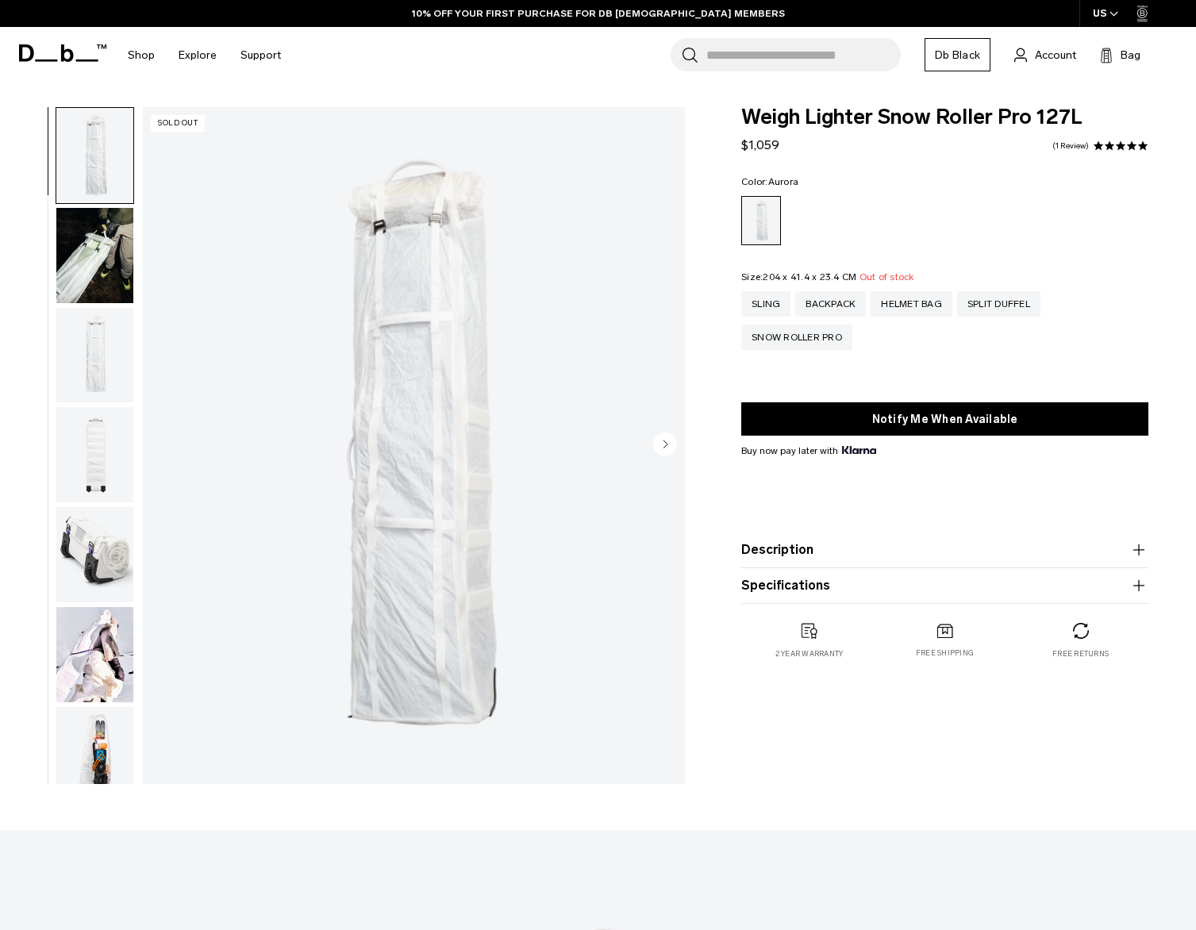
click at [91, 260] on img "button" at bounding box center [94, 255] width 77 height 95
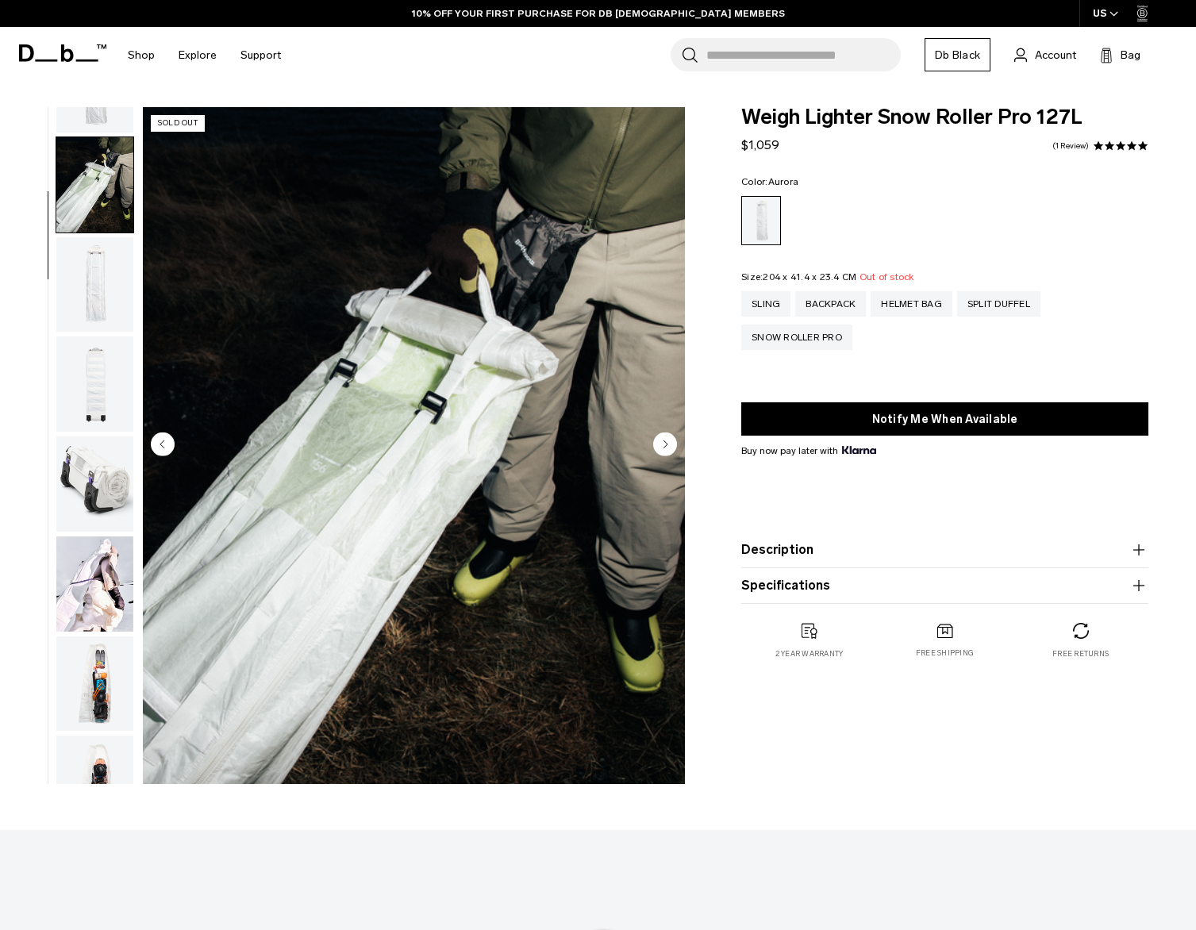
scroll to position [100, 0]
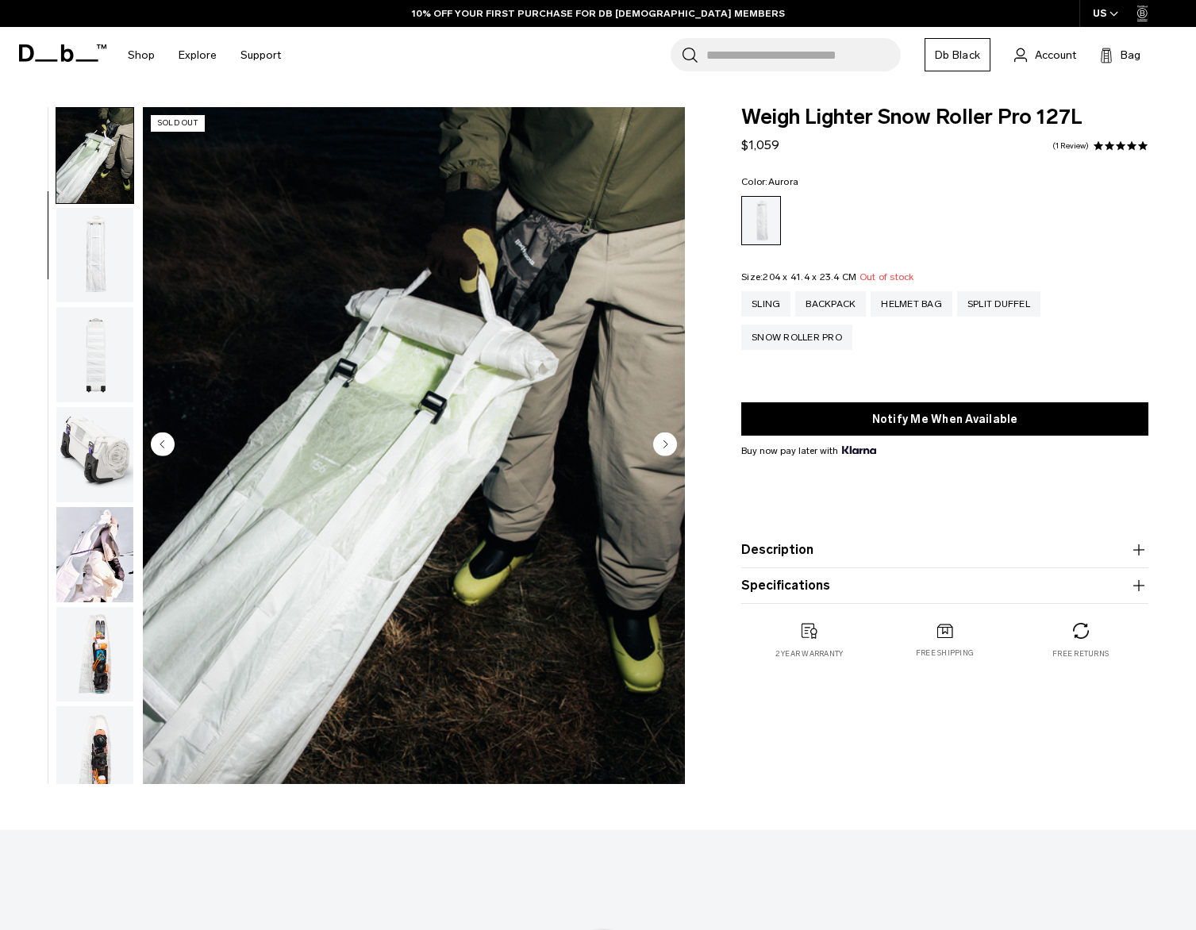
click at [97, 241] on img "button" at bounding box center [94, 255] width 77 height 95
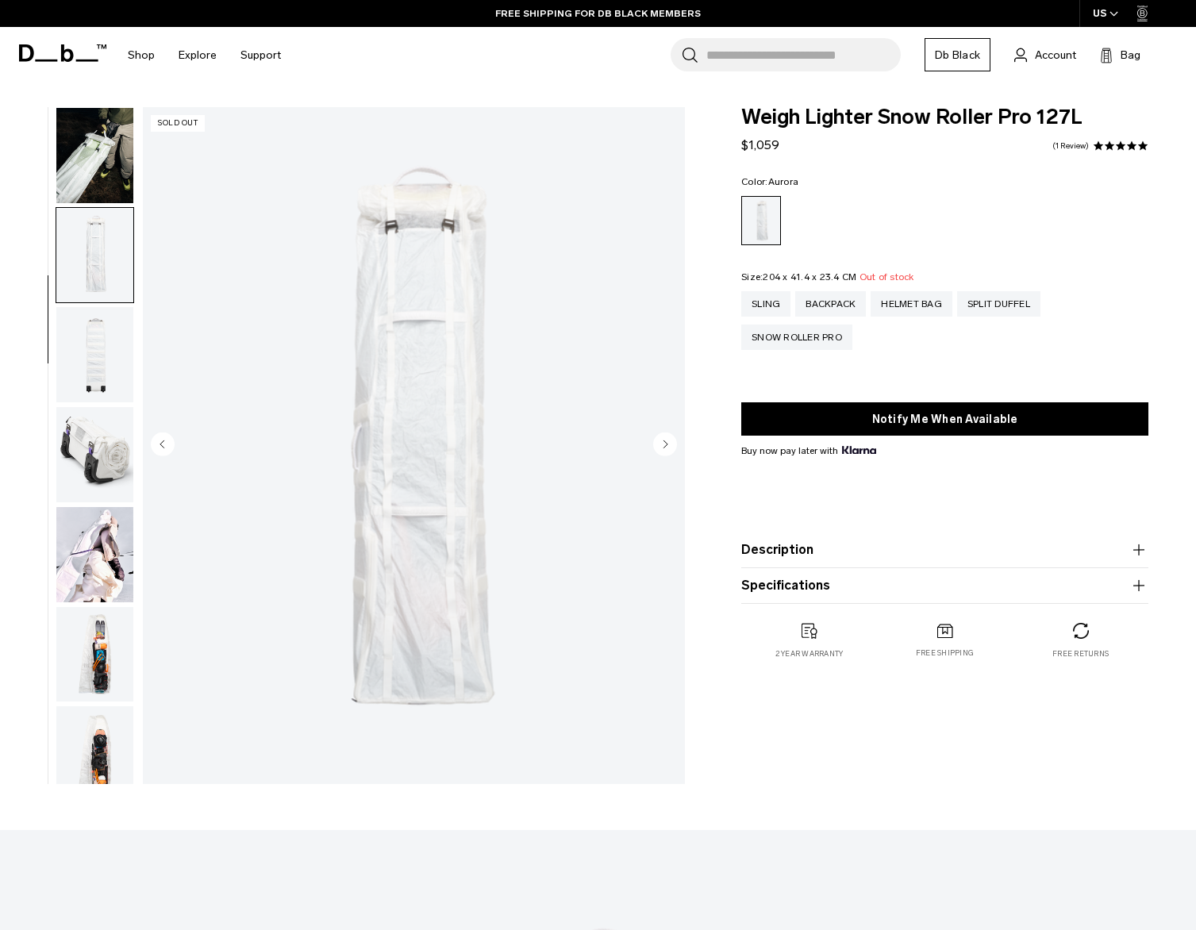
scroll to position [118, 0]
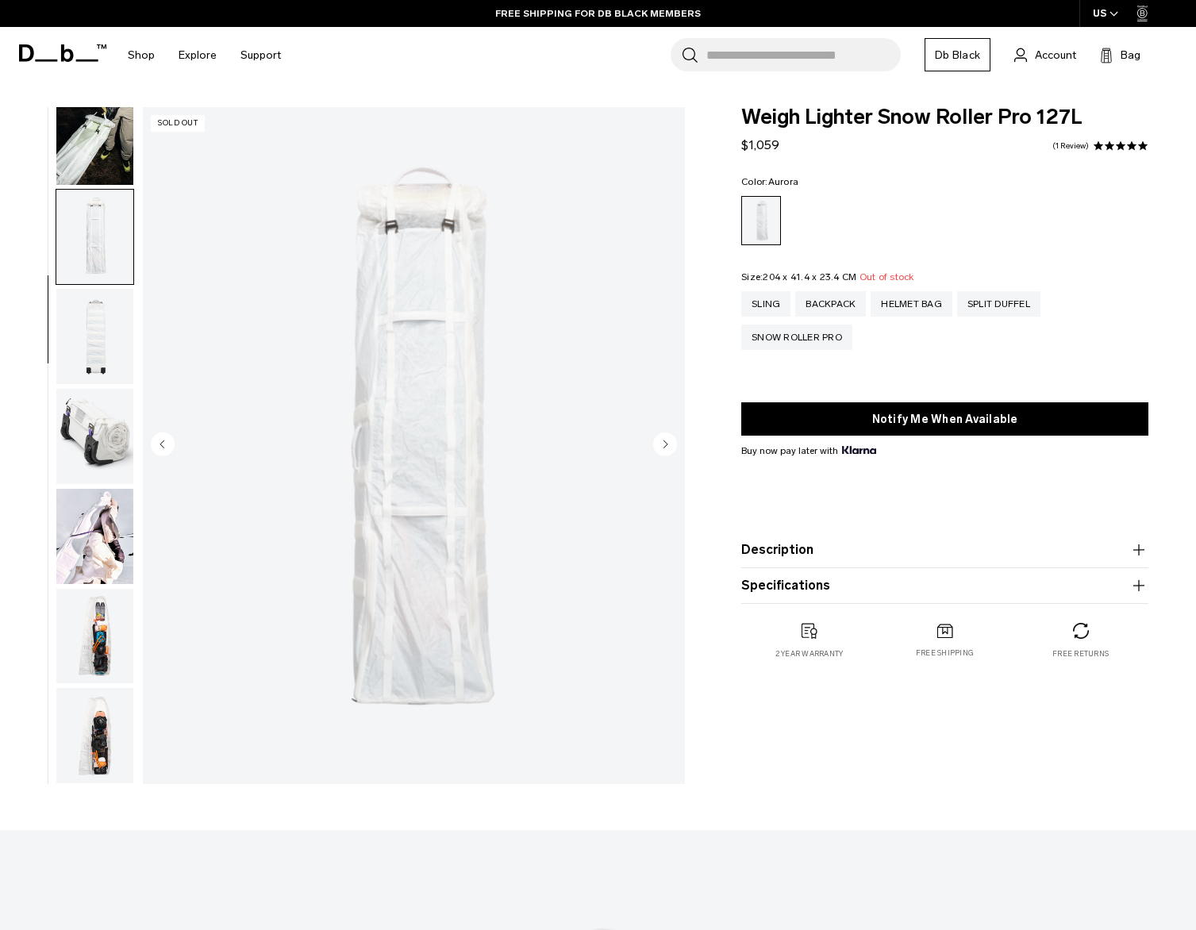
click at [89, 306] on img "button" at bounding box center [94, 336] width 77 height 95
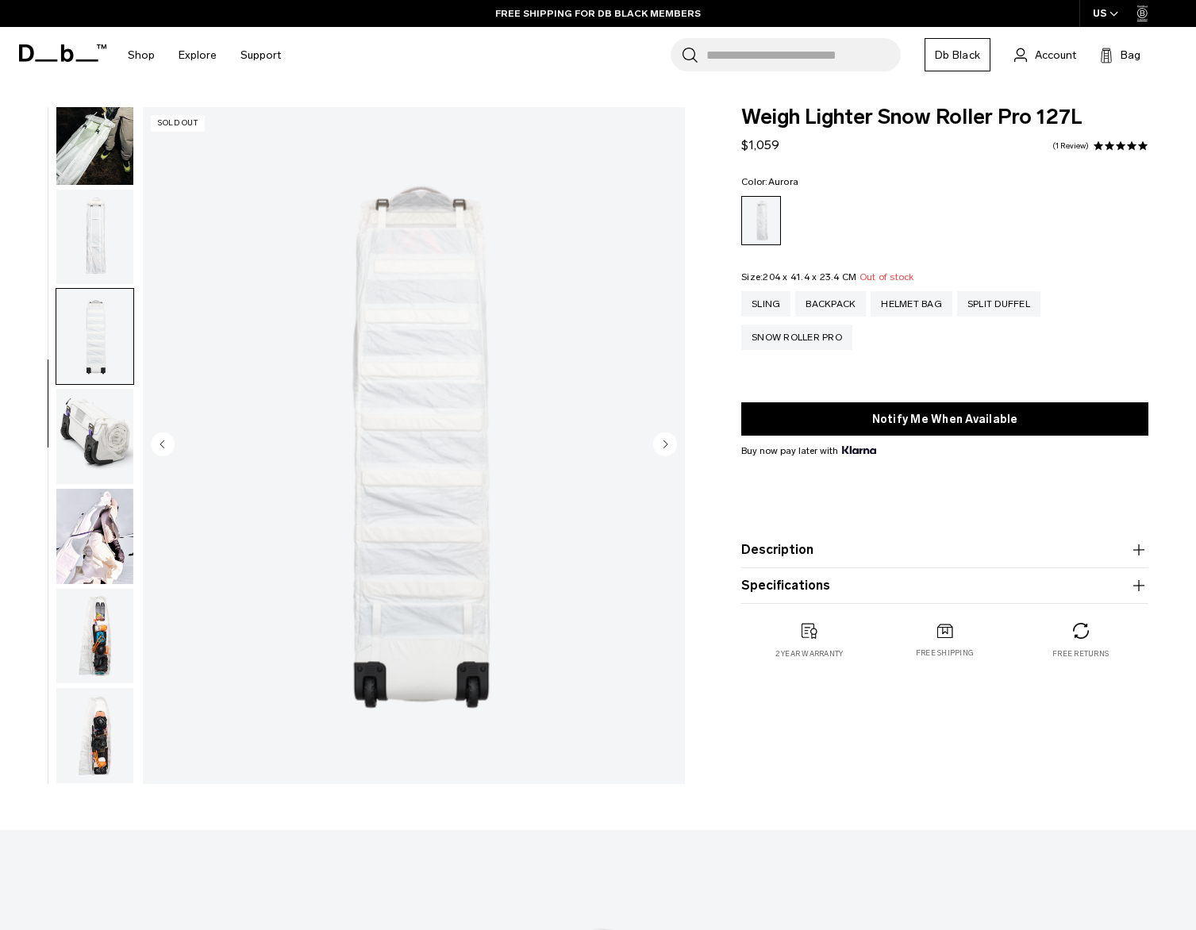
click at [93, 422] on img "button" at bounding box center [94, 436] width 77 height 95
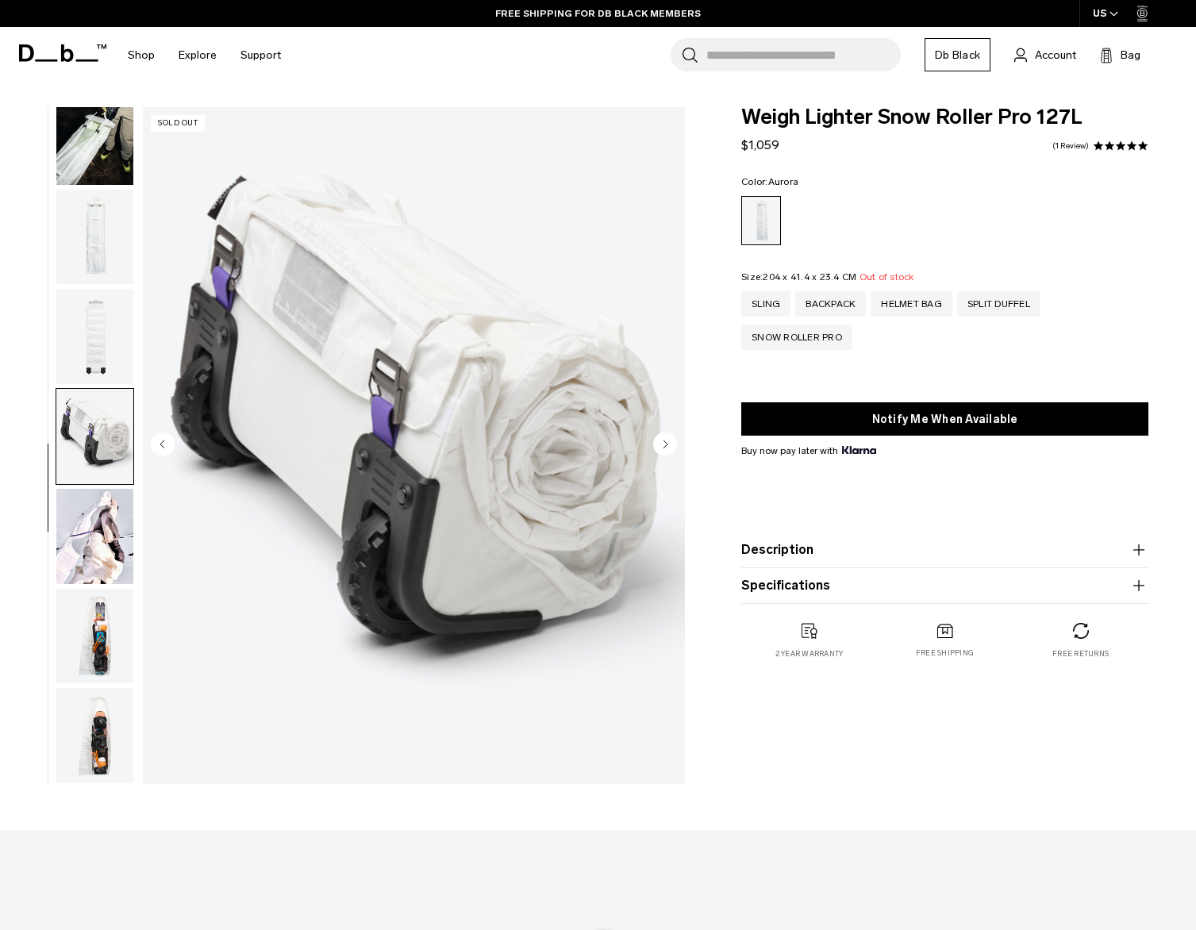
click at [89, 531] on img "button" at bounding box center [94, 536] width 77 height 95
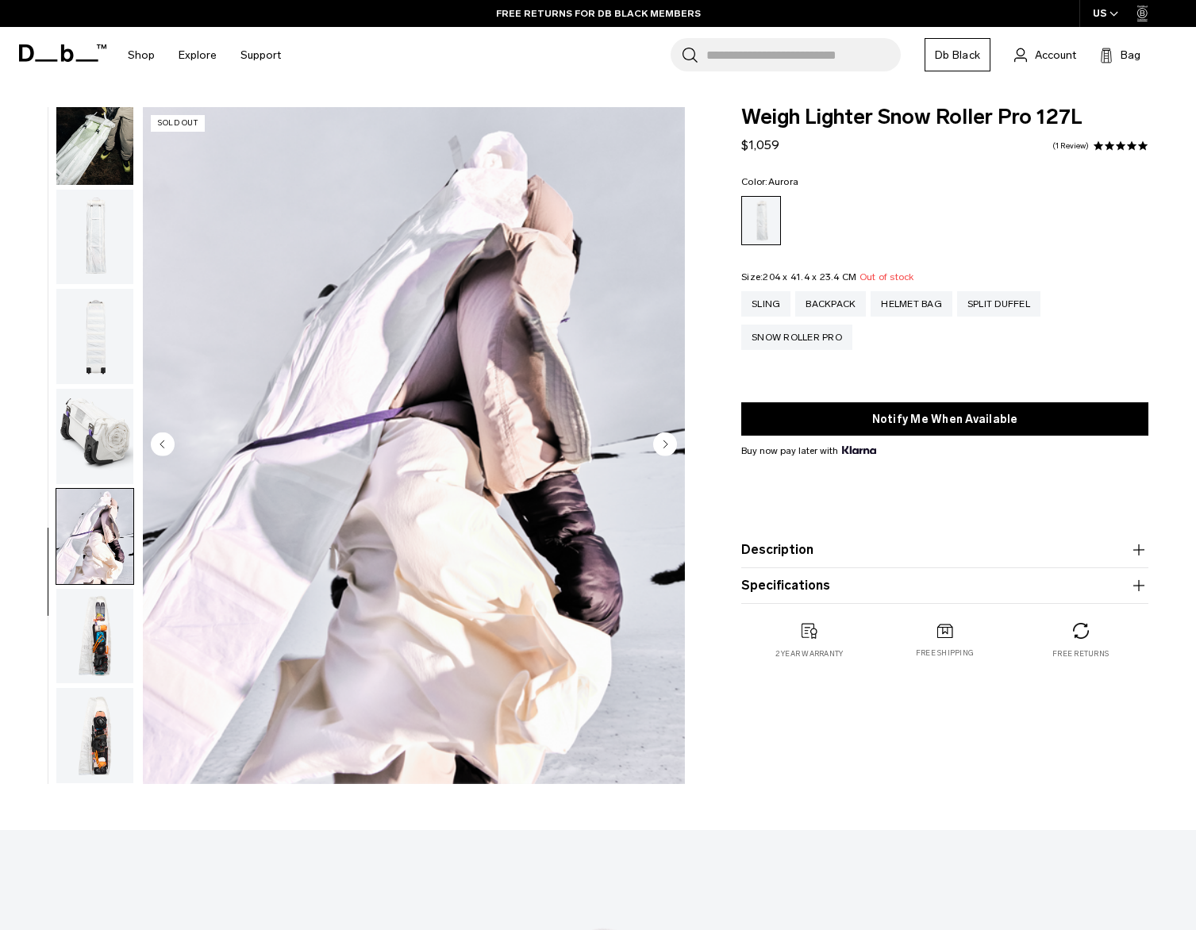
click at [92, 616] on img "button" at bounding box center [94, 636] width 77 height 95
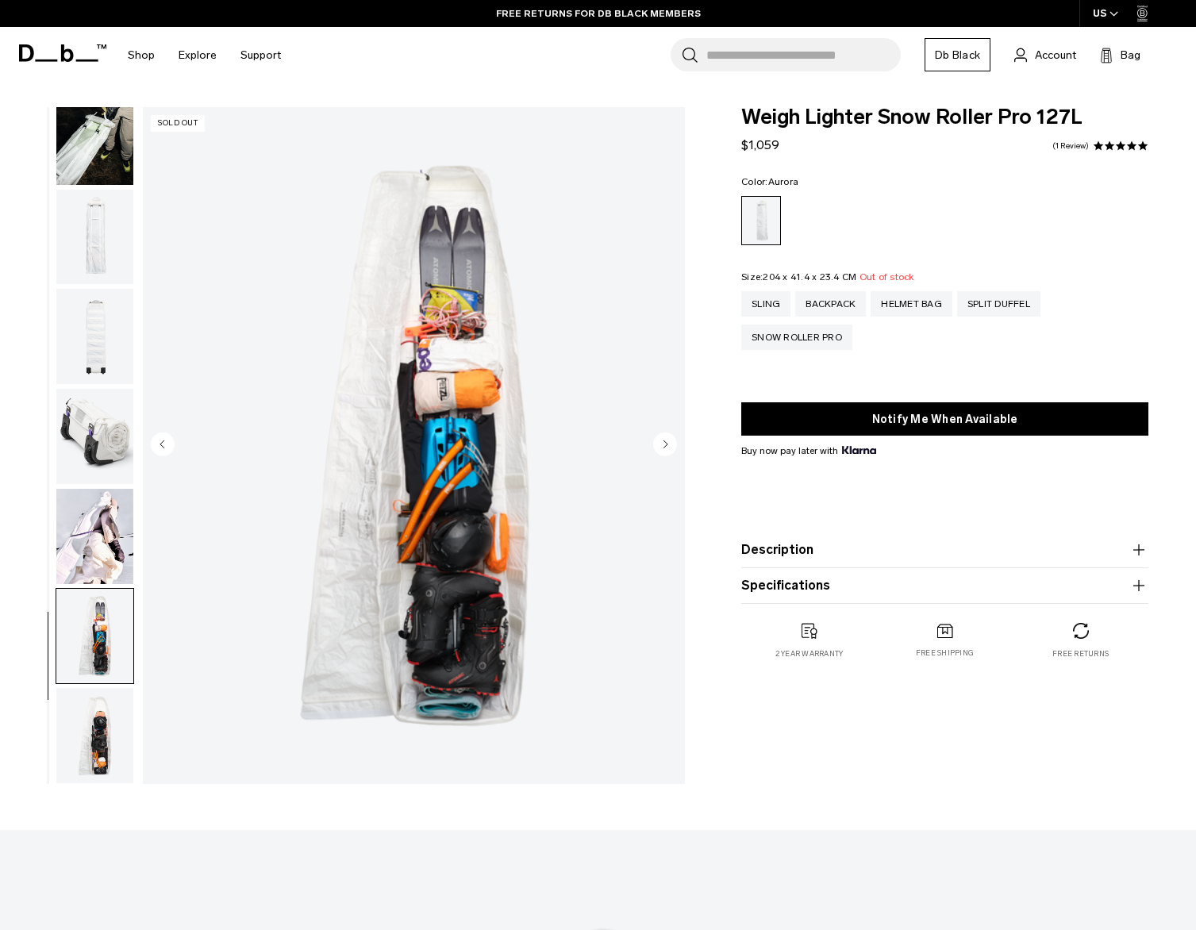
click at [84, 525] on img "button" at bounding box center [94, 536] width 77 height 95
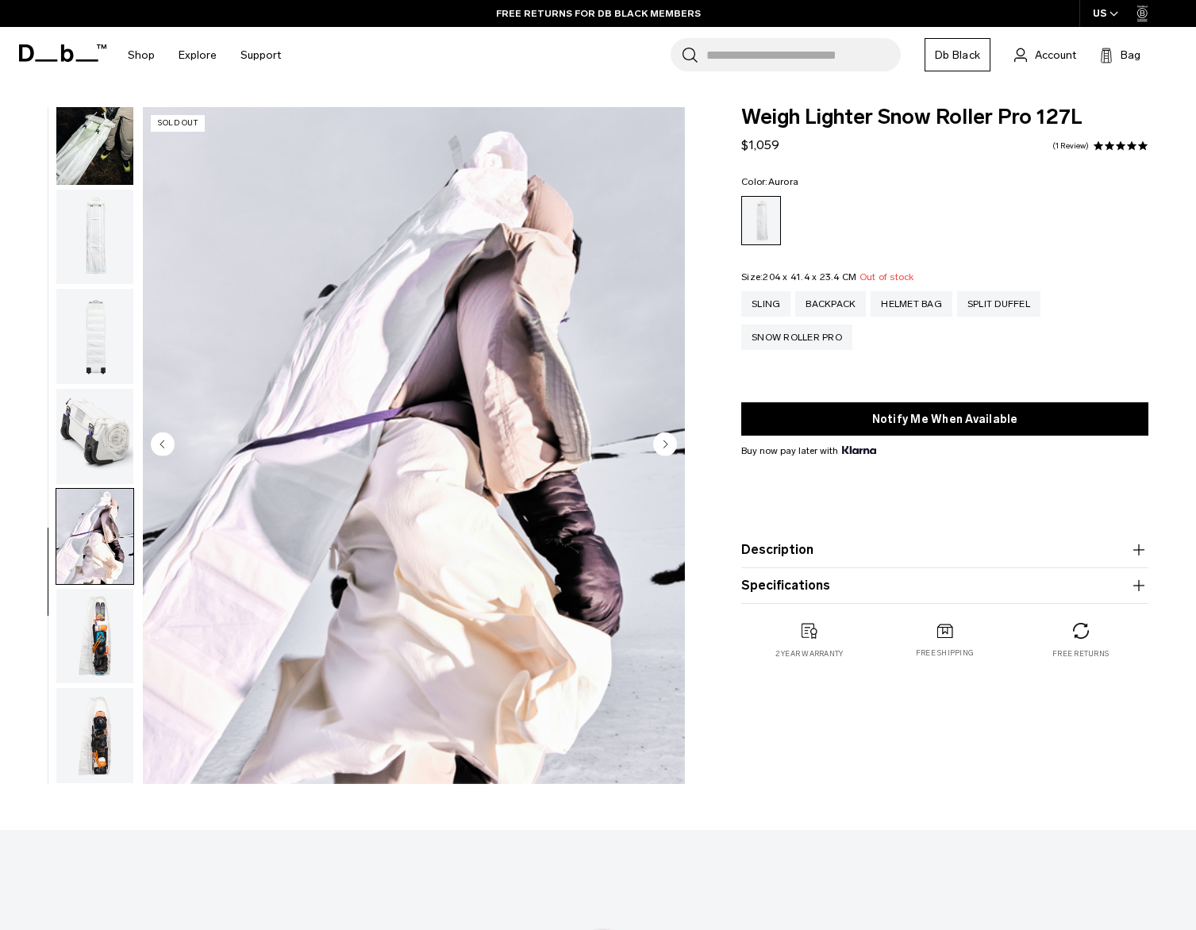
click at [87, 637] on img "button" at bounding box center [94, 636] width 77 height 95
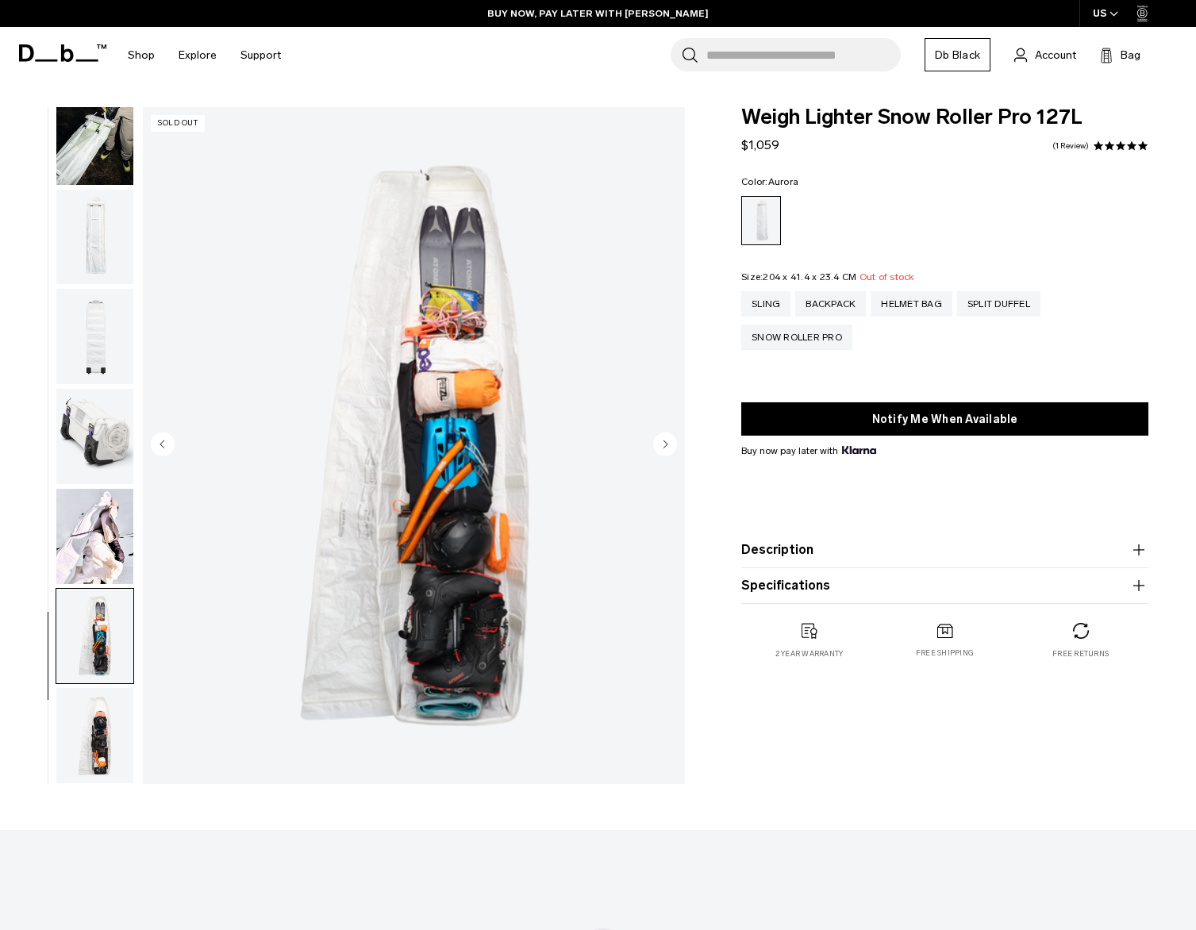
click at [95, 753] on img "button" at bounding box center [94, 735] width 77 height 95
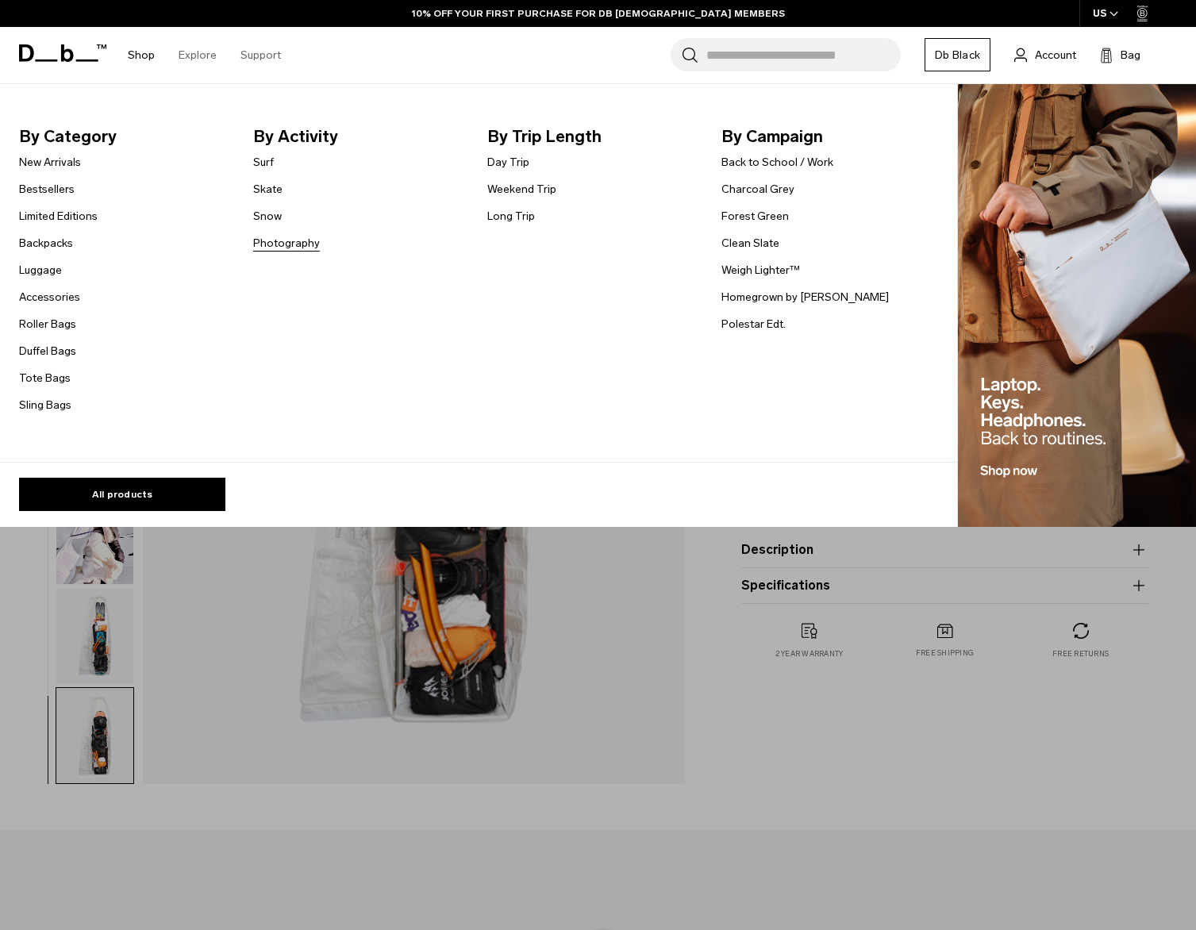
click at [265, 243] on link "Photography" at bounding box center [286, 243] width 67 height 17
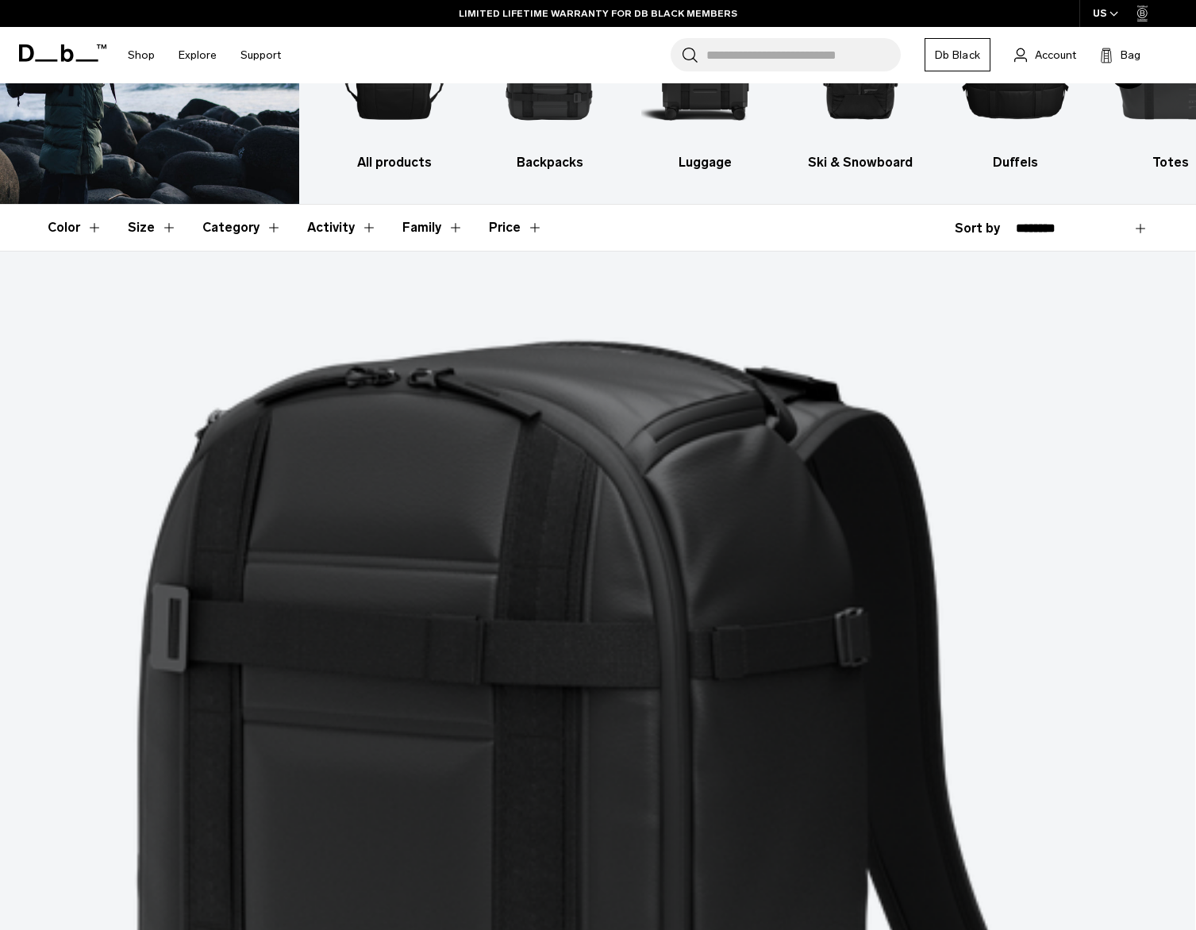
scroll to position [155, 0]
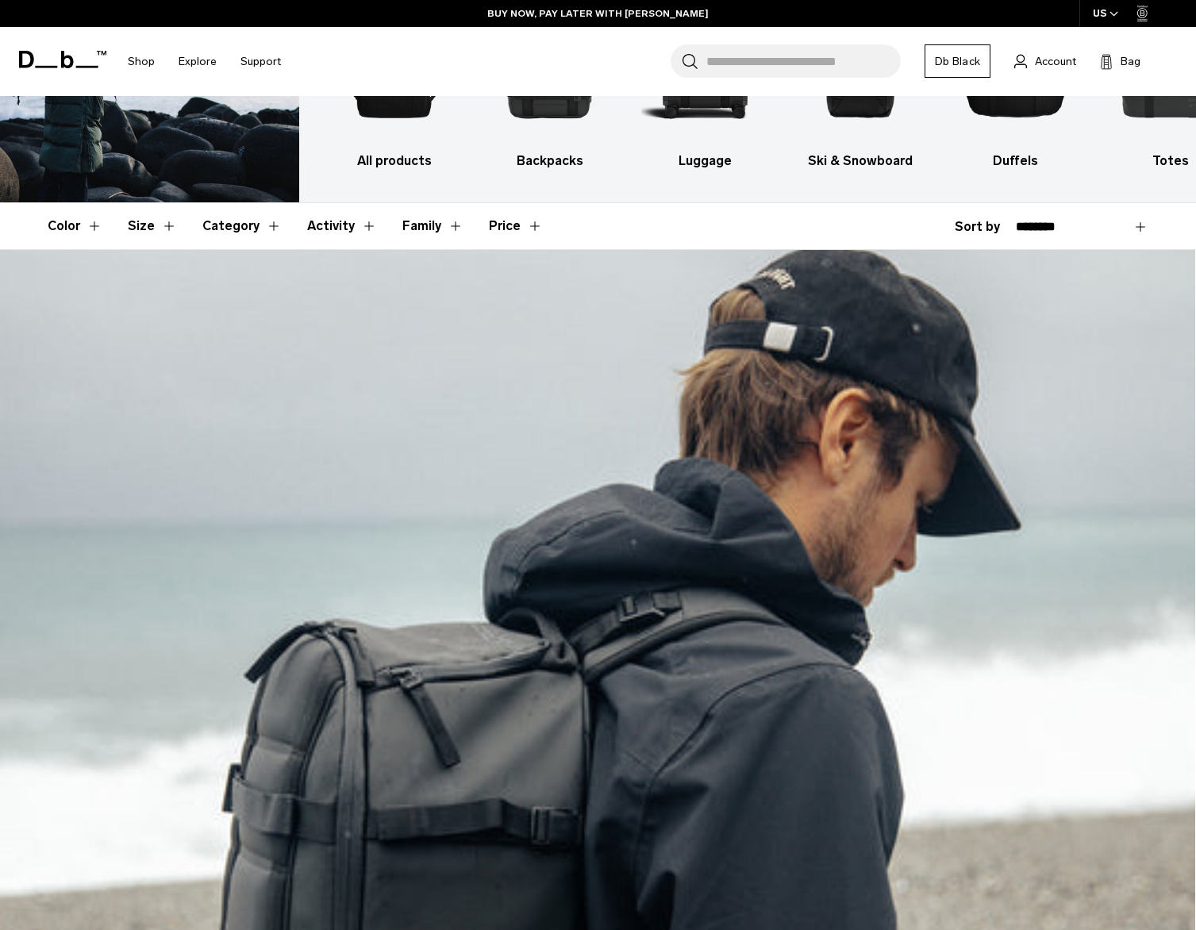
click at [129, 452] on link "Ramverk Pro Backpack 26L" at bounding box center [597, 914] width 1195 height 1328
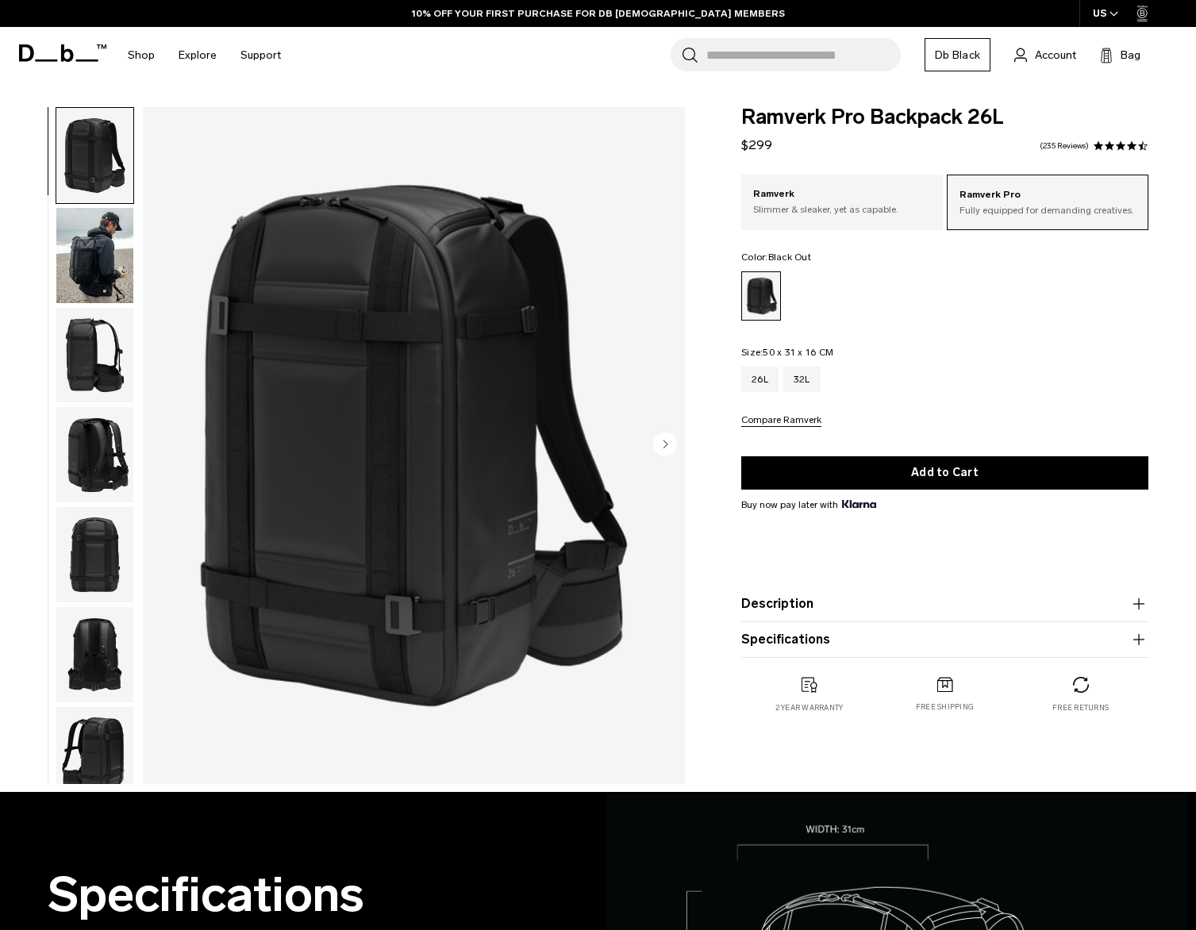
click at [93, 337] on img "button" at bounding box center [94, 355] width 77 height 95
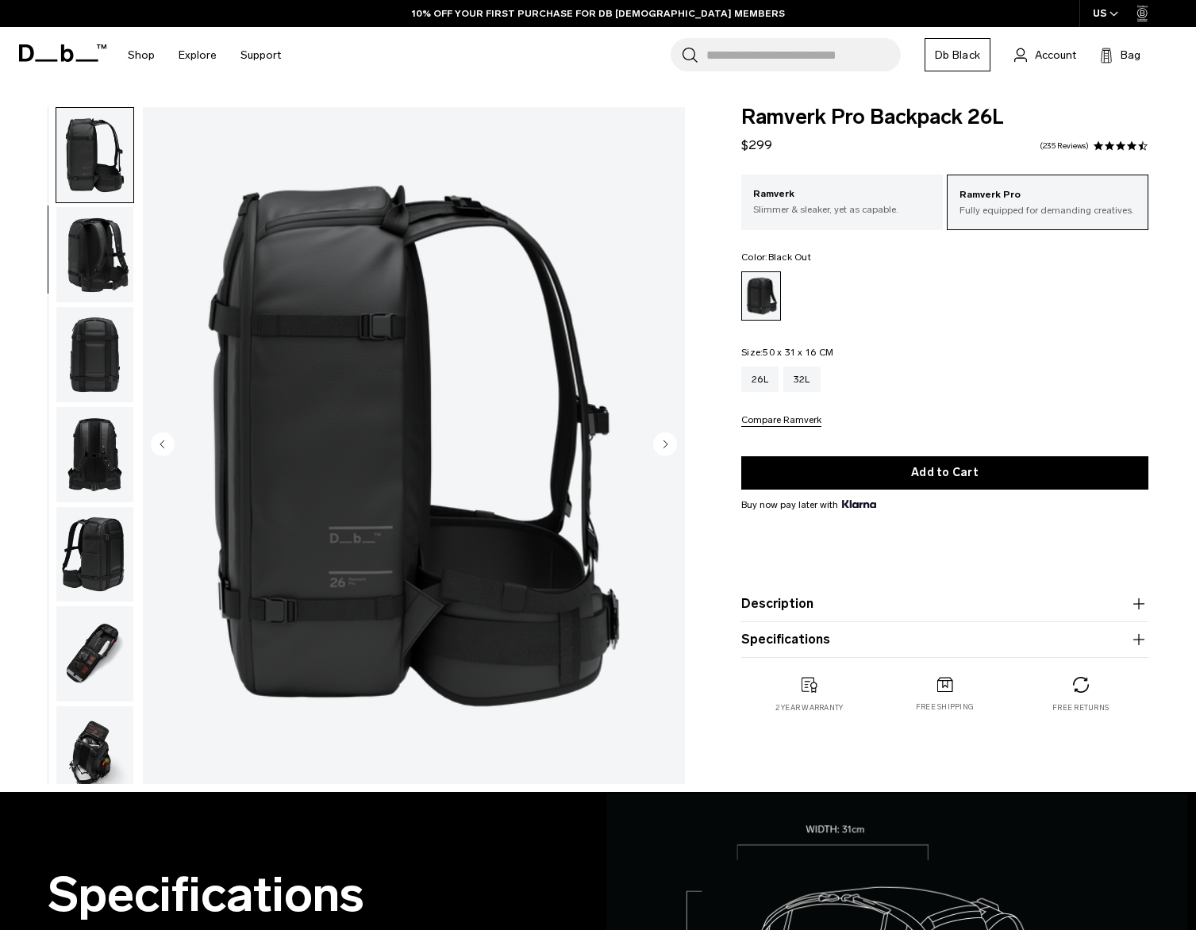
click at [96, 261] on img "button" at bounding box center [94, 254] width 77 height 95
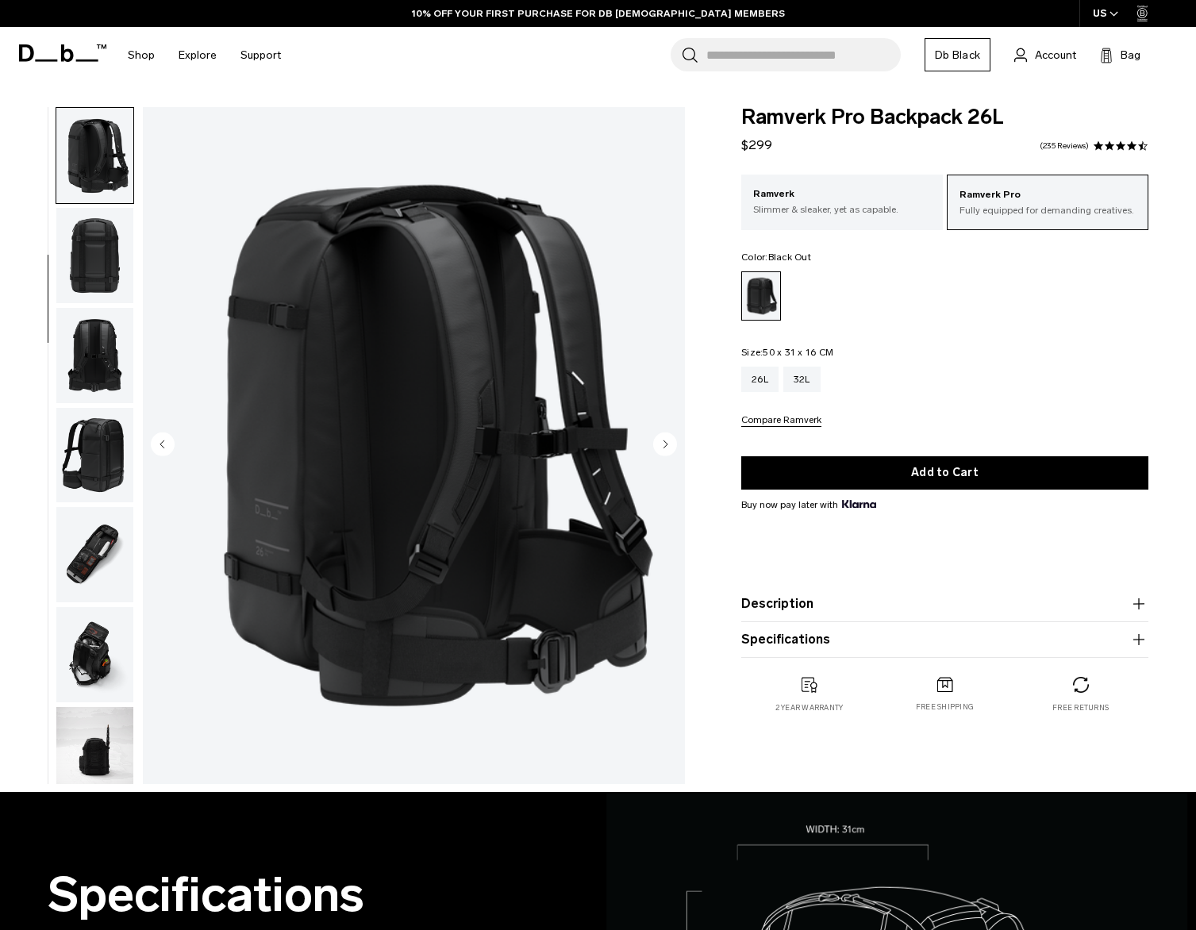
click at [96, 261] on img "button" at bounding box center [94, 255] width 77 height 95
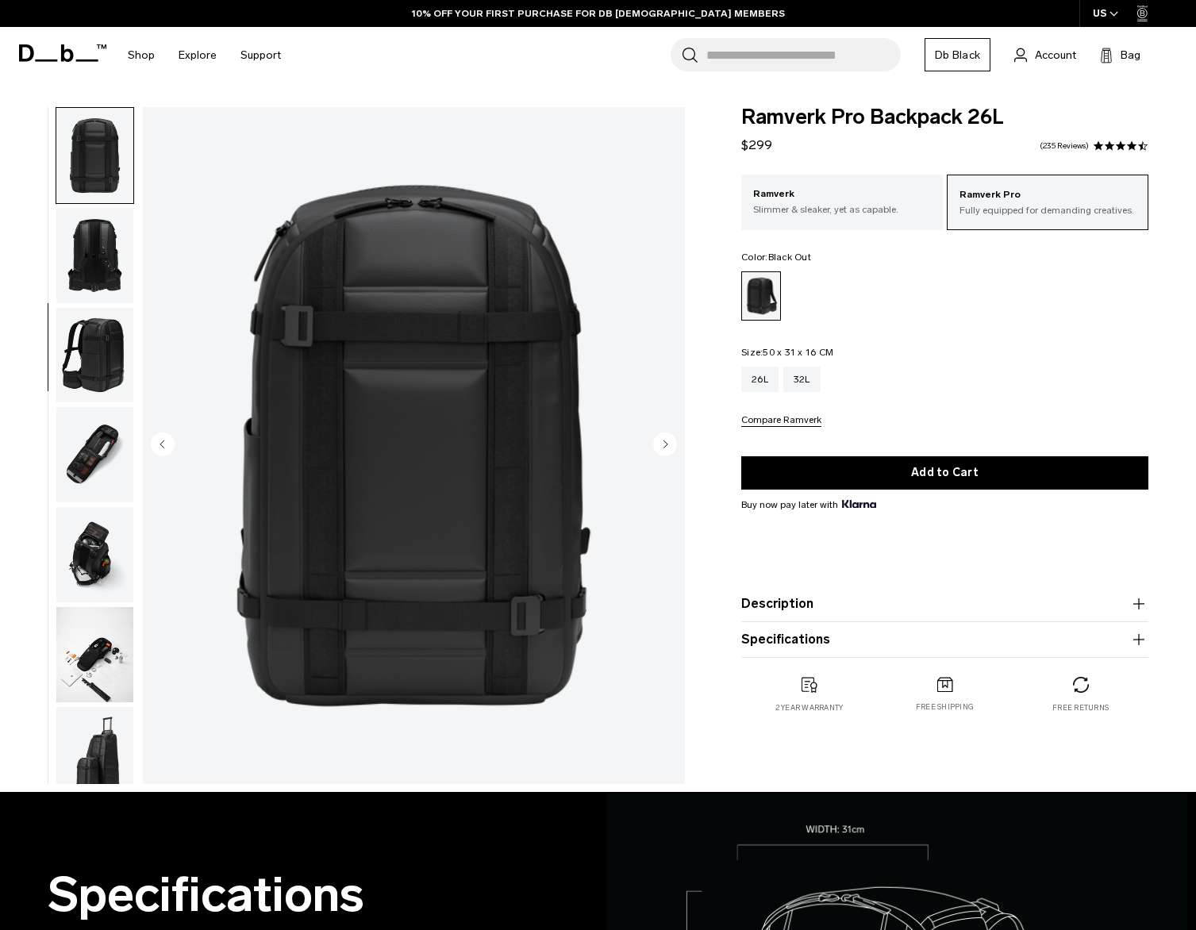
click at [96, 261] on img "button" at bounding box center [94, 255] width 77 height 95
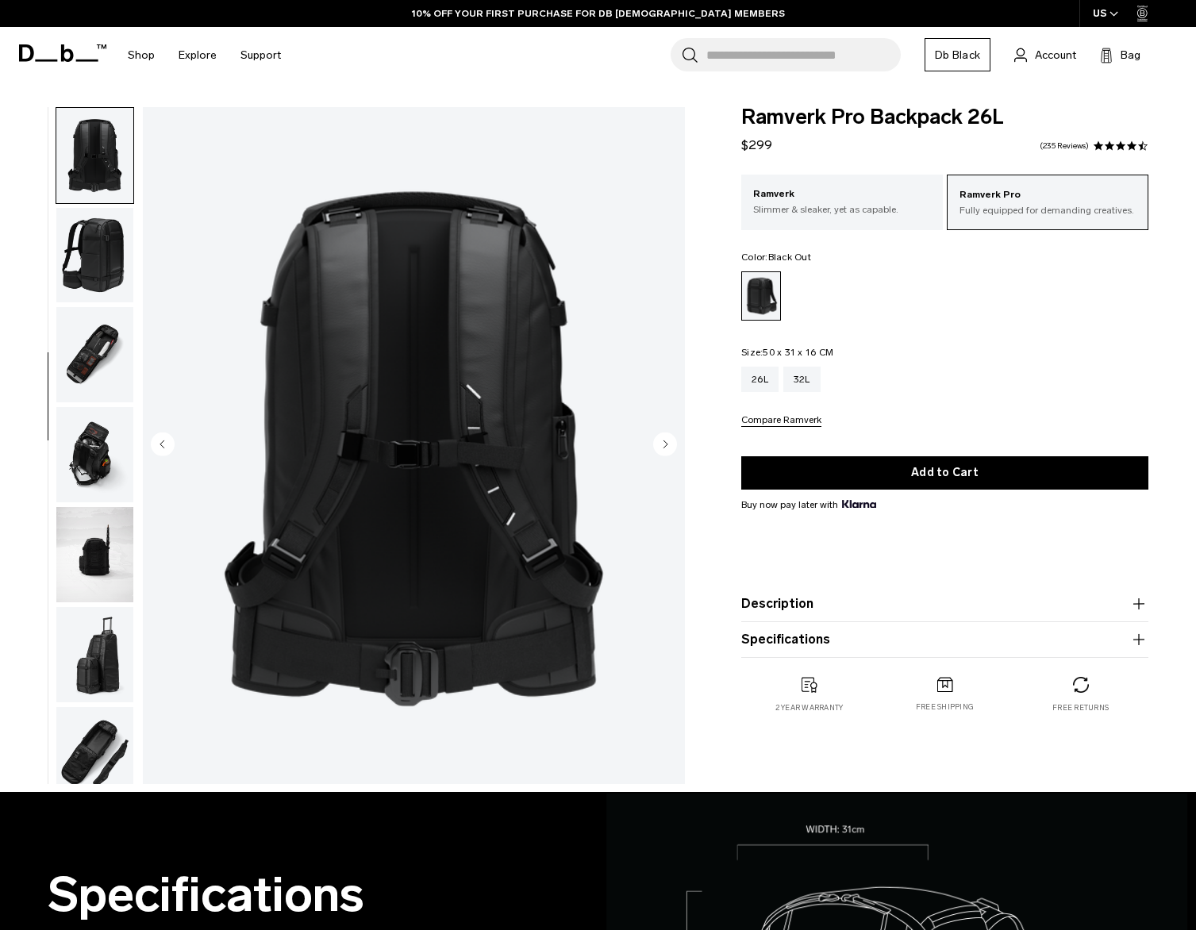
click at [96, 261] on img "button" at bounding box center [94, 255] width 77 height 95
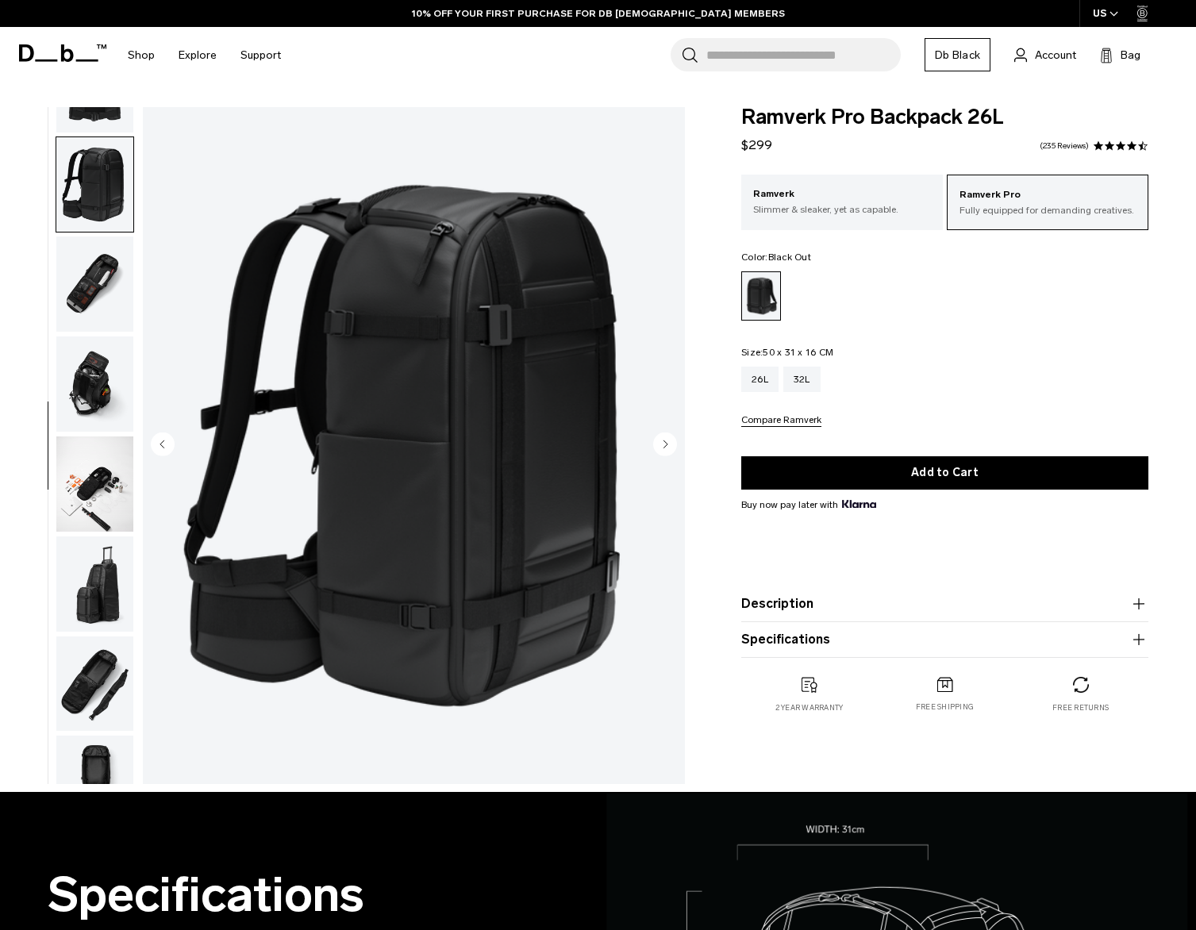
scroll to position [599, 0]
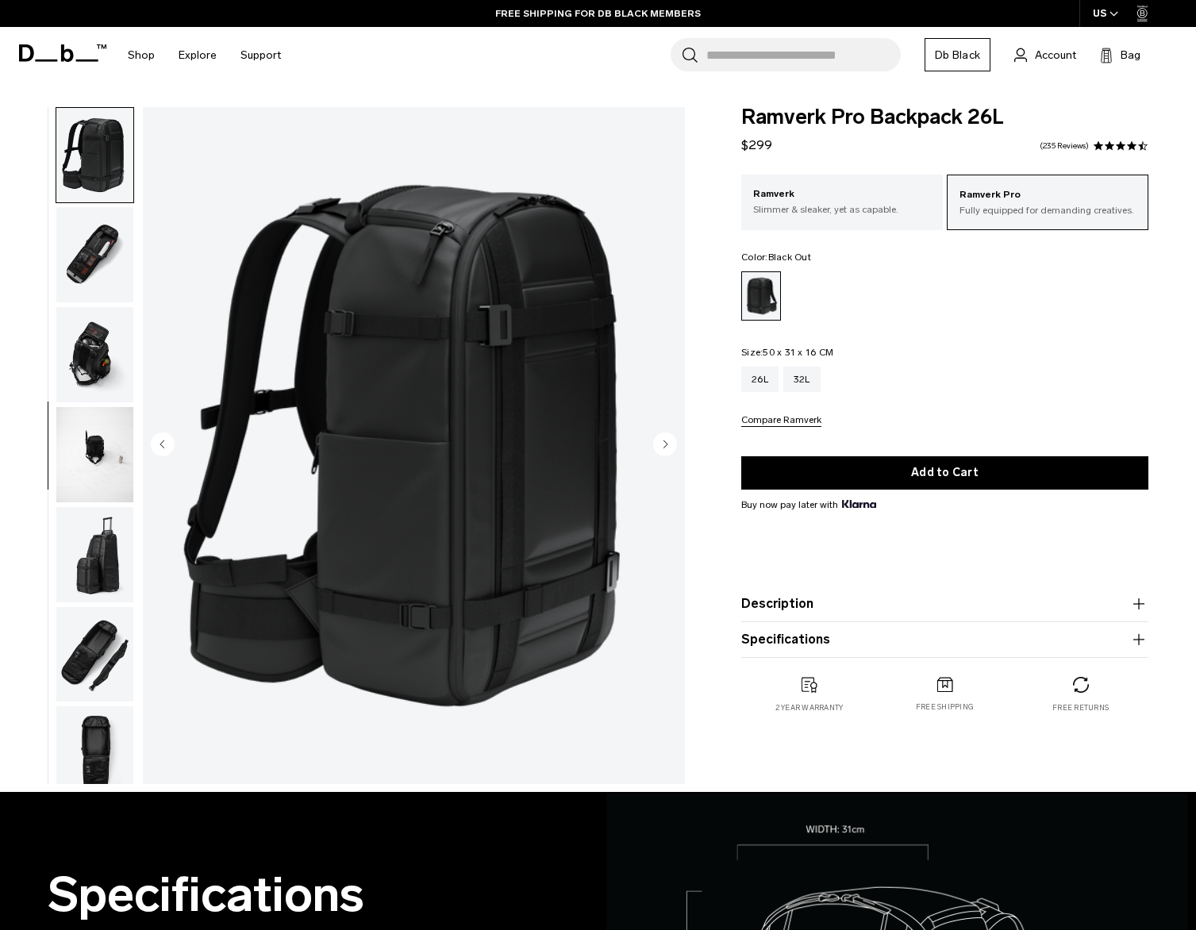
click at [96, 261] on img "button" at bounding box center [94, 254] width 77 height 95
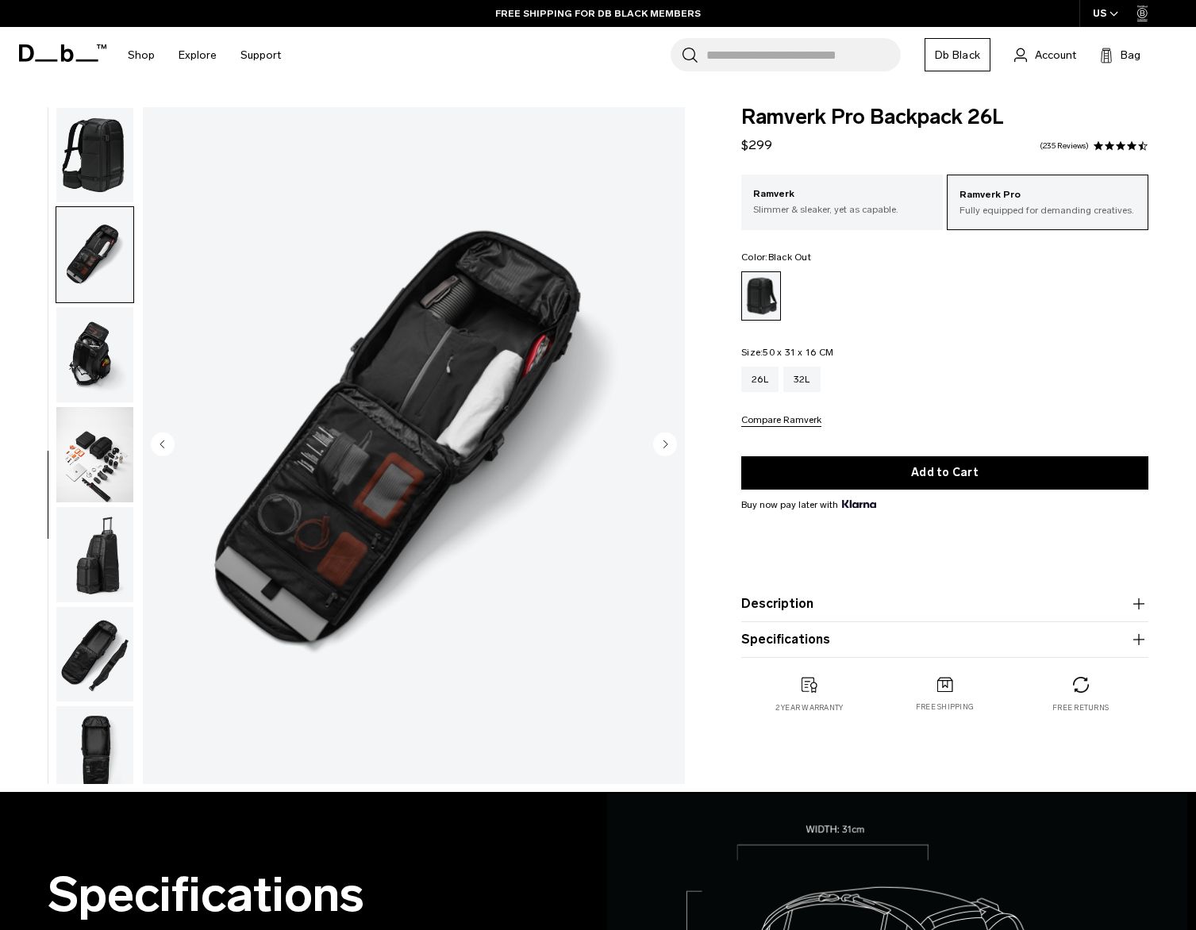
scroll to position [618, 0]
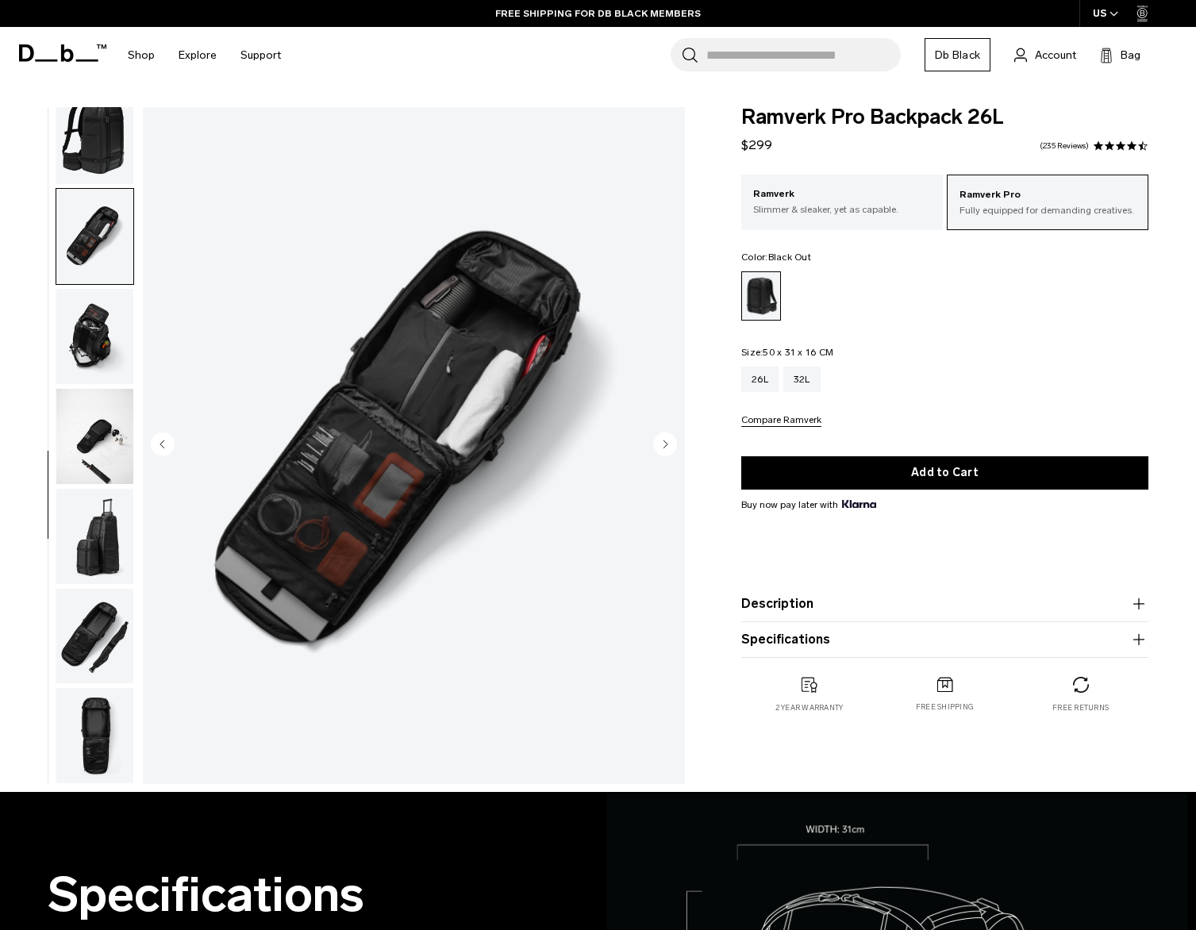
click at [87, 318] on img "button" at bounding box center [94, 336] width 77 height 95
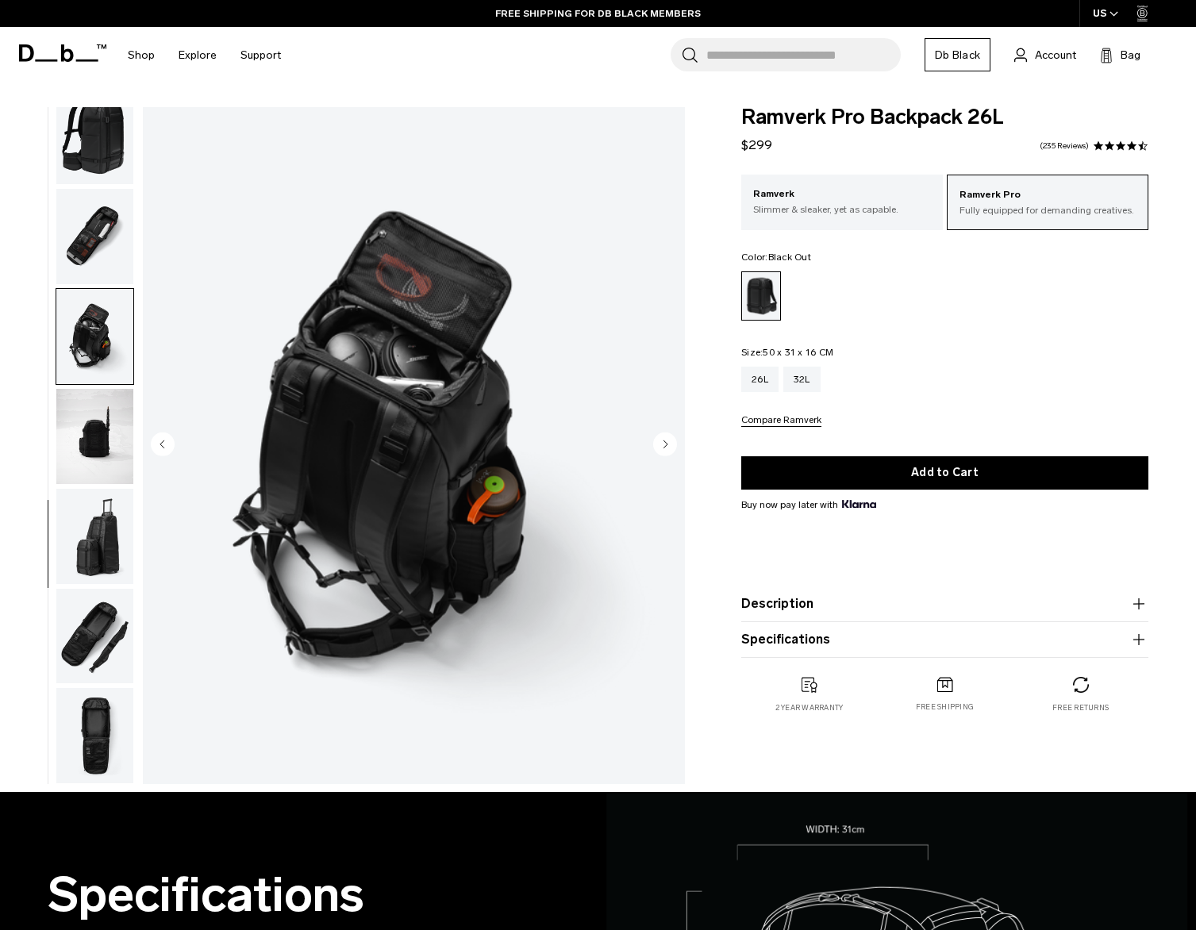
click at [96, 429] on img "button" at bounding box center [94, 436] width 77 height 95
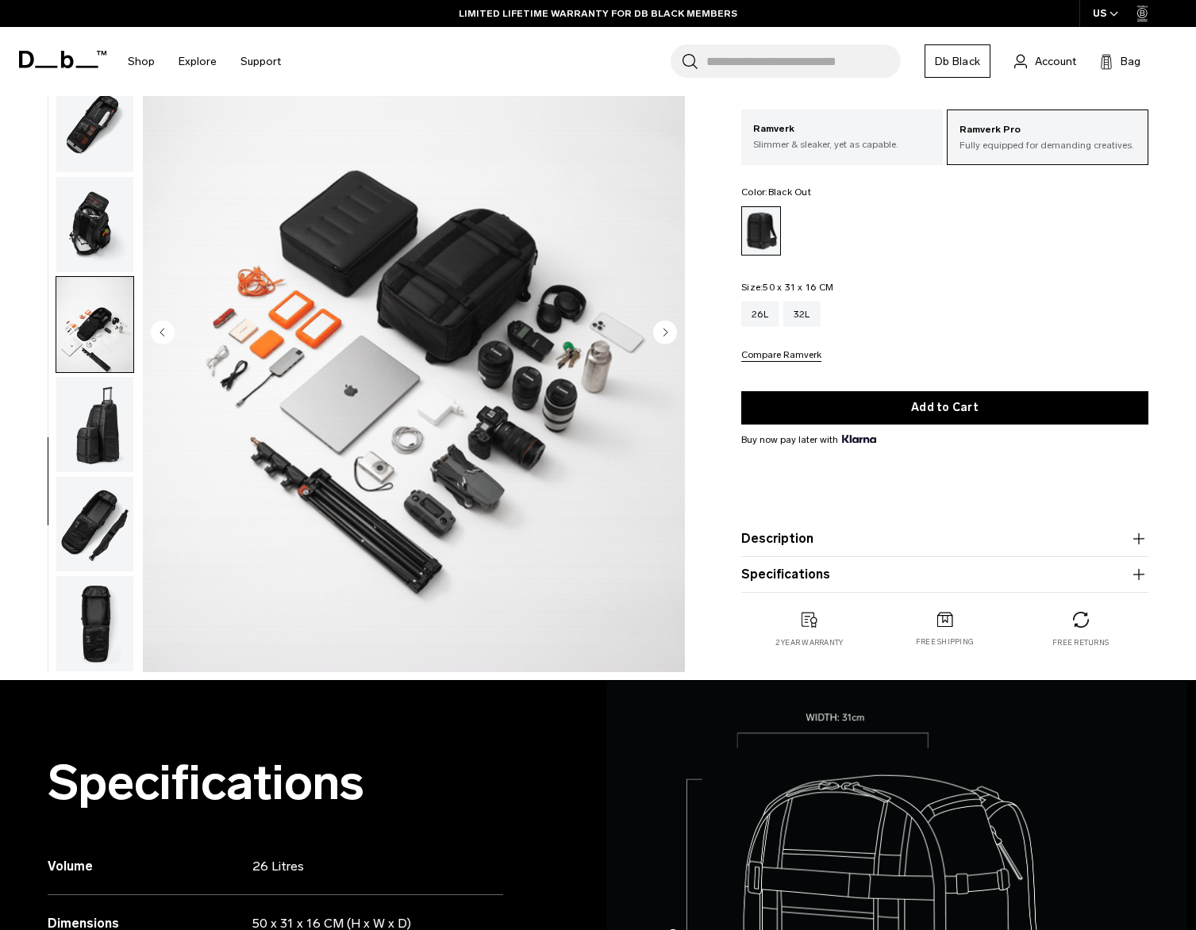
scroll to position [120, 0]
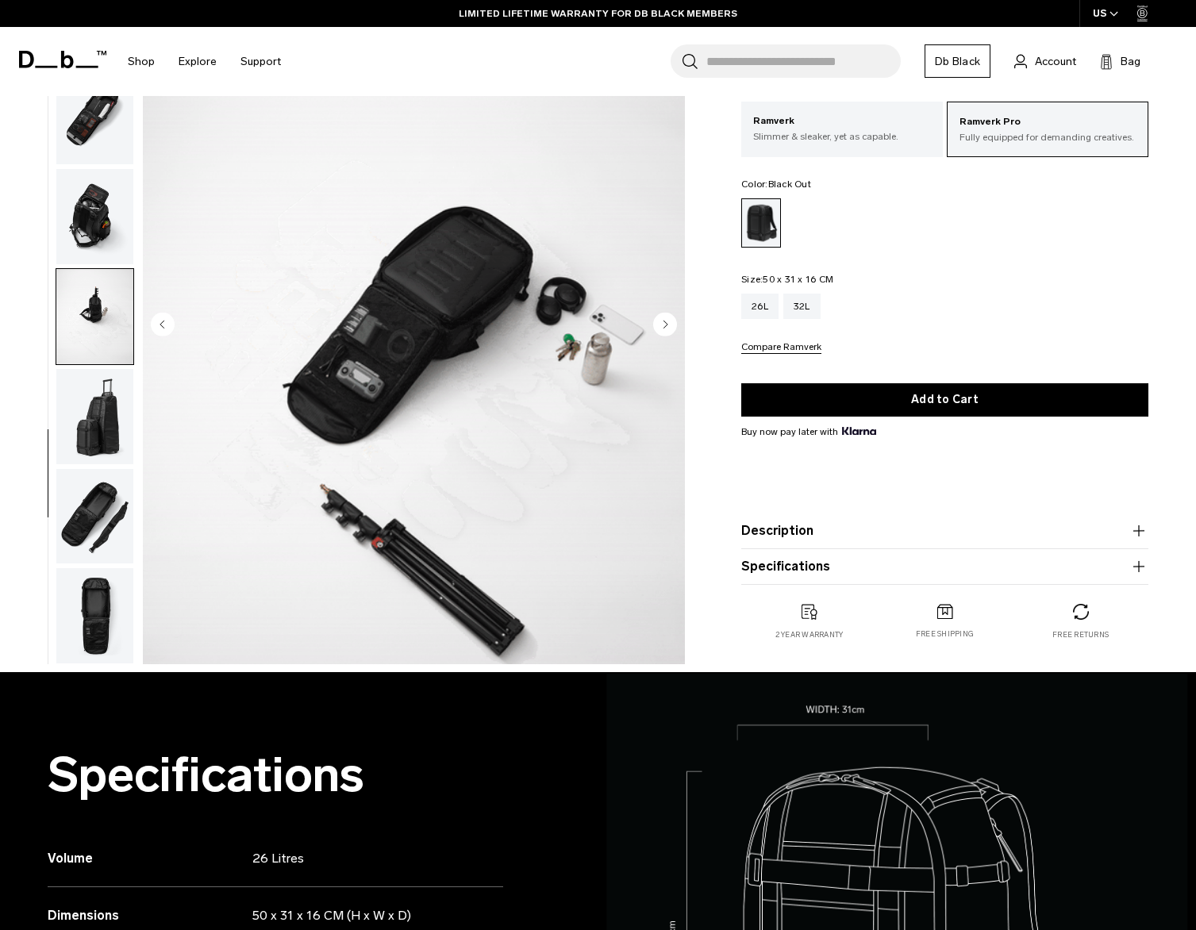
click at [105, 421] on img "button" at bounding box center [94, 416] width 77 height 95
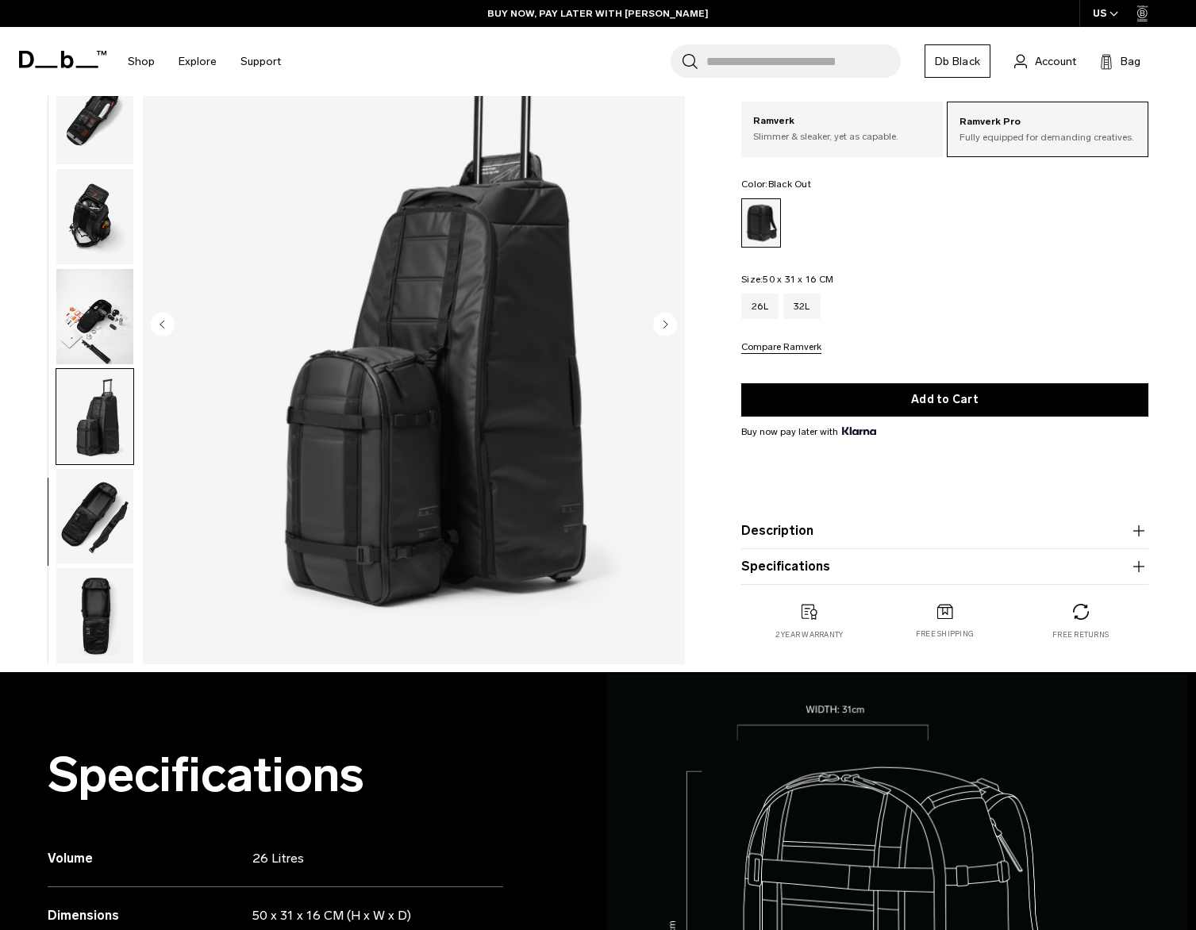
click at [98, 499] on img "button" at bounding box center [94, 516] width 77 height 95
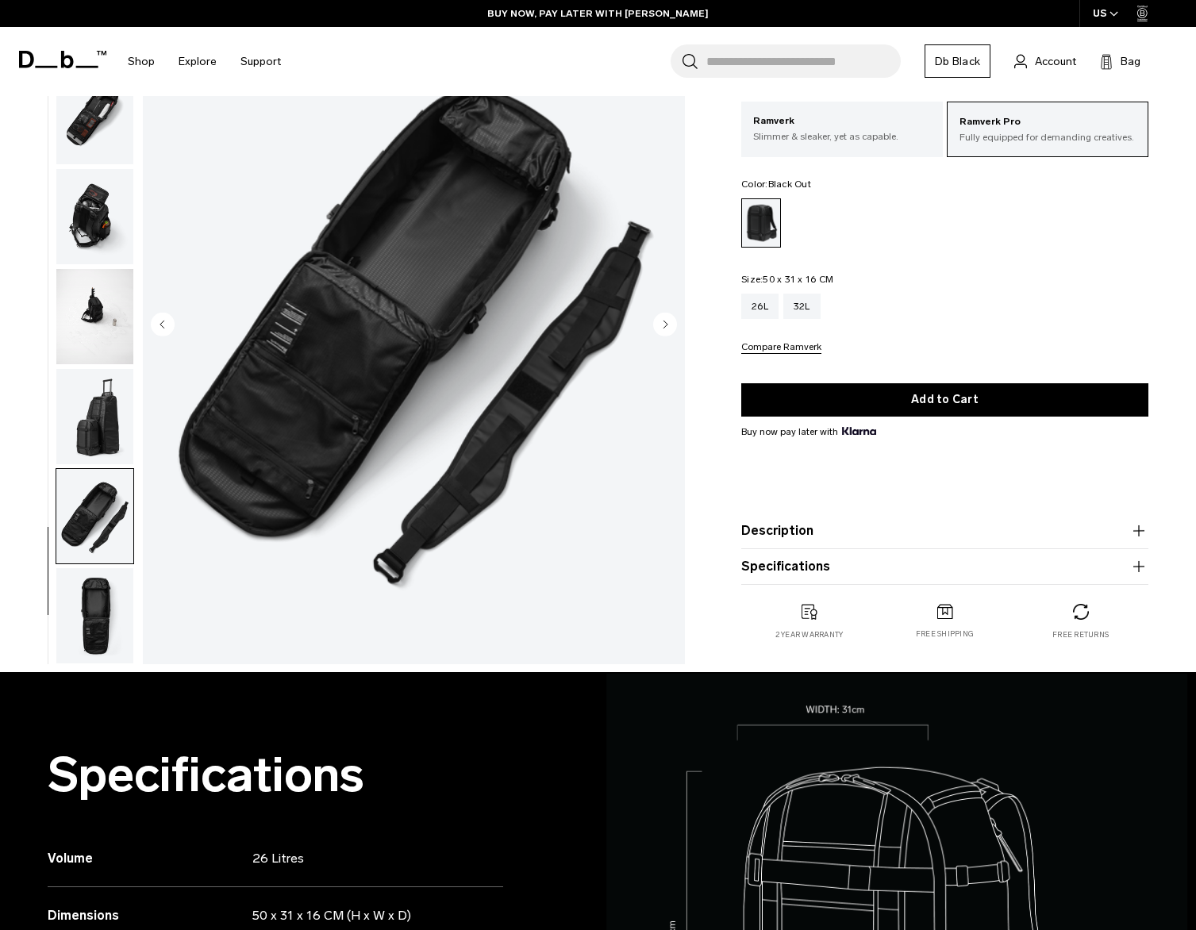
click at [94, 584] on img "button" at bounding box center [94, 615] width 77 height 95
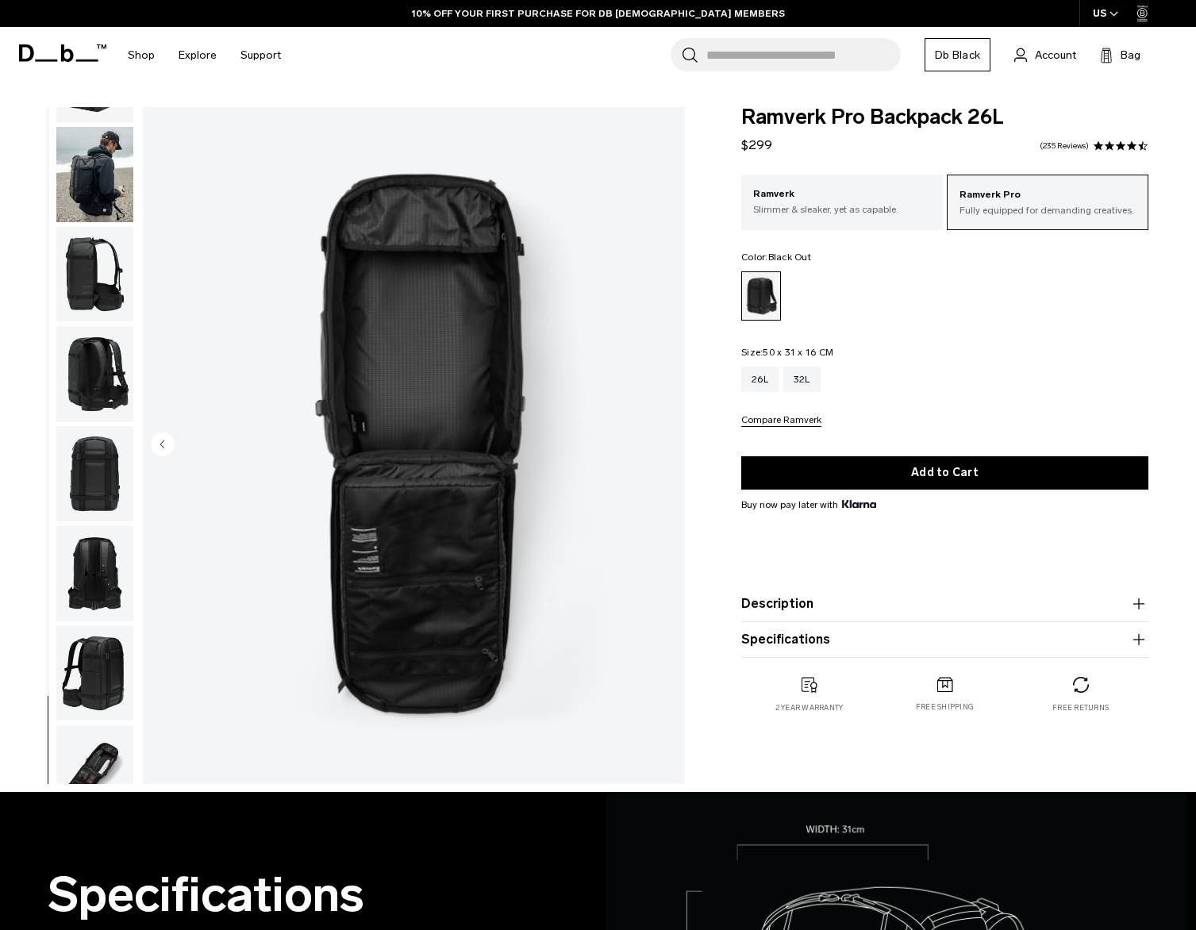
scroll to position [0, 0]
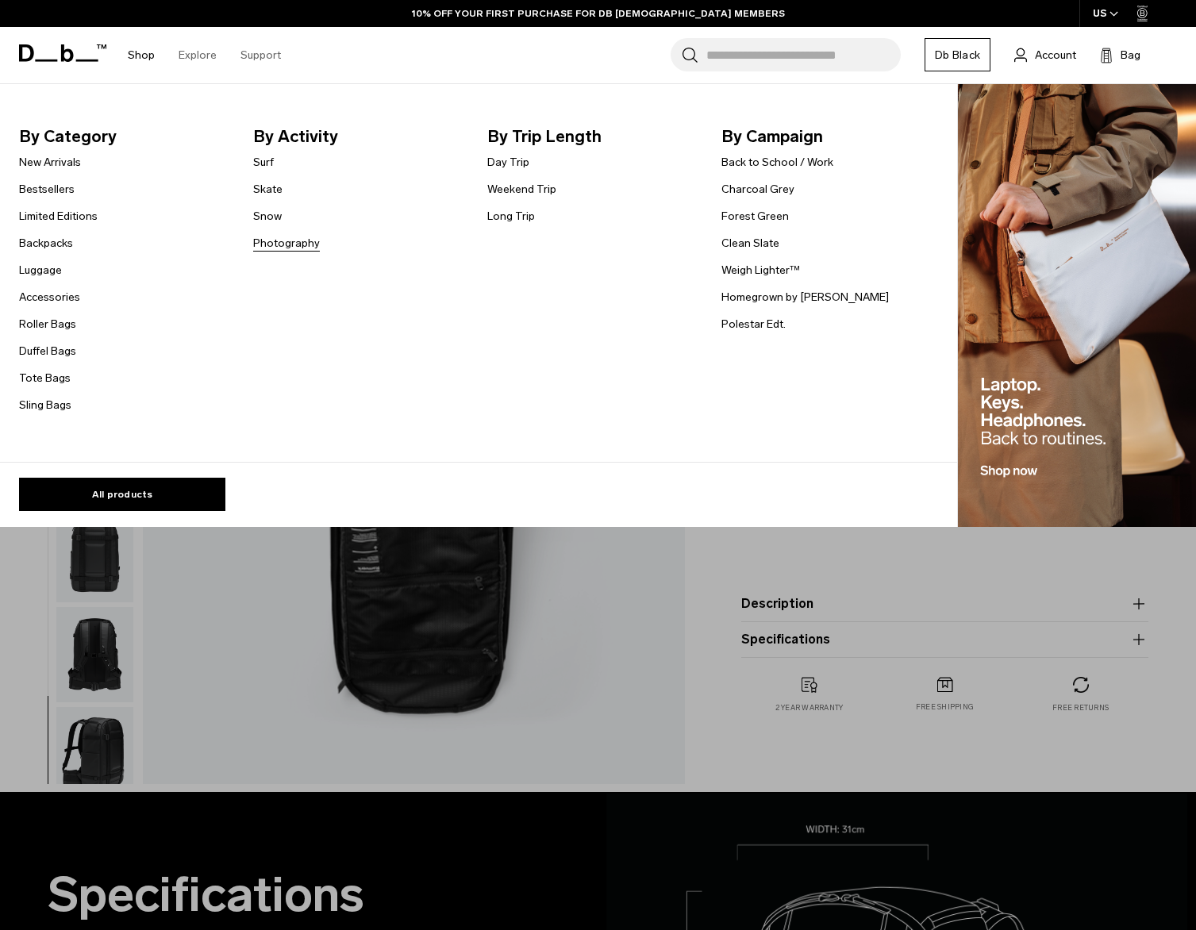
click at [278, 245] on link "Photography" at bounding box center [286, 243] width 67 height 17
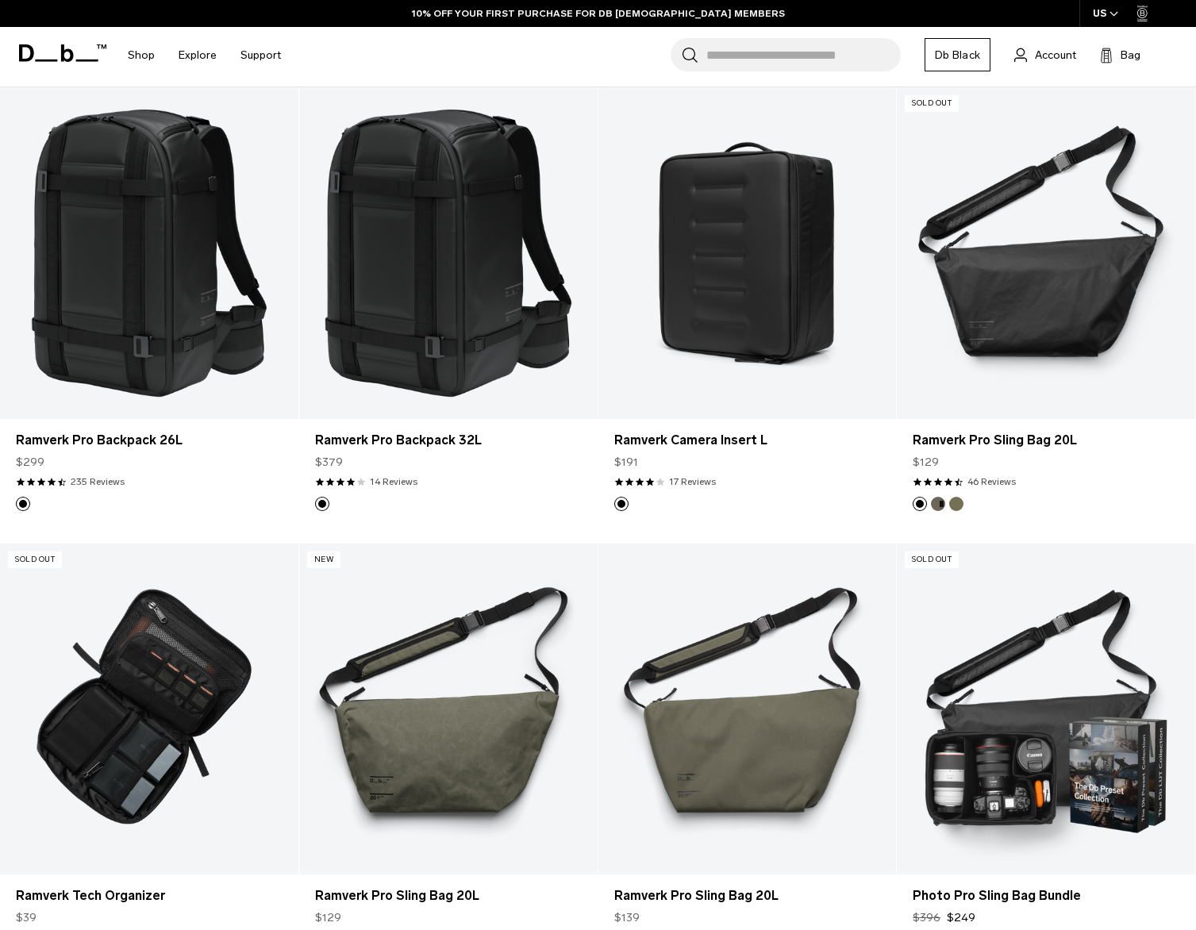
scroll to position [318, 0]
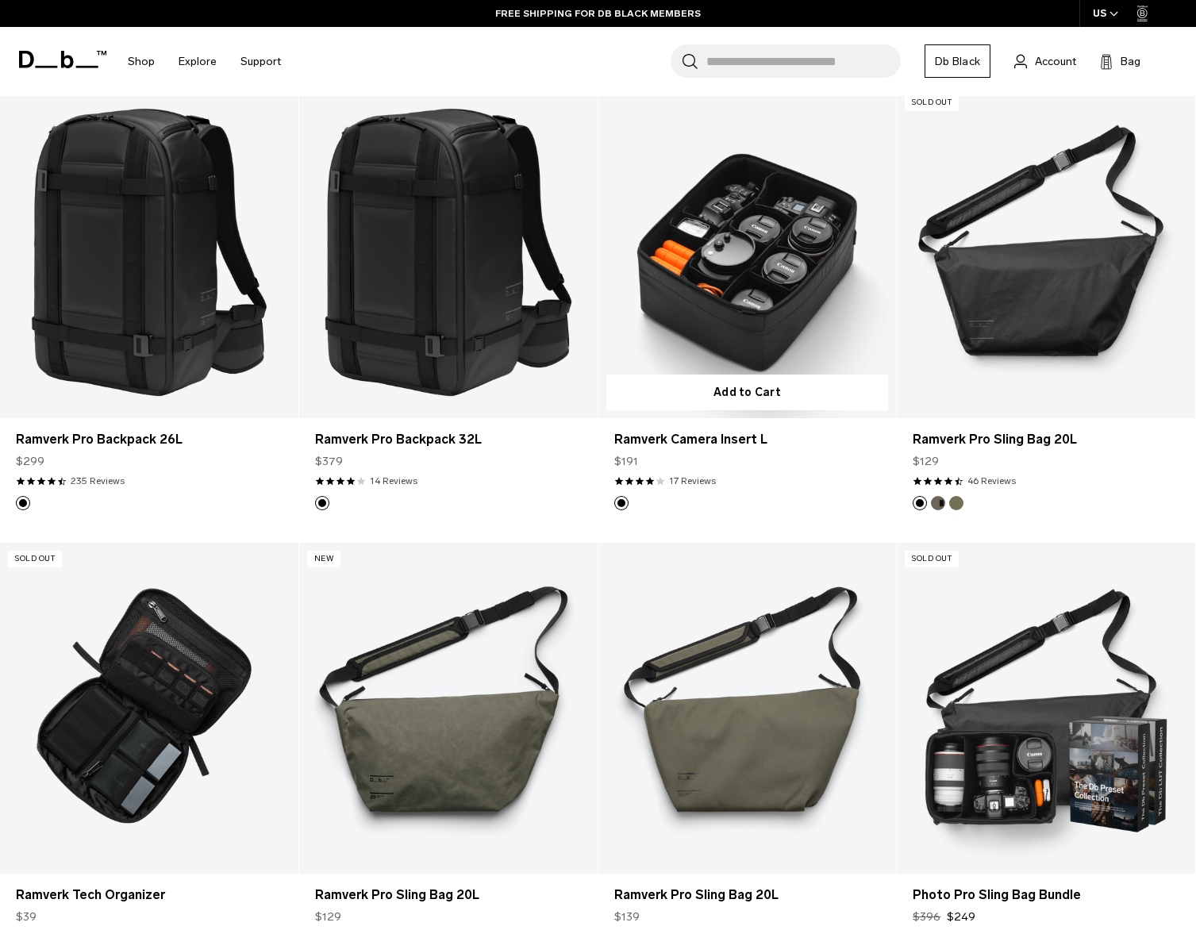
click at [757, 272] on link "Ramverk Camera Insert L" at bounding box center [748, 253] width 298 height 332
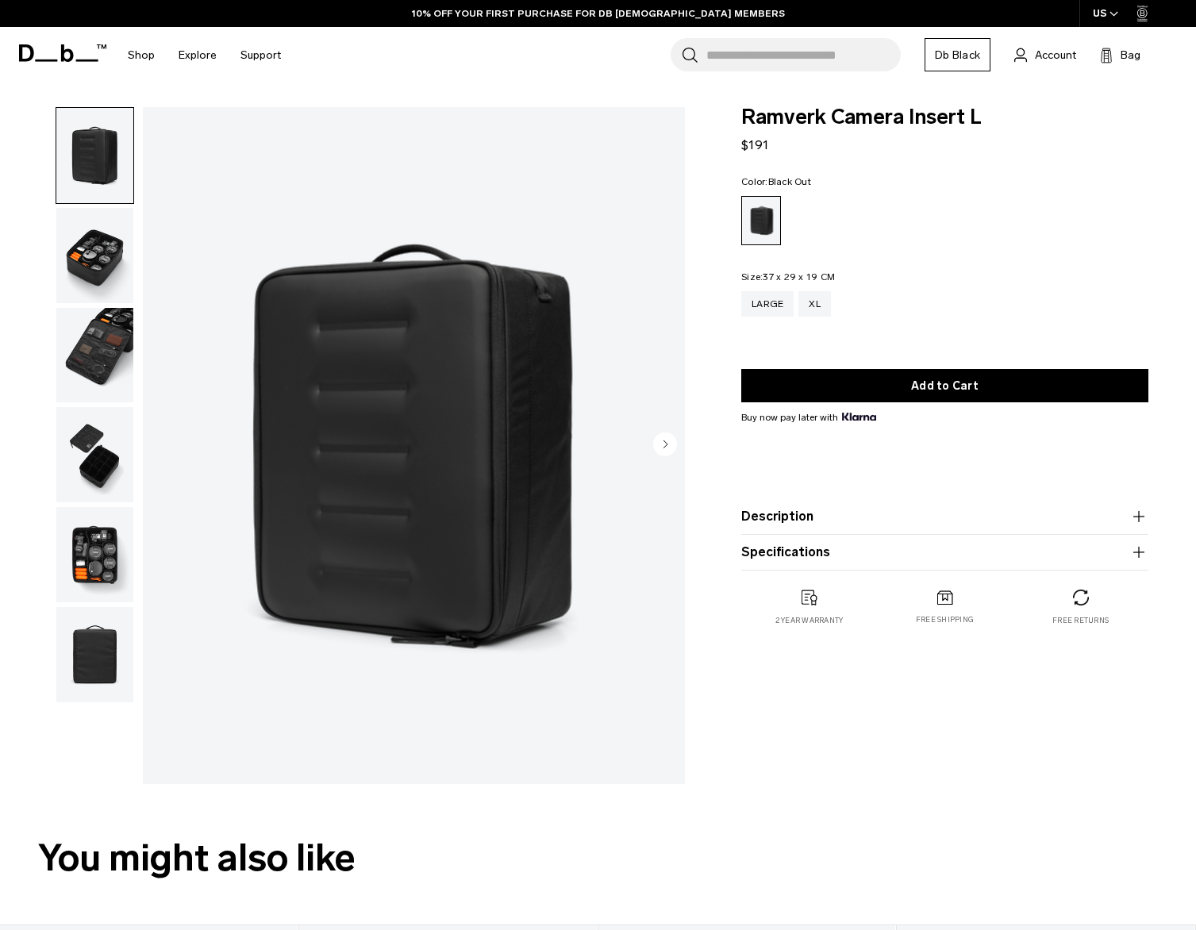
click at [83, 244] on img "button" at bounding box center [94, 255] width 77 height 95
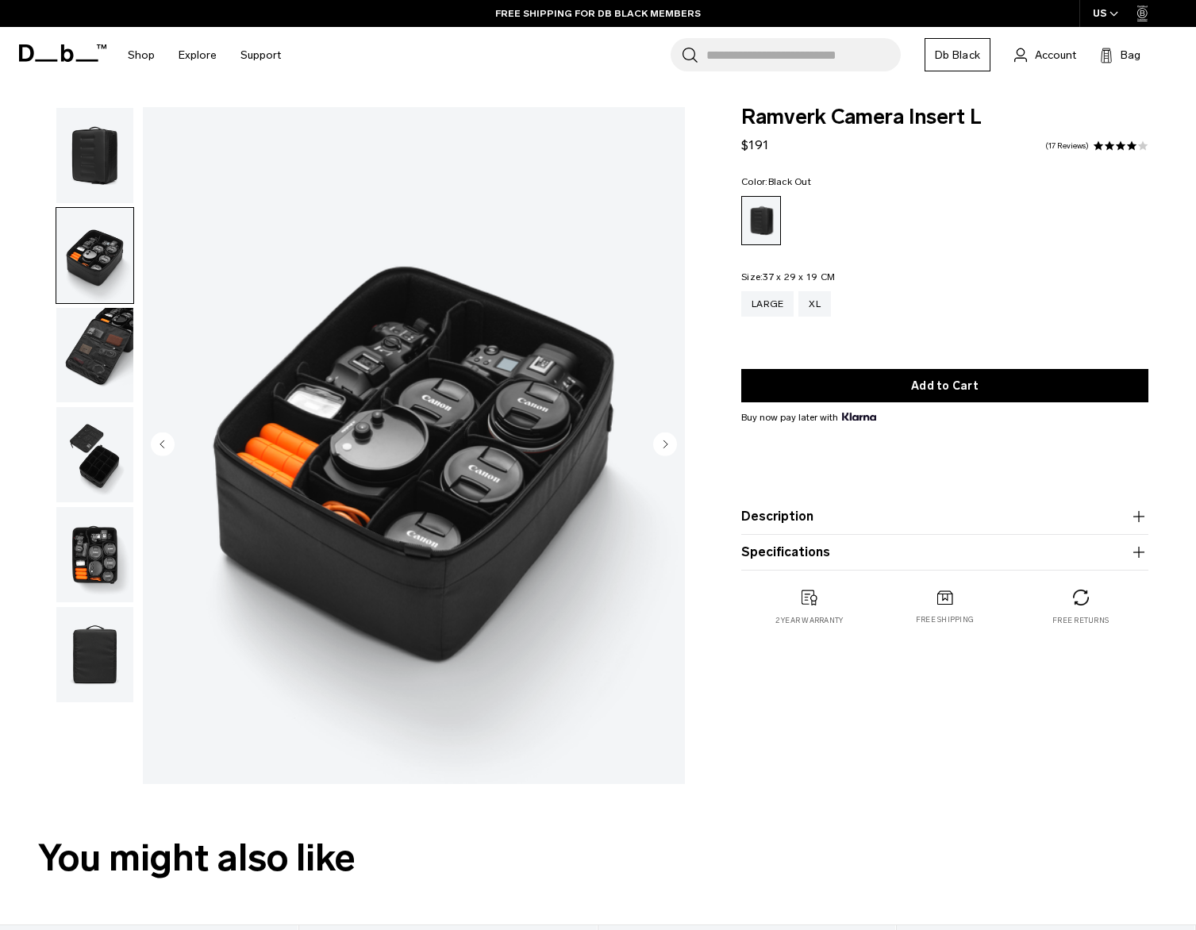
click at [82, 363] on img "button" at bounding box center [94, 355] width 77 height 95
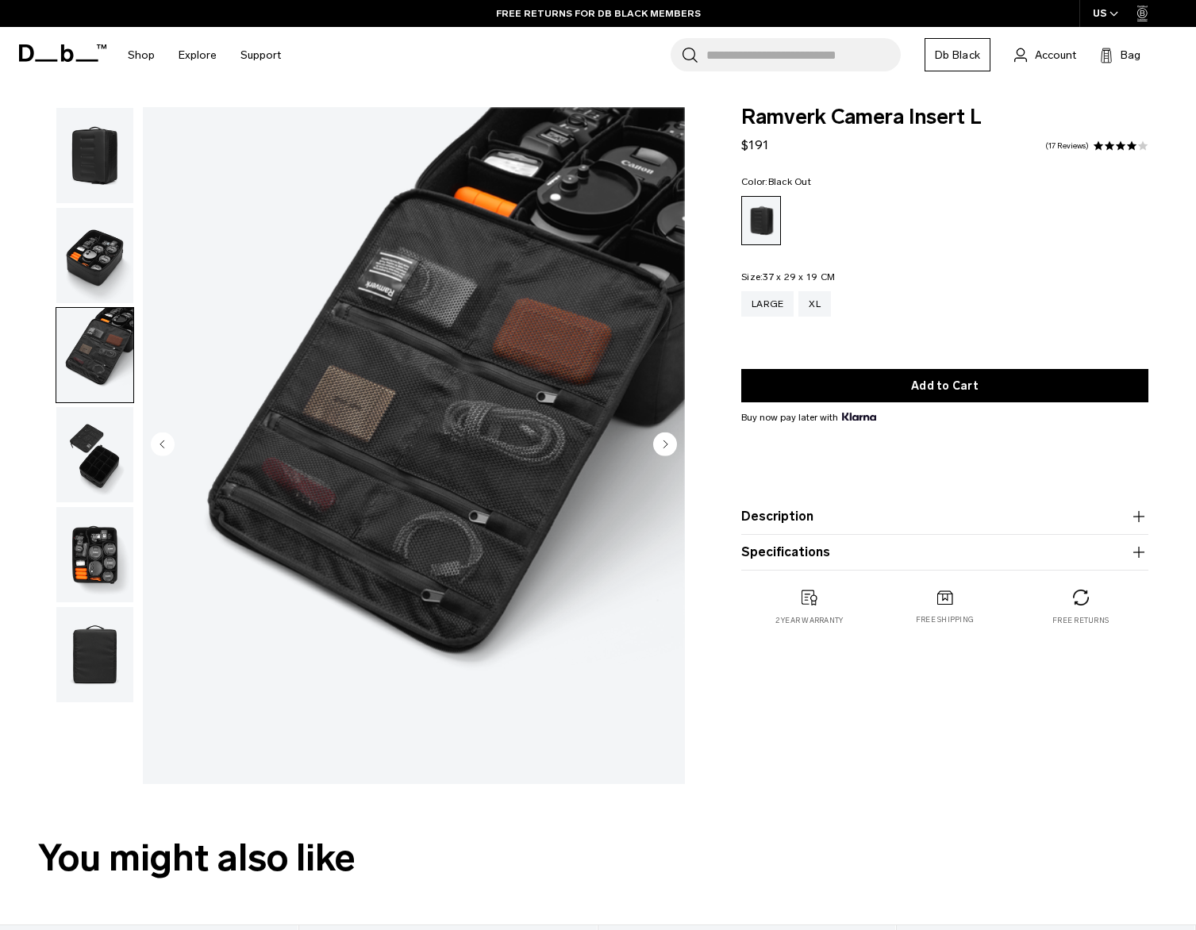
click at [81, 433] on img "button" at bounding box center [94, 454] width 77 height 95
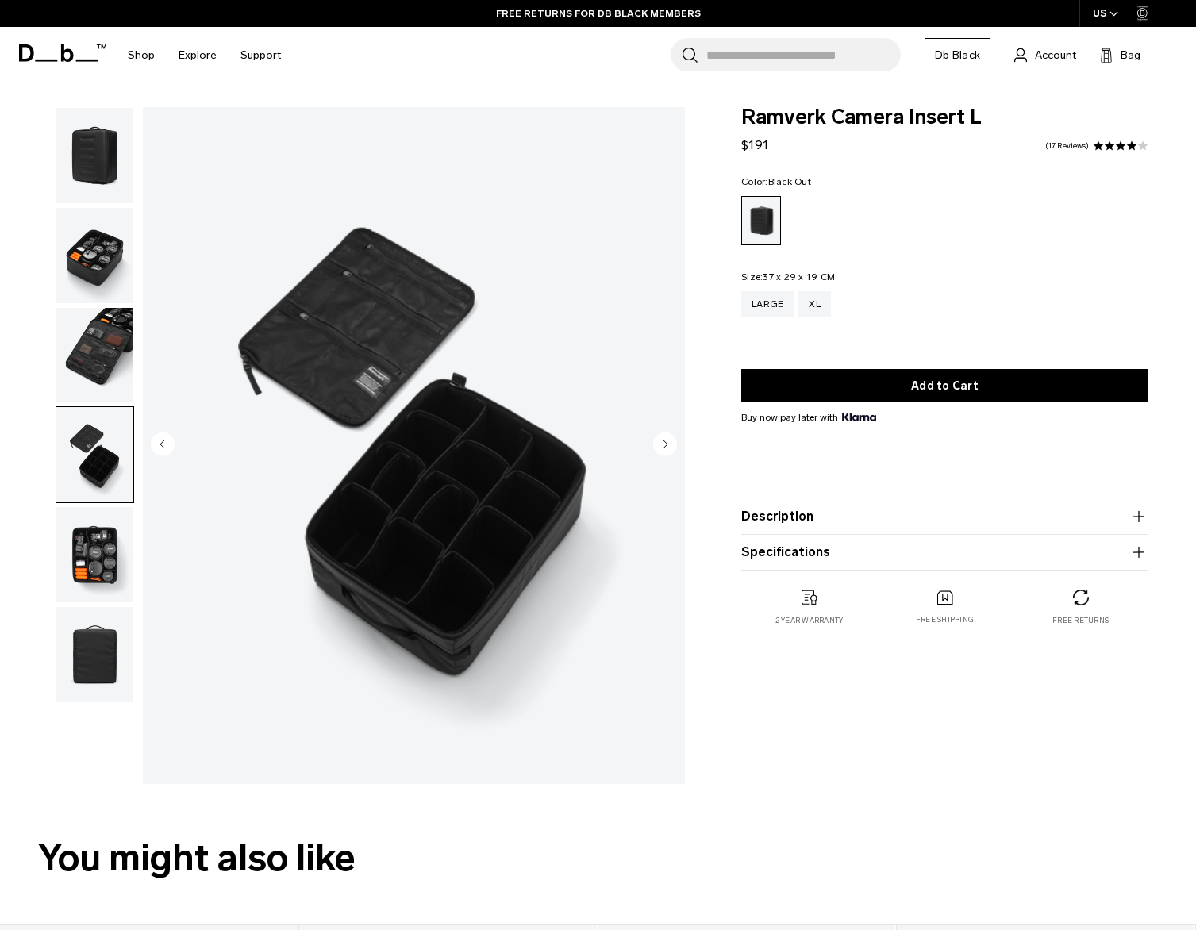
click at [77, 548] on img "button" at bounding box center [94, 554] width 77 height 95
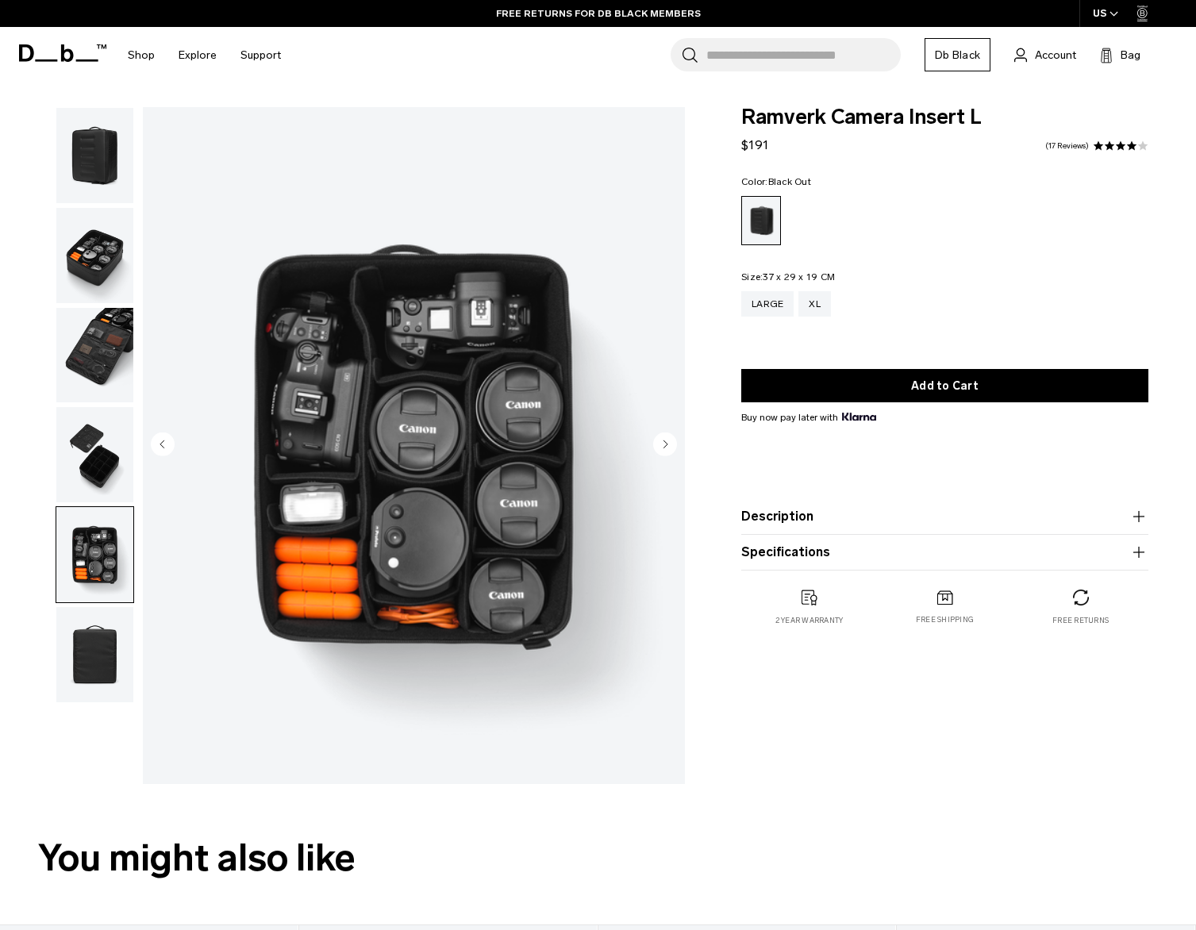
click at [76, 646] on img "button" at bounding box center [94, 654] width 77 height 95
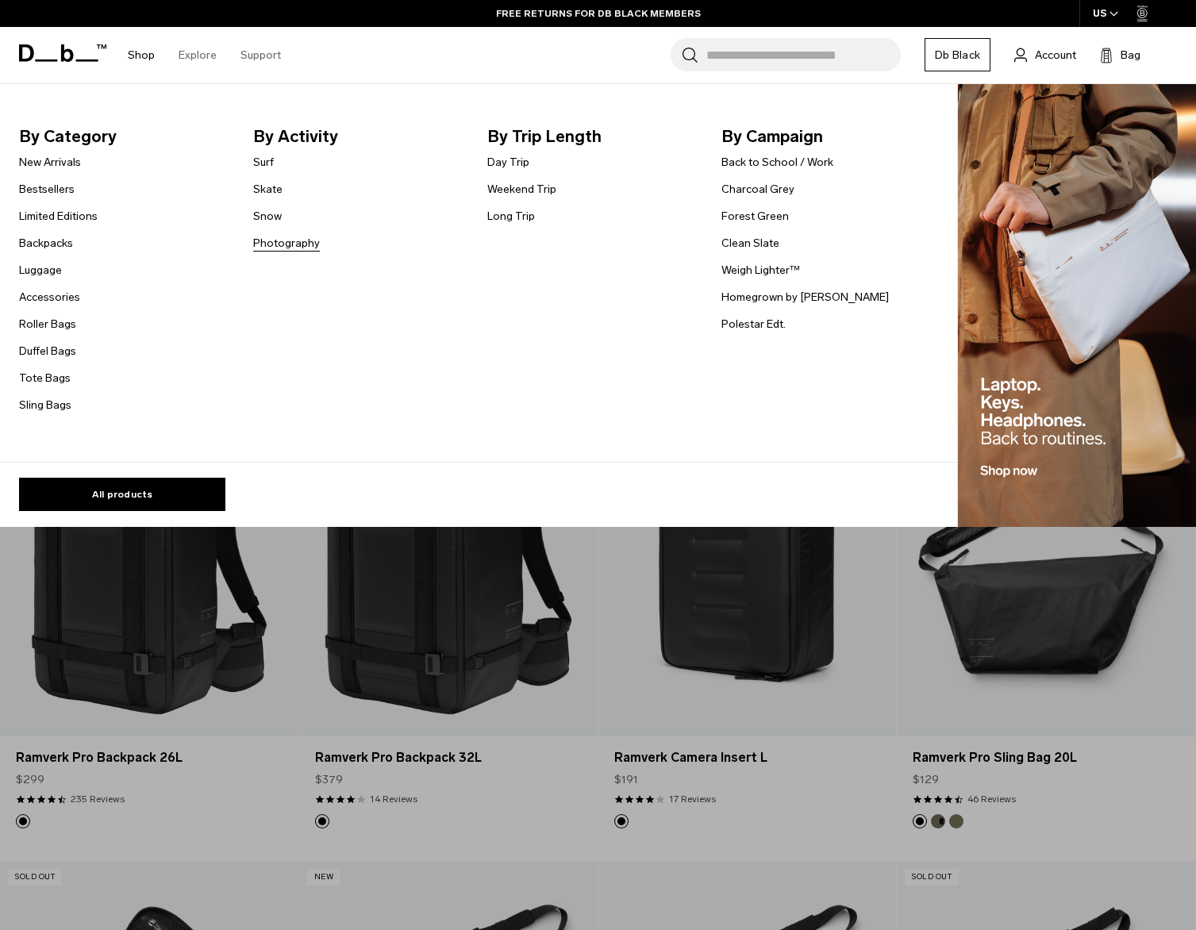
click at [283, 245] on link "Photography" at bounding box center [286, 243] width 67 height 17
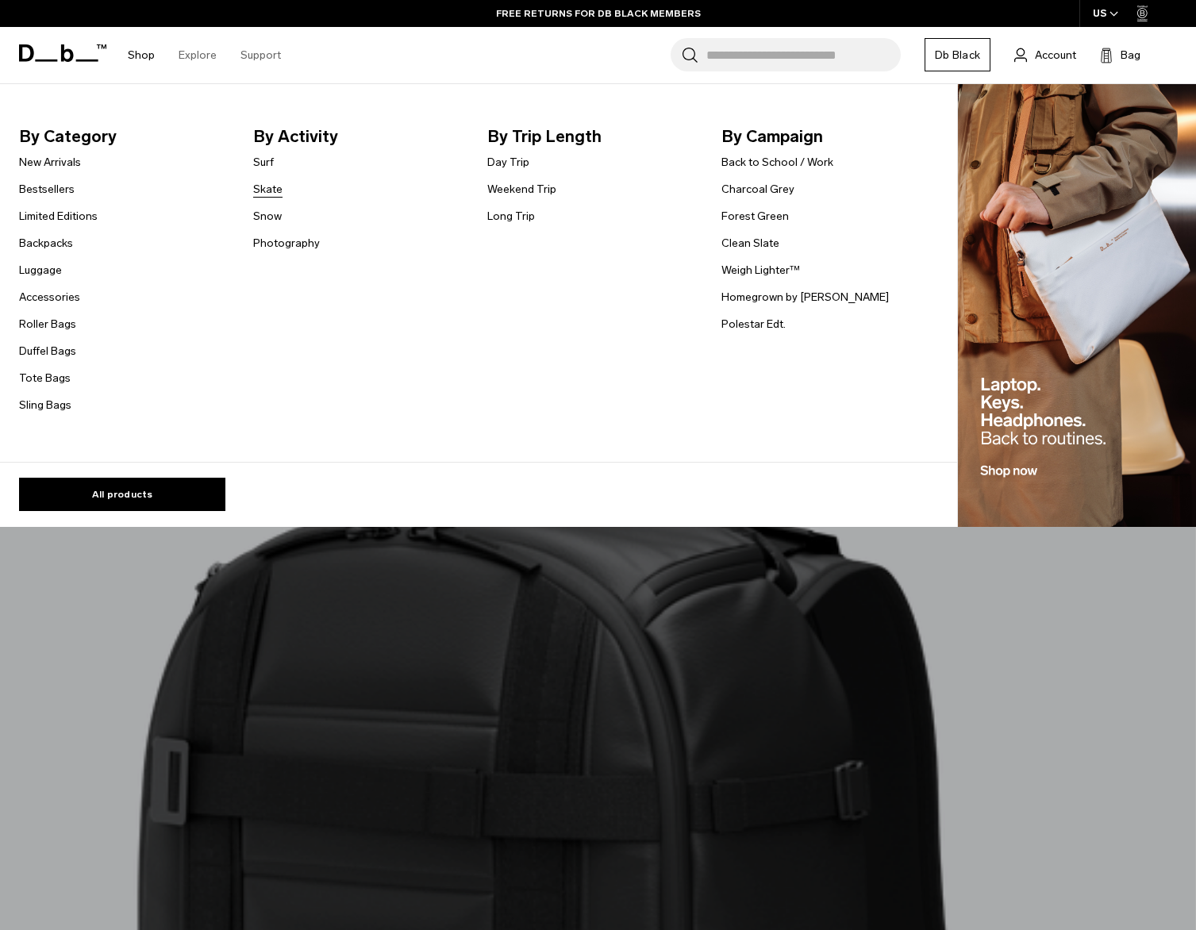
click at [267, 191] on link "Skate" at bounding box center [267, 189] width 29 height 17
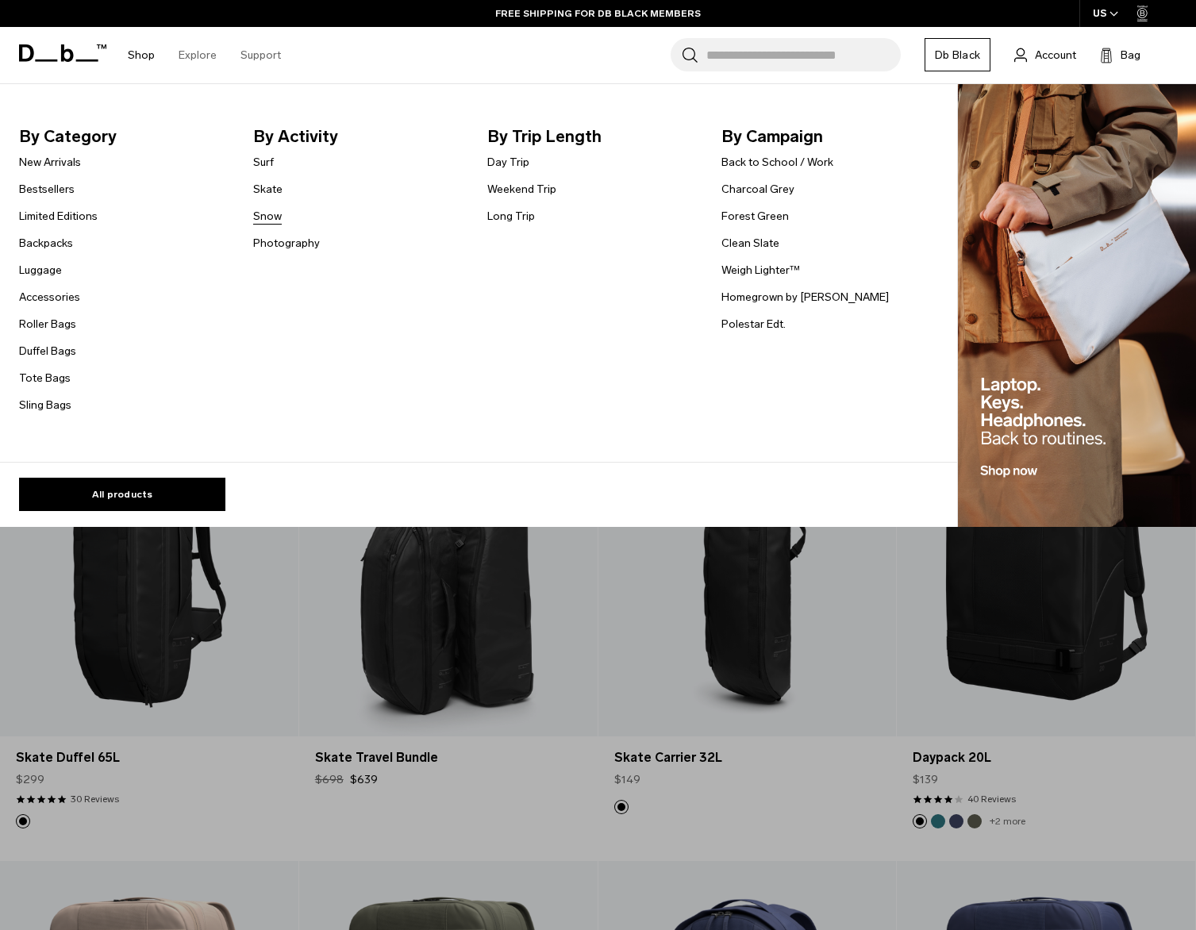
click at [269, 220] on link "Snow" at bounding box center [267, 216] width 29 height 17
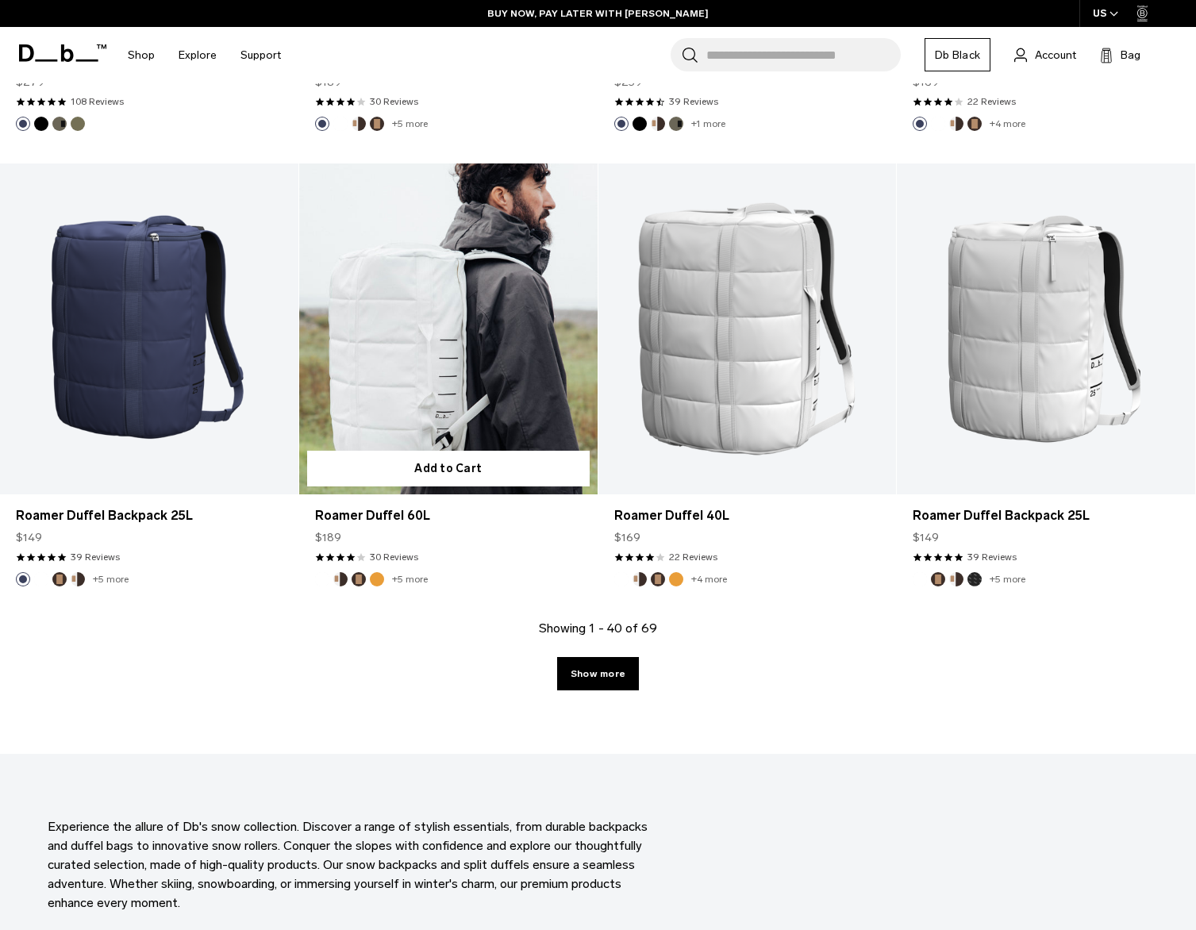
scroll to position [4388, 0]
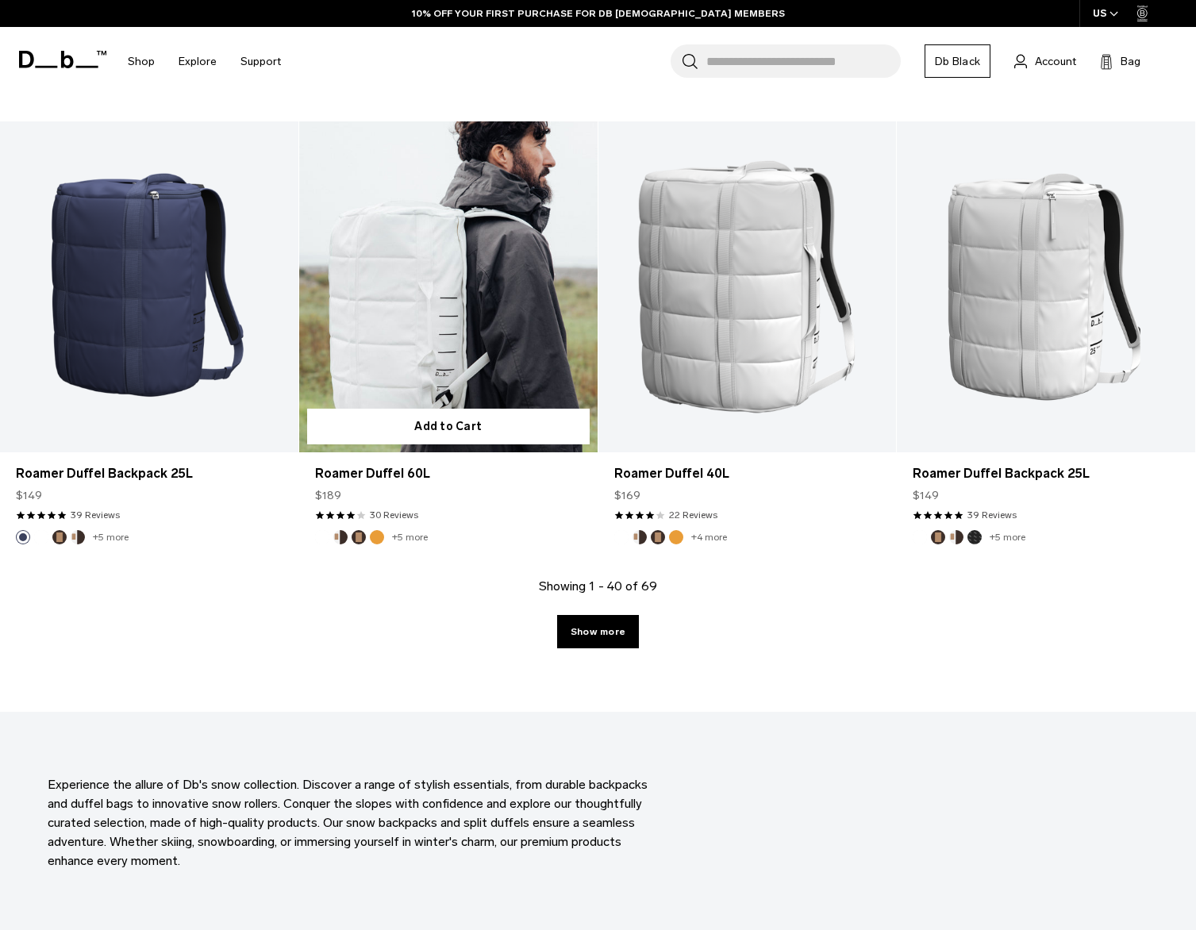
click at [462, 316] on link "Roamer Duffel 60L" at bounding box center [448, 287] width 298 height 332
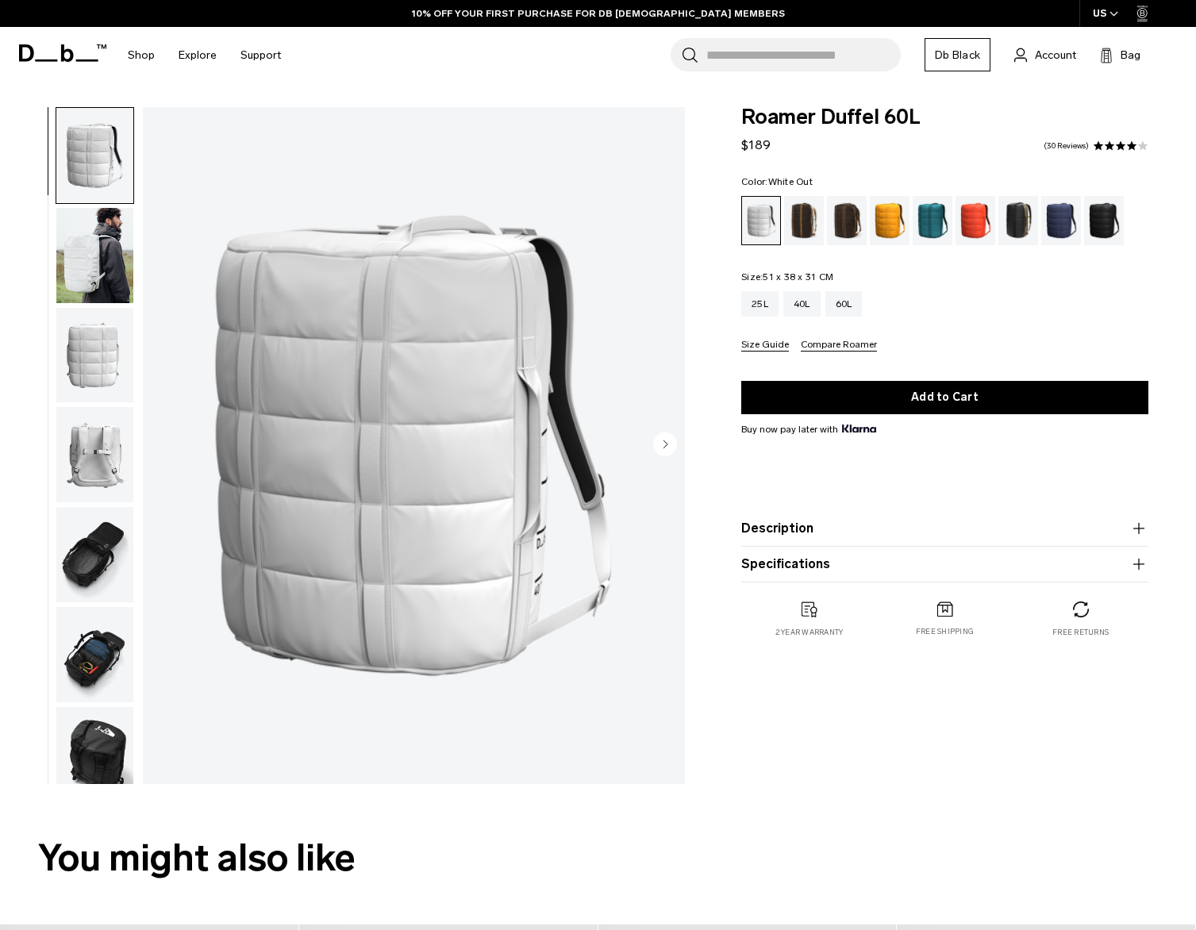
click at [83, 252] on img "button" at bounding box center [94, 255] width 77 height 95
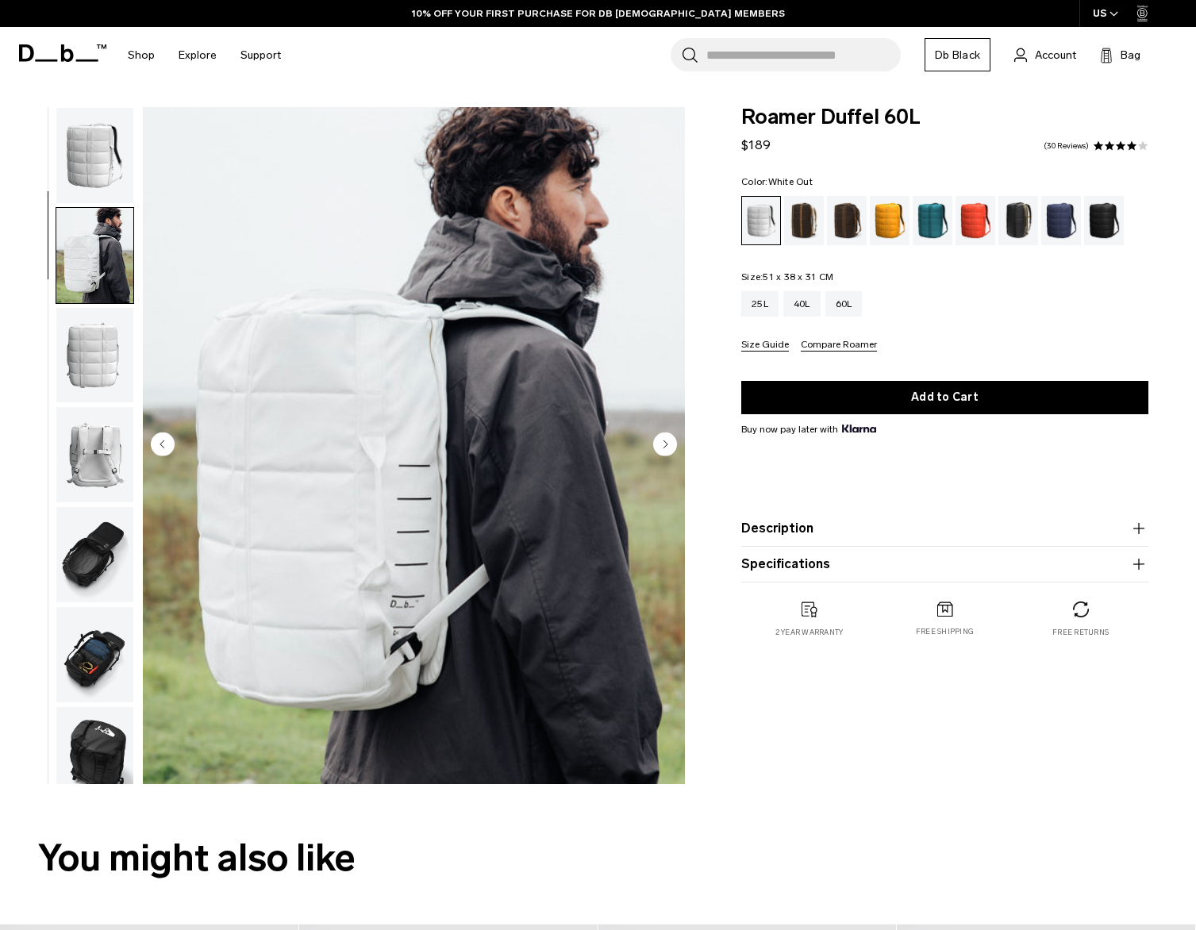
scroll to position [100, 0]
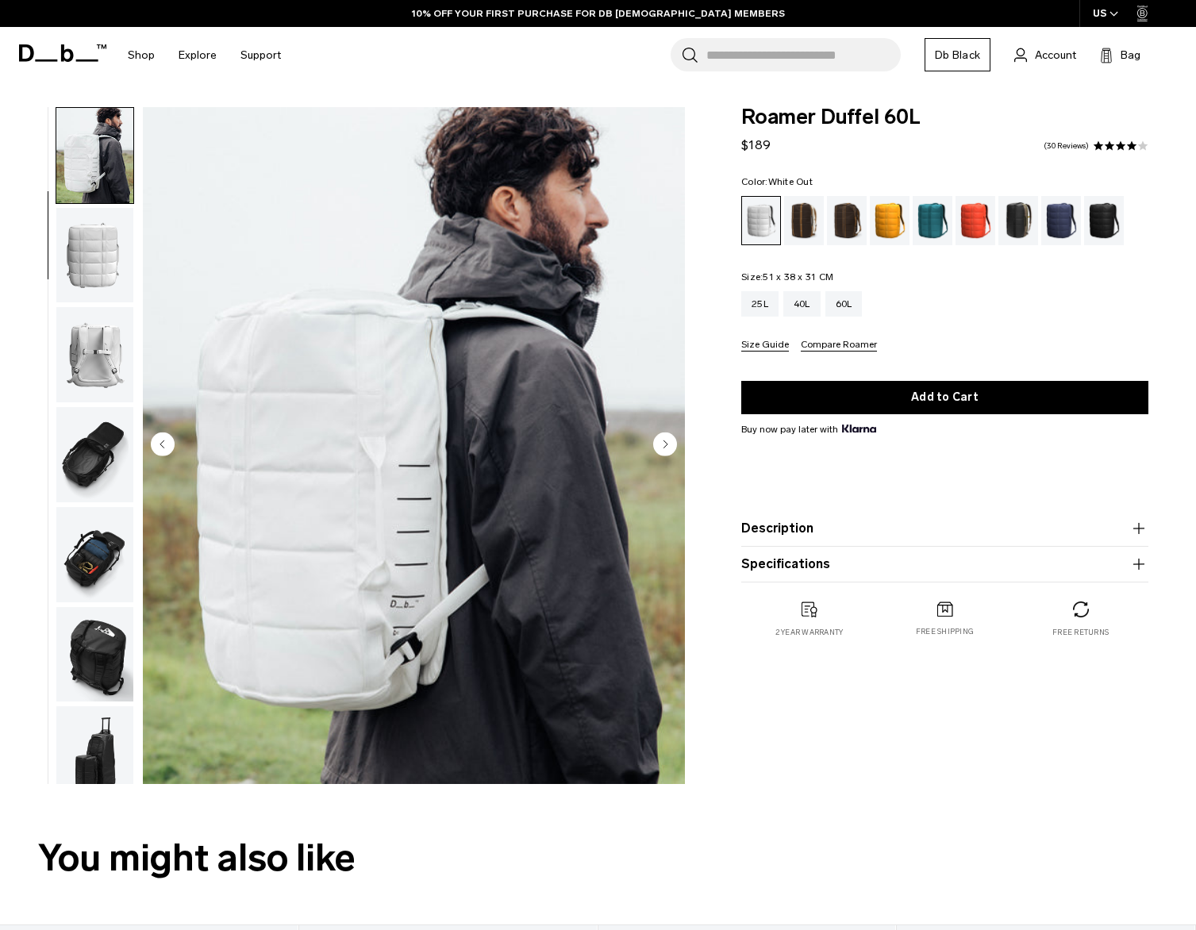
click at [80, 260] on img "button" at bounding box center [94, 255] width 77 height 95
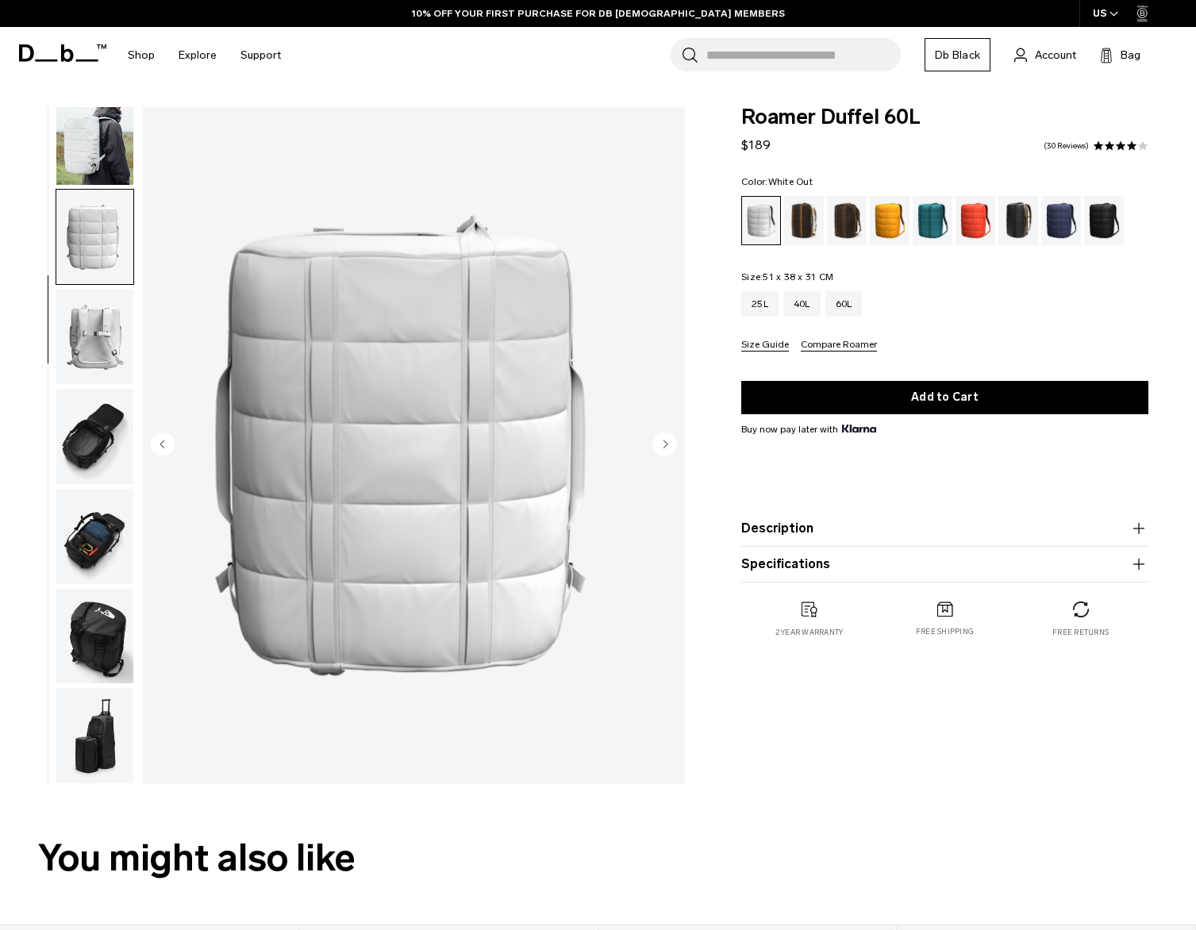
click at [80, 317] on img "button" at bounding box center [94, 336] width 77 height 95
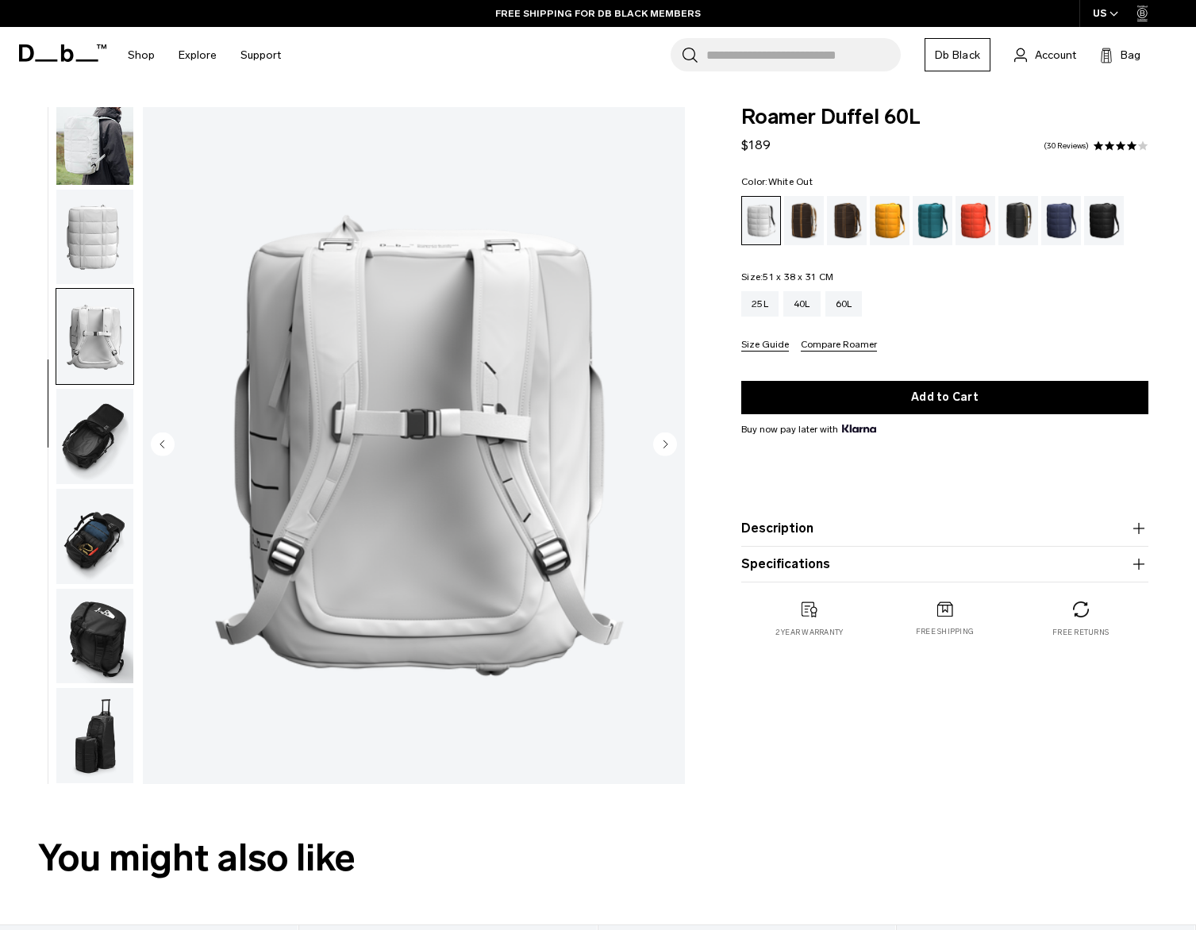
click at [89, 425] on img "button" at bounding box center [94, 436] width 77 height 95
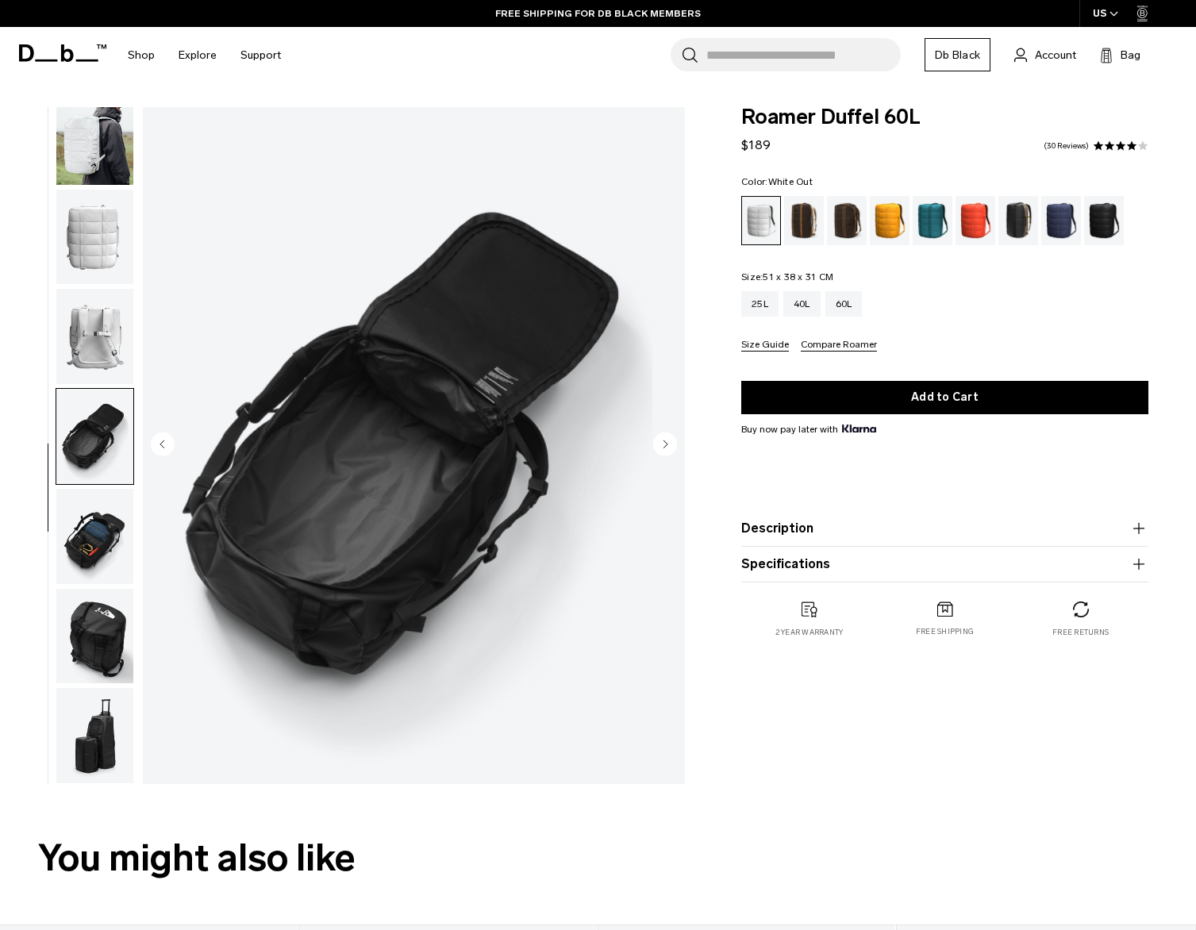
click at [87, 534] on img "button" at bounding box center [94, 536] width 77 height 95
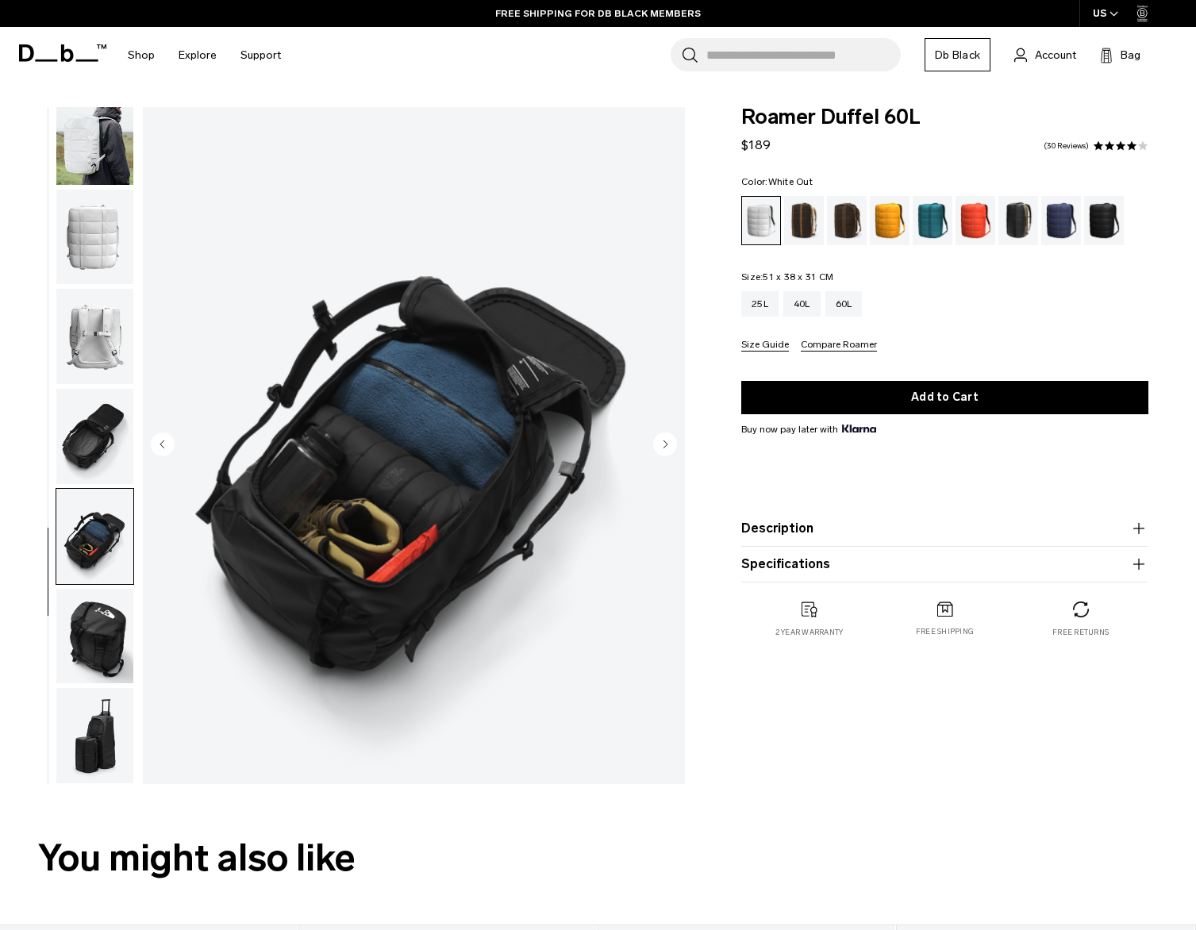
click at [90, 627] on img "button" at bounding box center [94, 636] width 77 height 95
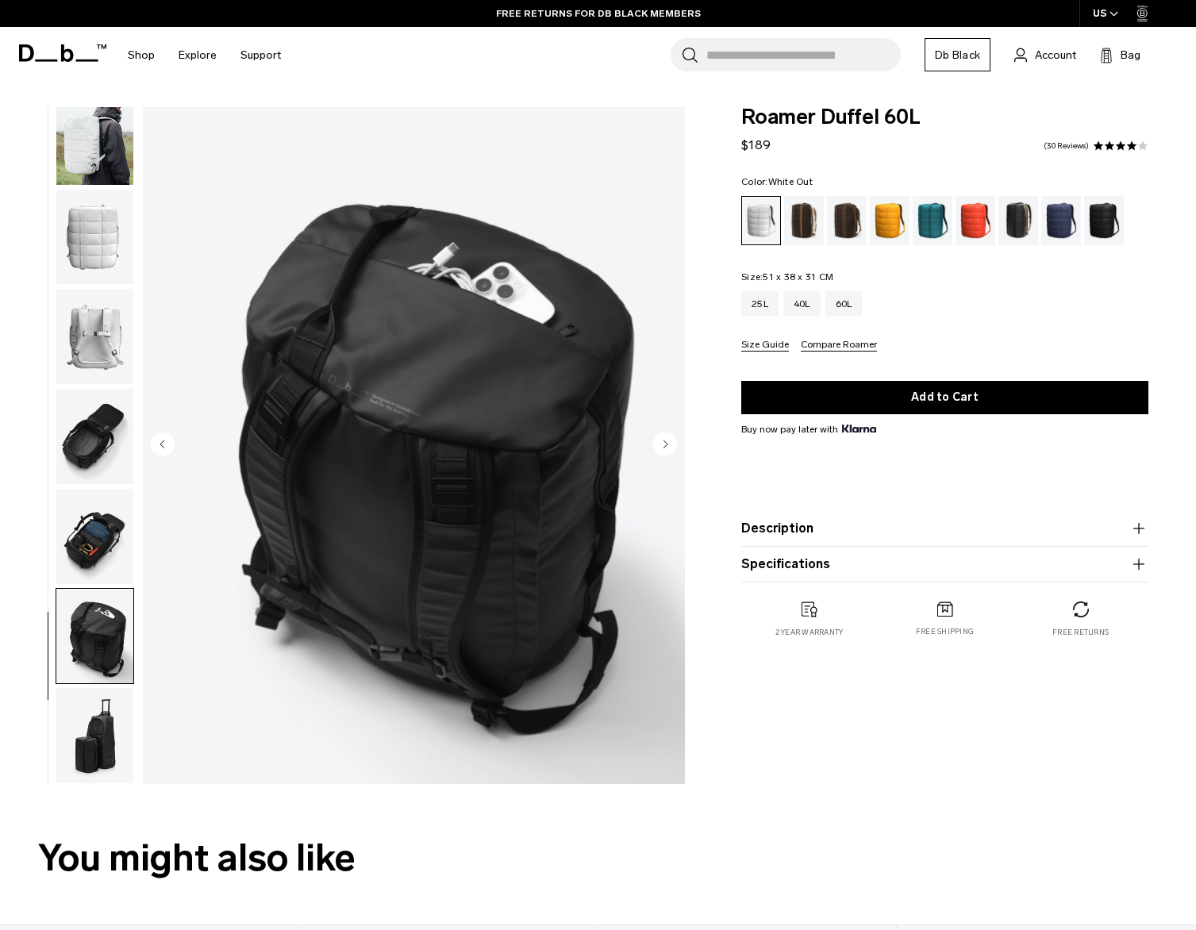
click at [87, 729] on img "button" at bounding box center [94, 735] width 77 height 95
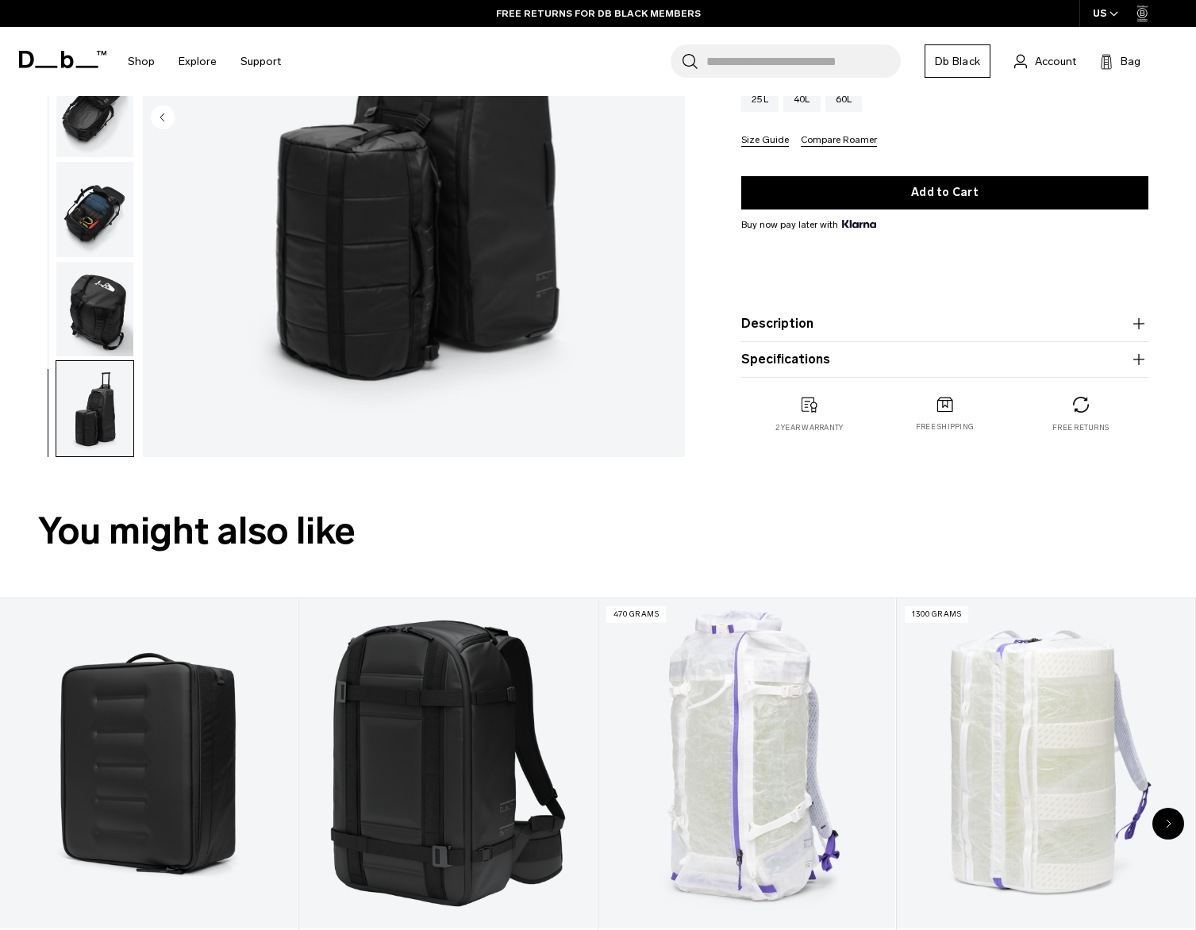
scroll to position [0, 0]
